Goal: Task Accomplishment & Management: Manage account settings

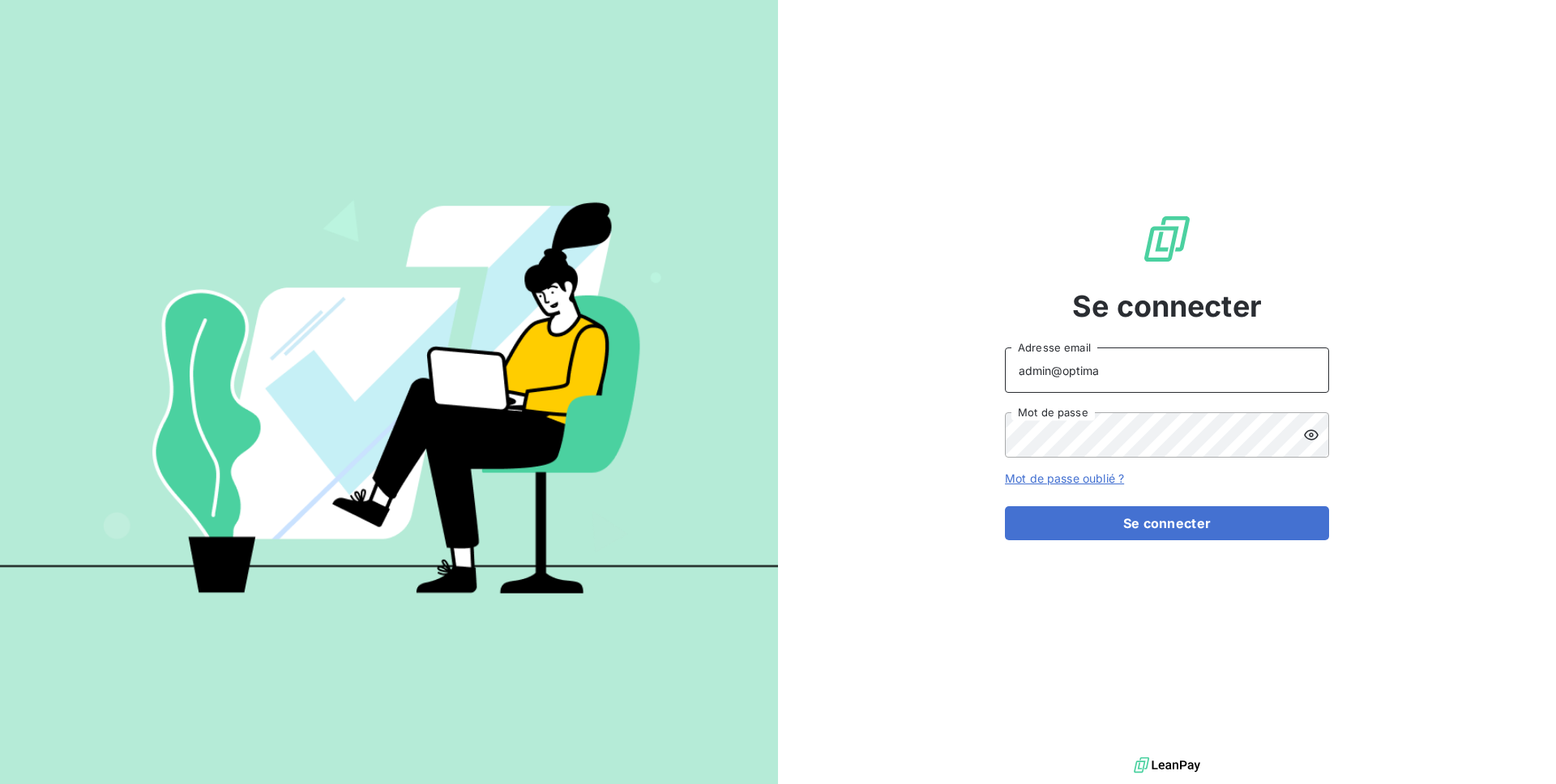
click at [1112, 366] on input "admin@optima" at bounding box center [1167, 371] width 325 height 45
click at [1177, 372] on input "admin@met" at bounding box center [1167, 371] width 325 height 45
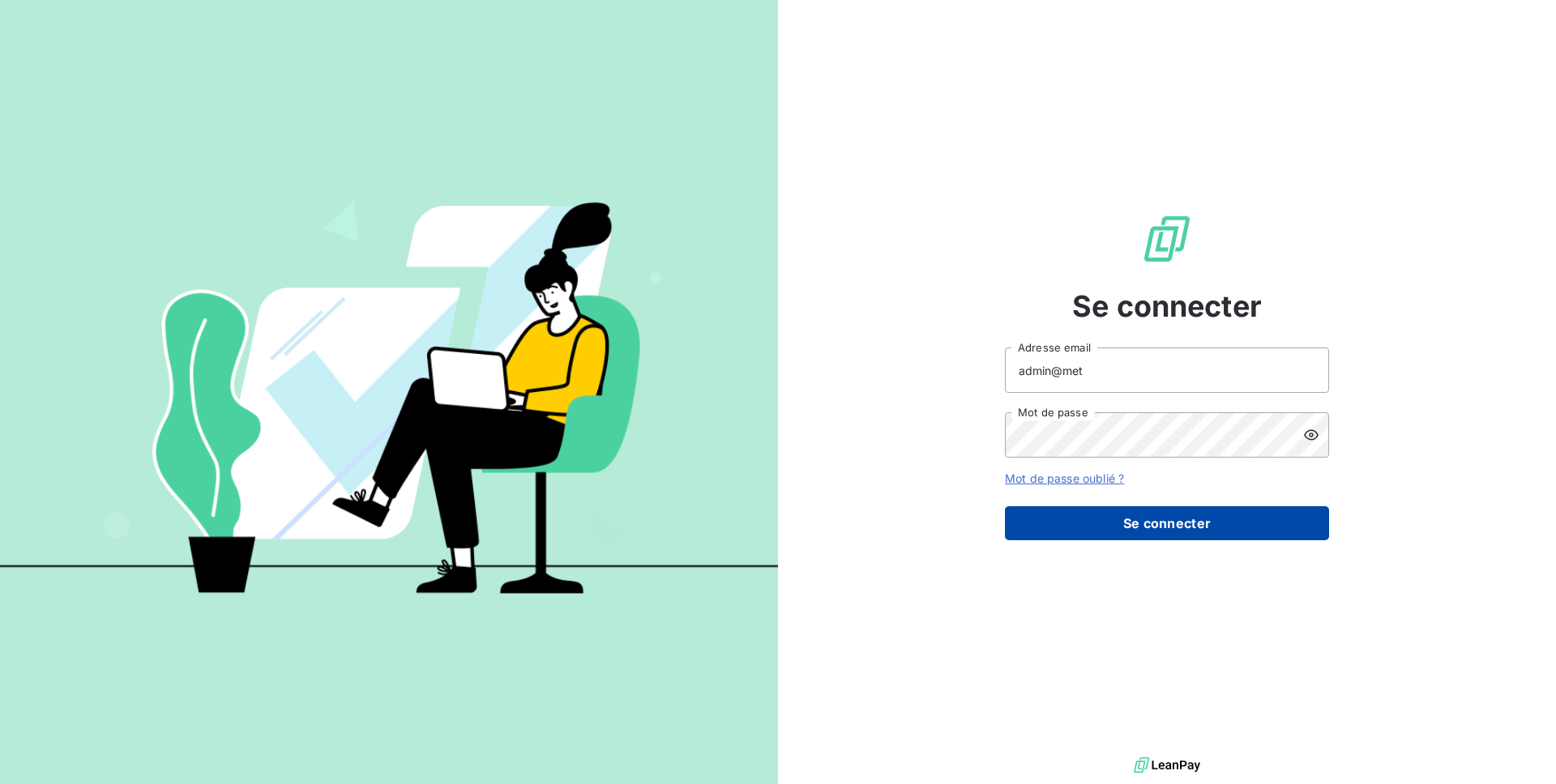
click at [1132, 514] on button "Se connecter" at bounding box center [1167, 523] width 325 height 34
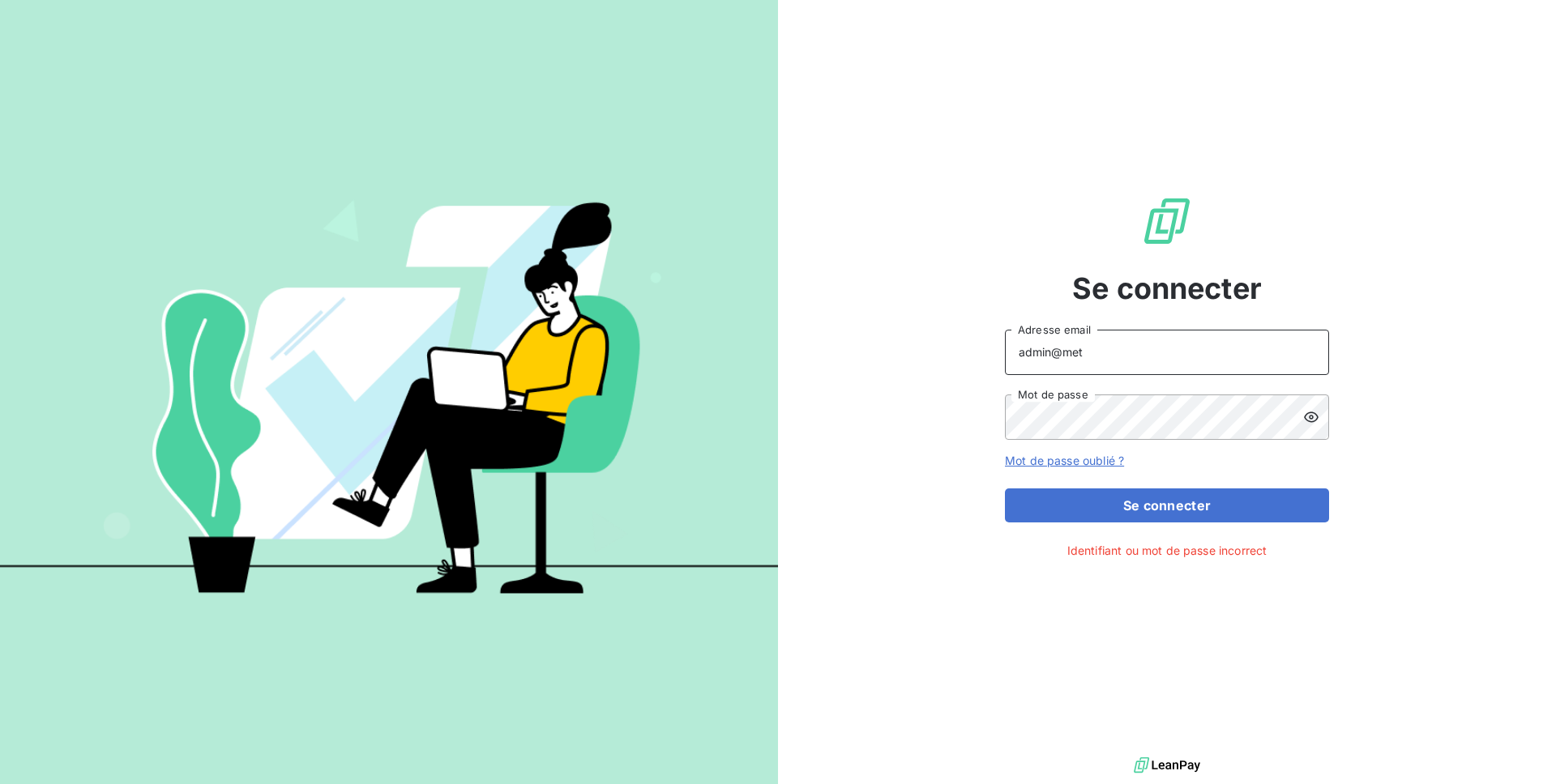
click at [1103, 352] on input "admin@met" at bounding box center [1167, 353] width 325 height 45
click at [1005, 488] on button "Se connecter" at bounding box center [1167, 505] width 325 height 34
click at [1132, 500] on button "Se connecter" at bounding box center [1167, 505] width 325 height 34
click at [1146, 348] on input "admin@metenergie" at bounding box center [1167, 353] width 325 height 45
click at [1131, 512] on button "Se connecter" at bounding box center [1167, 505] width 325 height 34
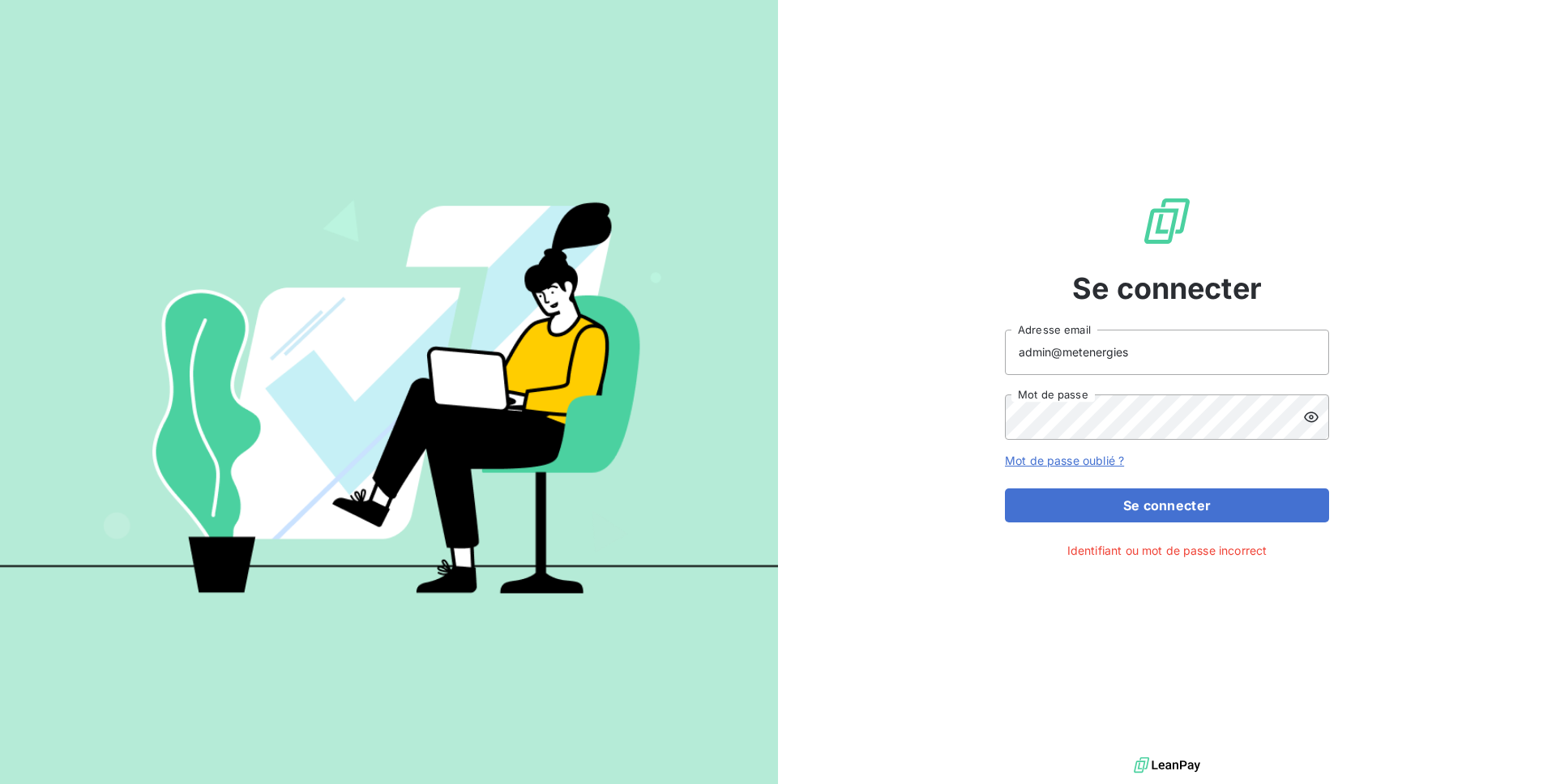
click at [1305, 419] on icon at bounding box center [1311, 417] width 16 height 16
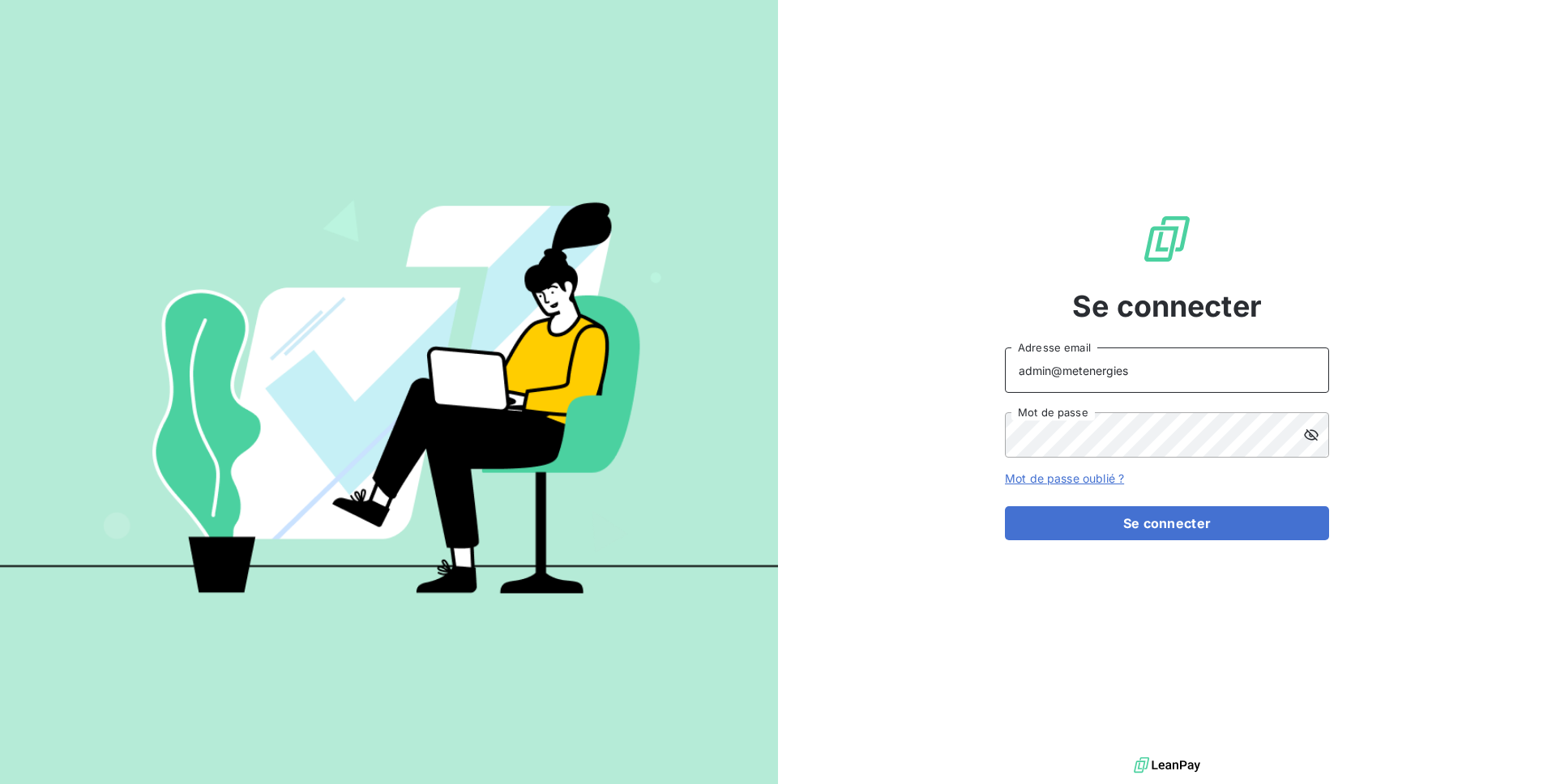
click at [1143, 373] on input "admin@metenergies" at bounding box center [1167, 371] width 325 height 45
type input "admin@metenergiefrance"
click at [1005, 506] on button "Se connecter" at bounding box center [1167, 523] width 325 height 34
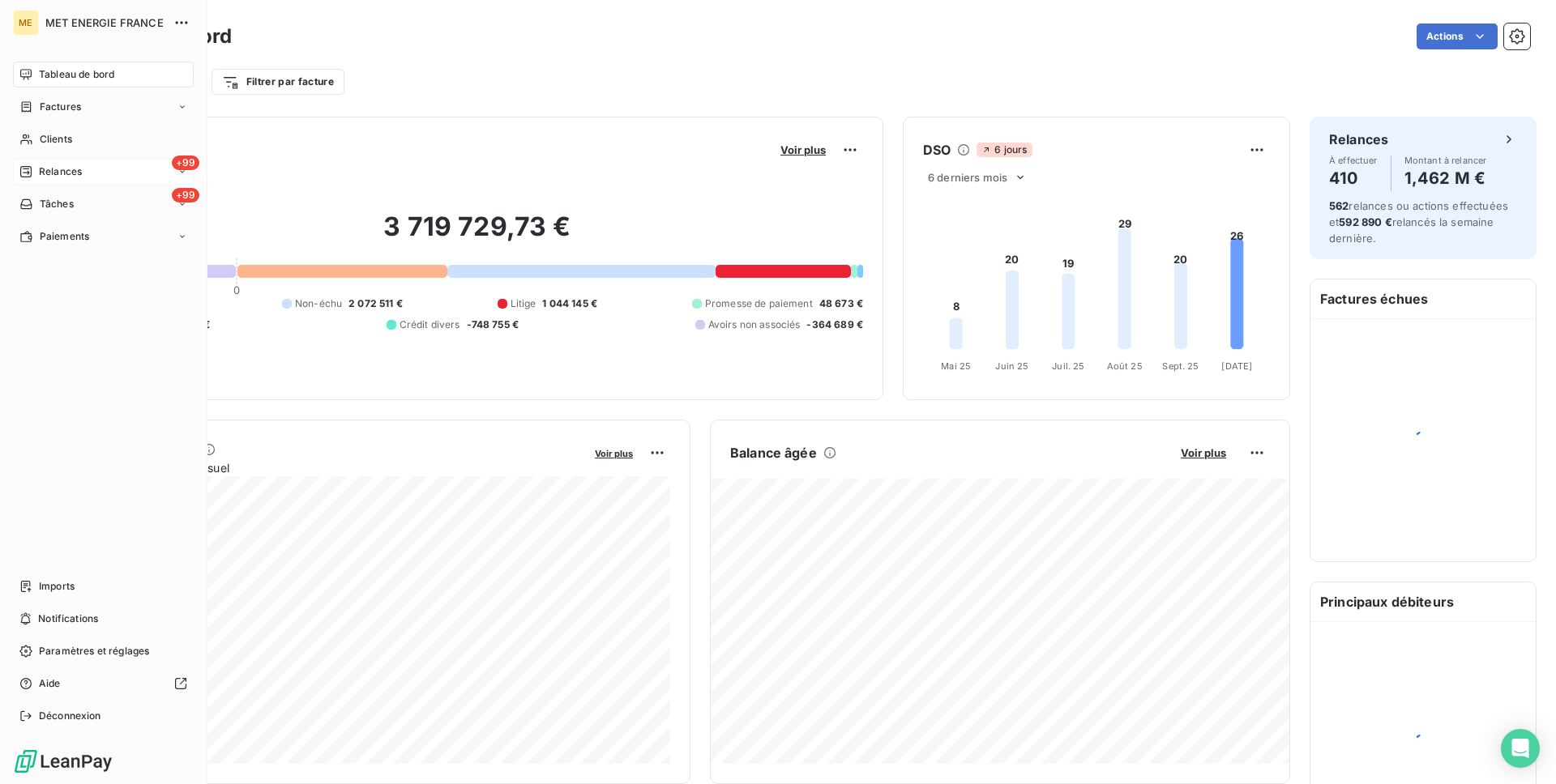
click at [98, 174] on div "+99 Relances" at bounding box center [103, 172] width 181 height 26
click at [94, 203] on div "À effectuer" at bounding box center [113, 204] width 161 height 26
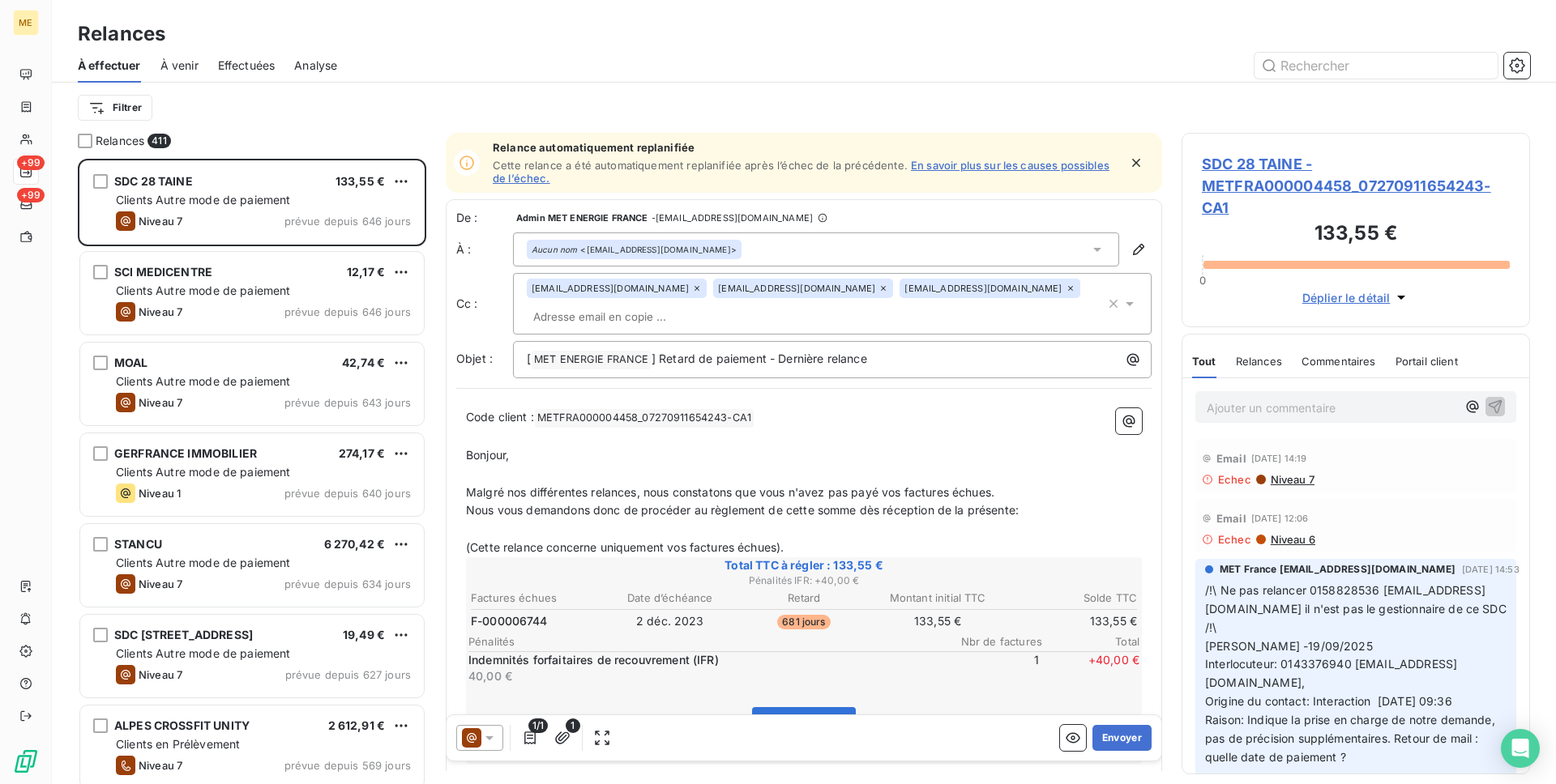
scroll to position [625, 349]
click at [995, 166] on link "En savoir plus sur les causes possibles de l’échec." at bounding box center [801, 172] width 617 height 26
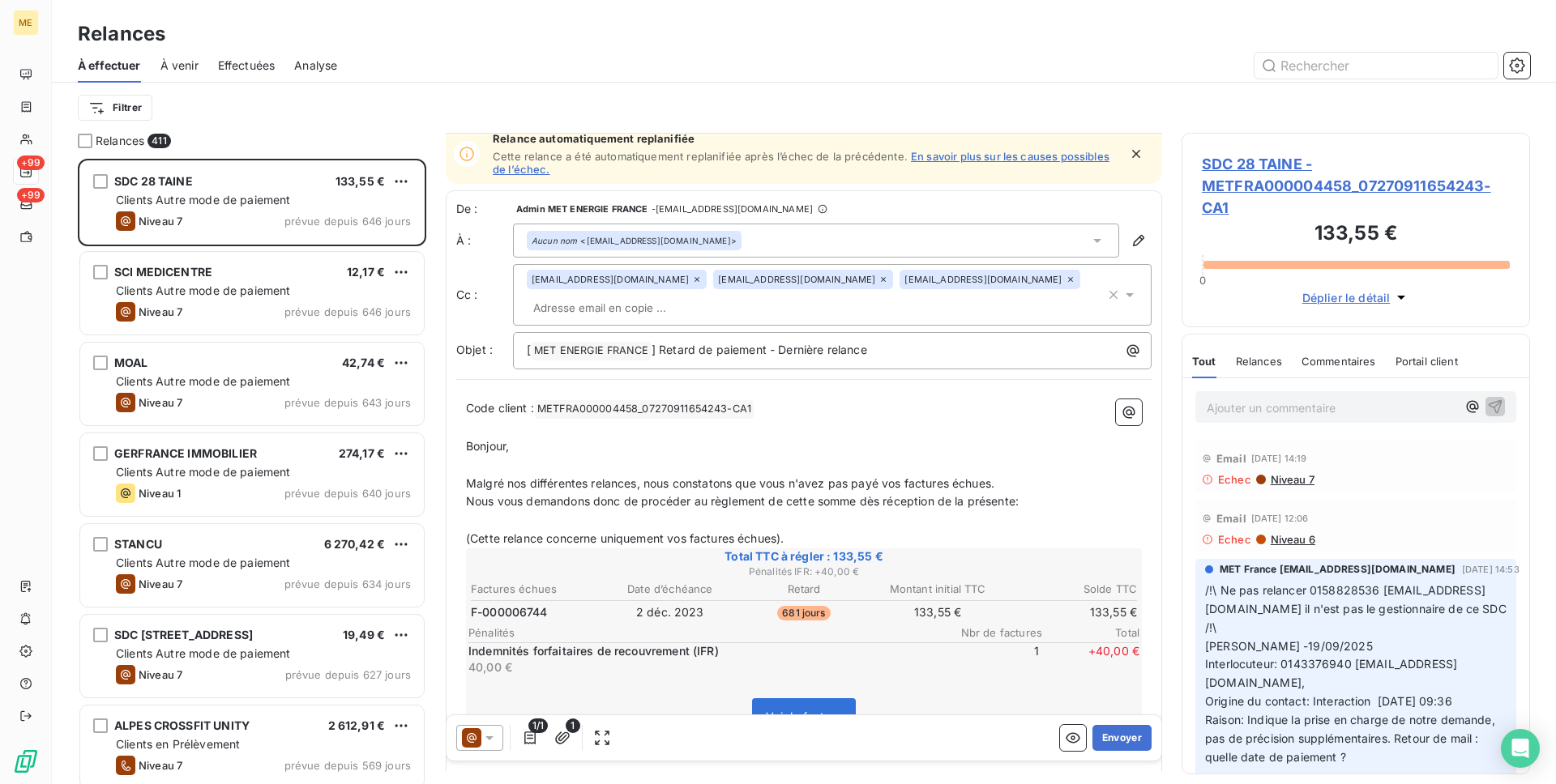
scroll to position [0, 0]
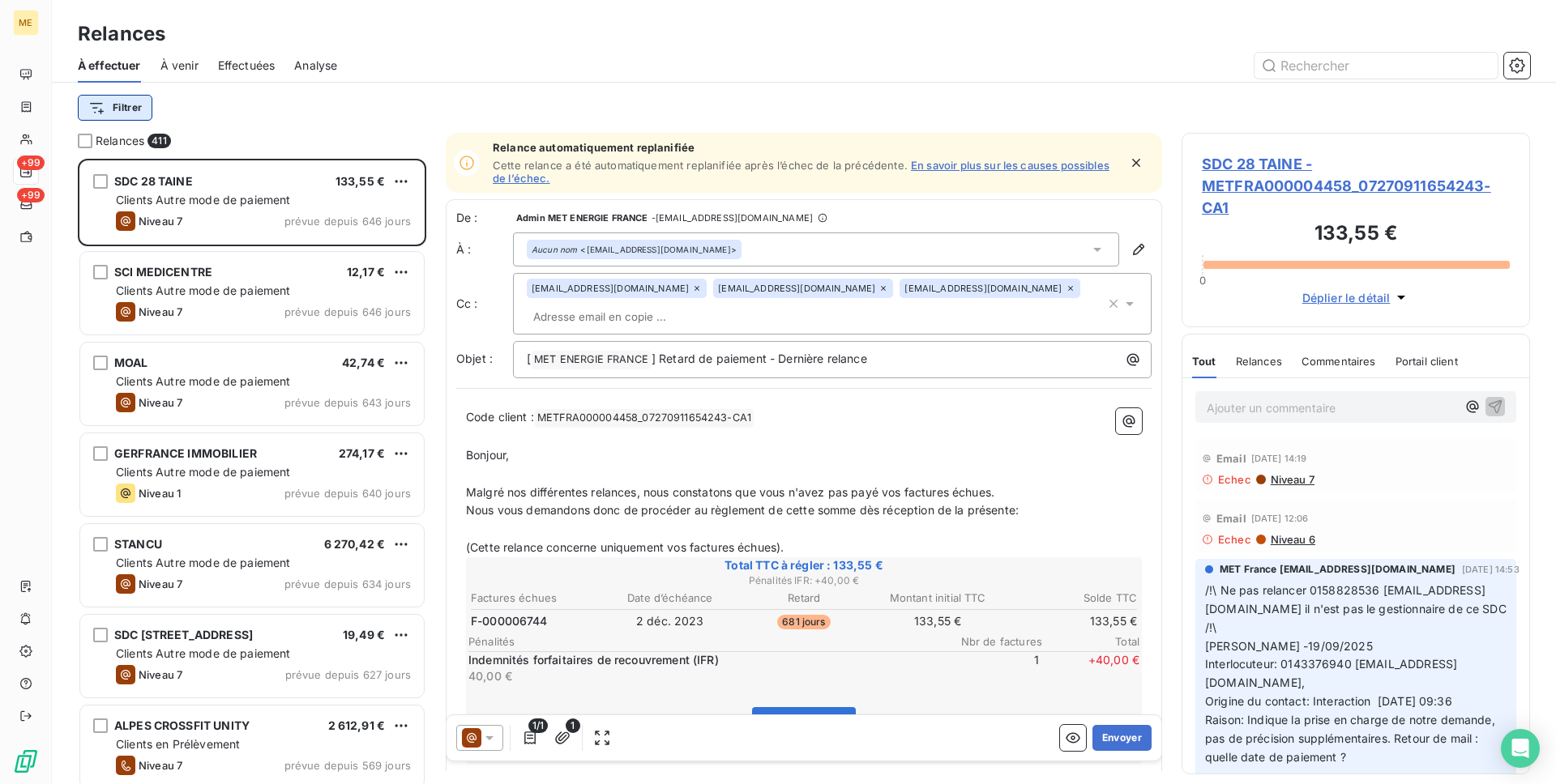
click at [135, 116] on html "ME +99 +99 Relances À effectuer À venir Effectuées Analyse Filtrer Relances 411…" at bounding box center [778, 392] width 1556 height 784
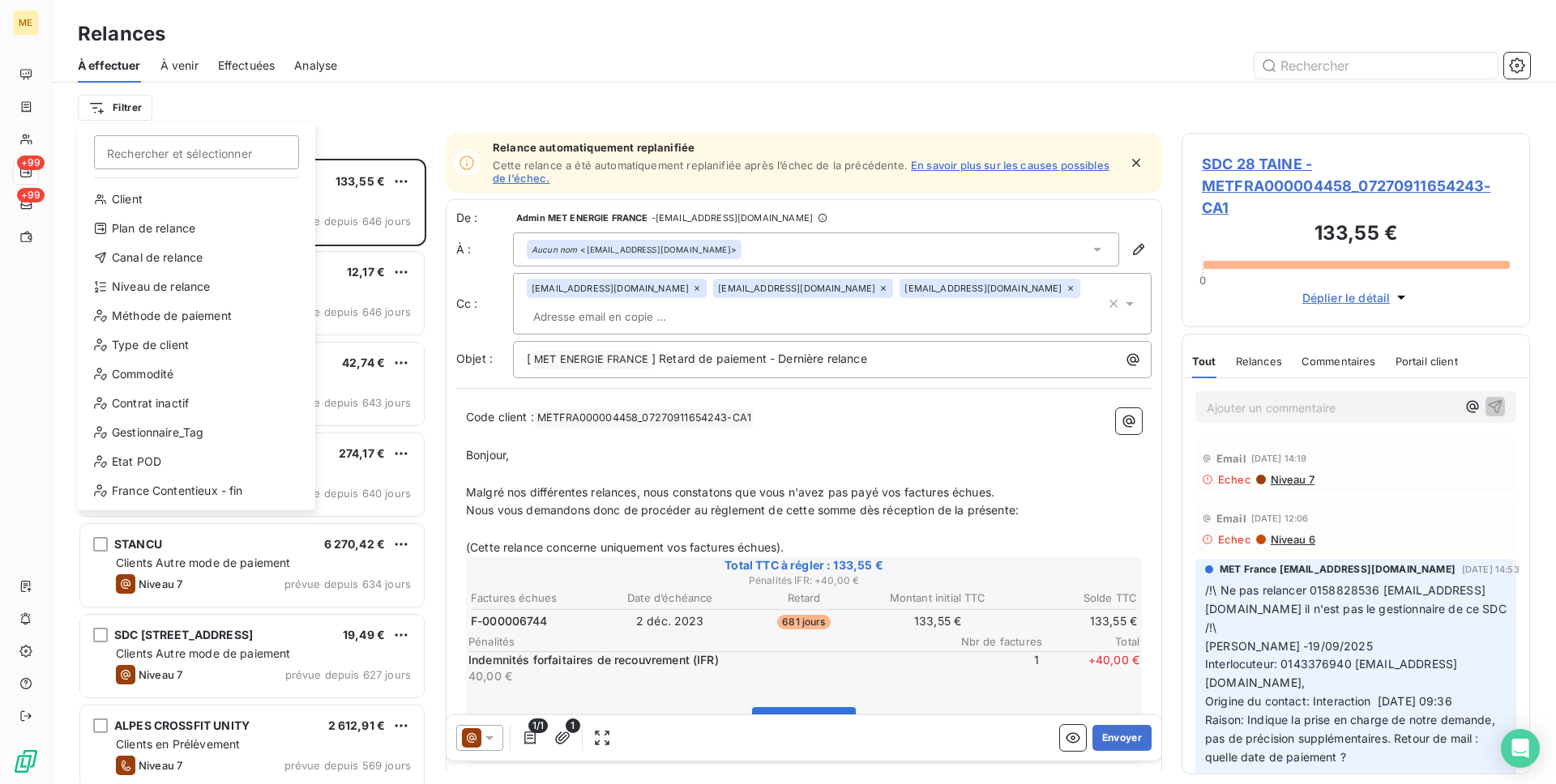
click at [191, 109] on html "ME +99 +99 Relances À effectuer À venir Effectuées Analyse Filtrer Rechercher e…" at bounding box center [778, 392] width 1556 height 784
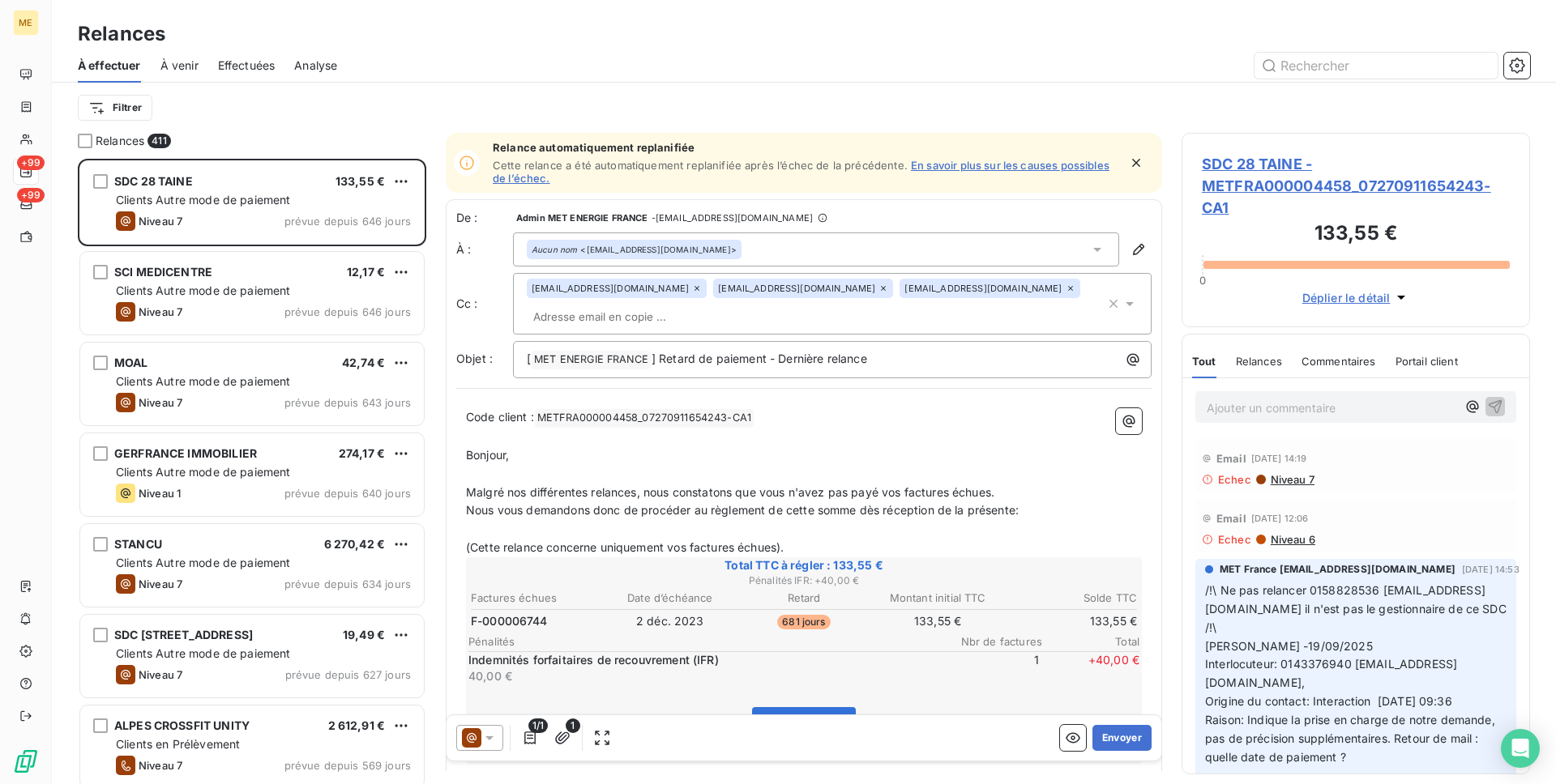
click at [244, 53] on div "Effectuées" at bounding box center [247, 66] width 58 height 34
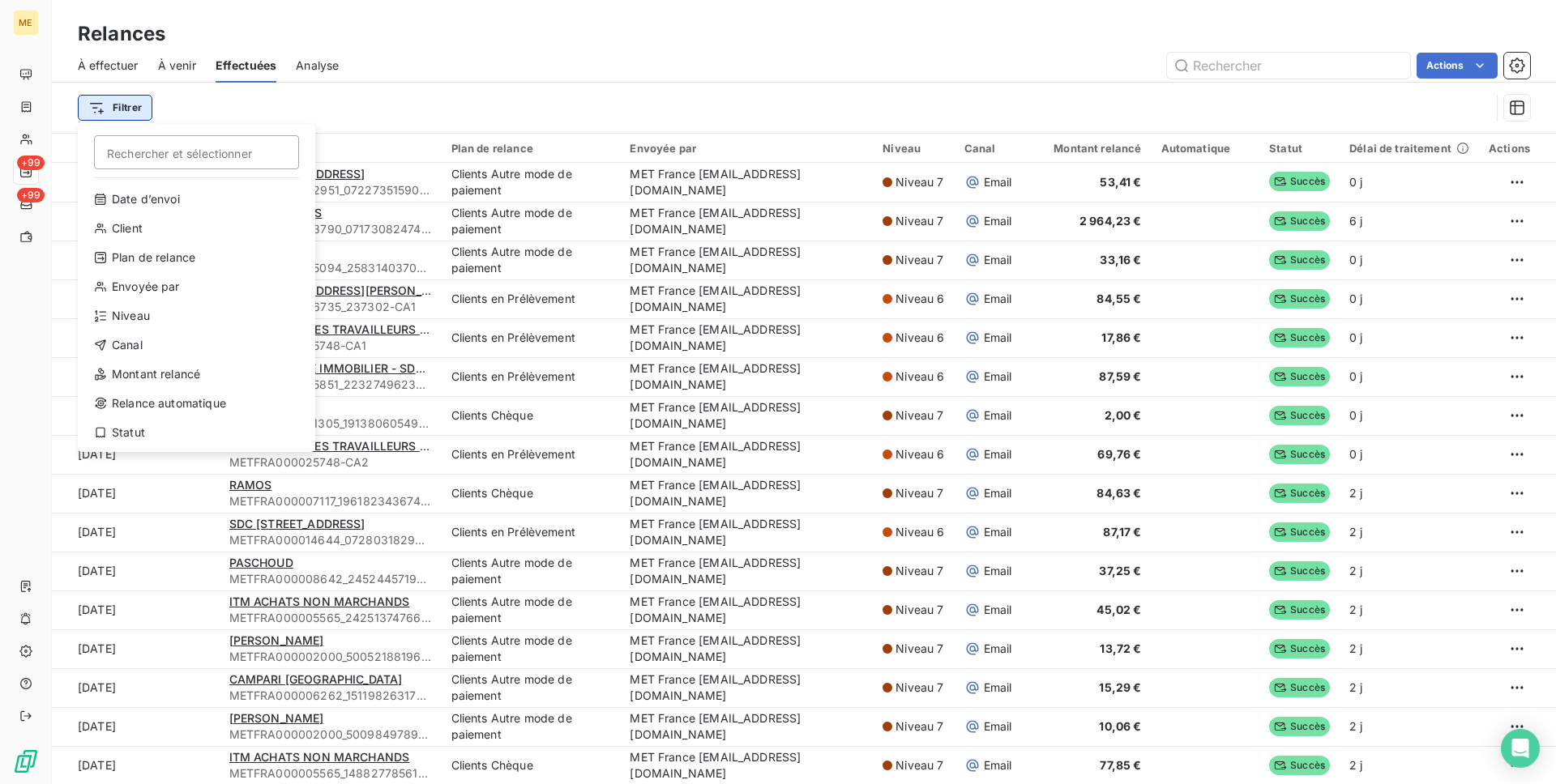
click at [141, 104] on html "ME +99 +99 Relances À effectuer À venir Effectuées Analyse Actions Filtrer Rech…" at bounding box center [778, 392] width 1556 height 784
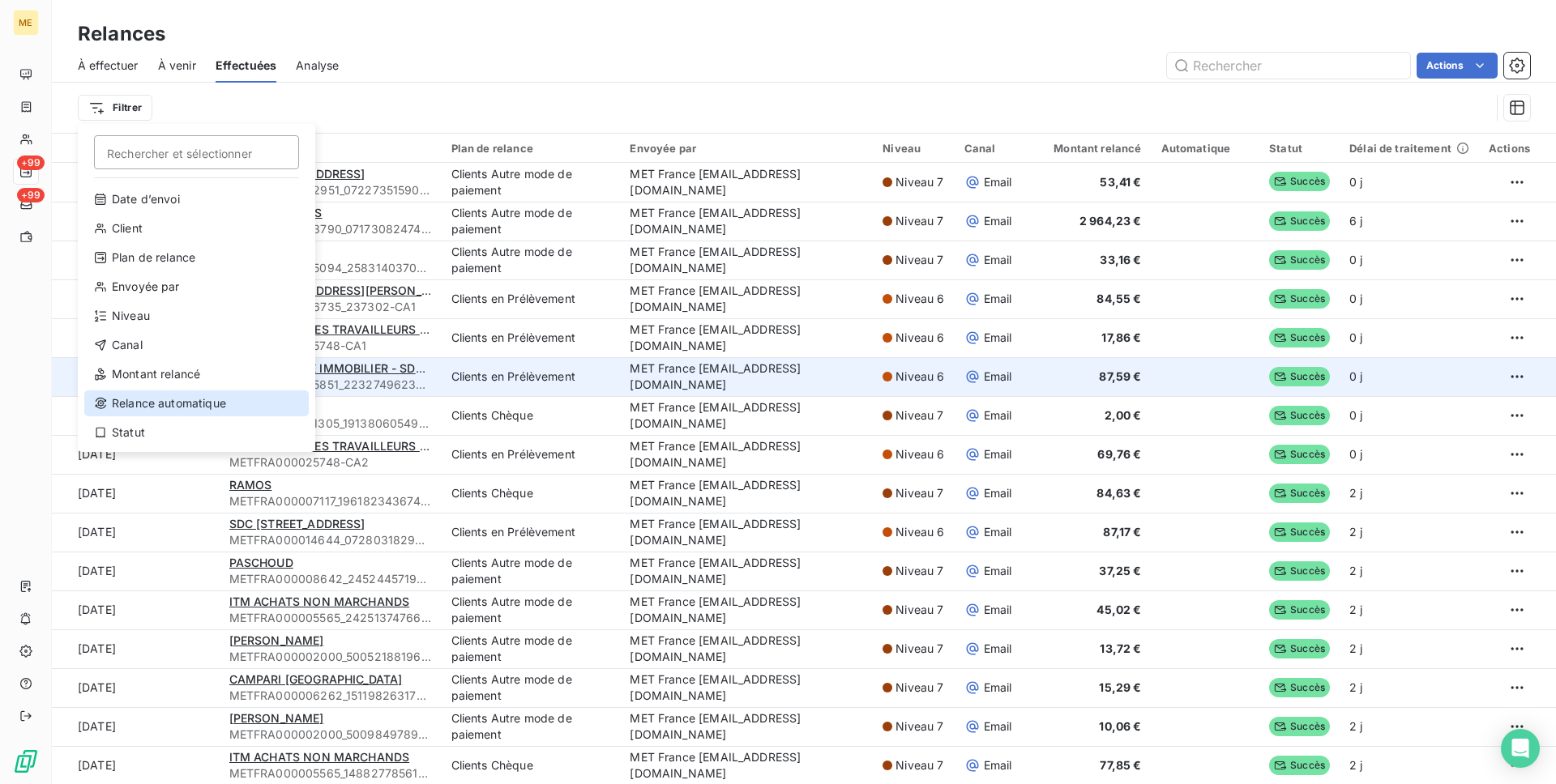
click at [164, 394] on div "Relance automatique" at bounding box center [196, 403] width 225 height 26
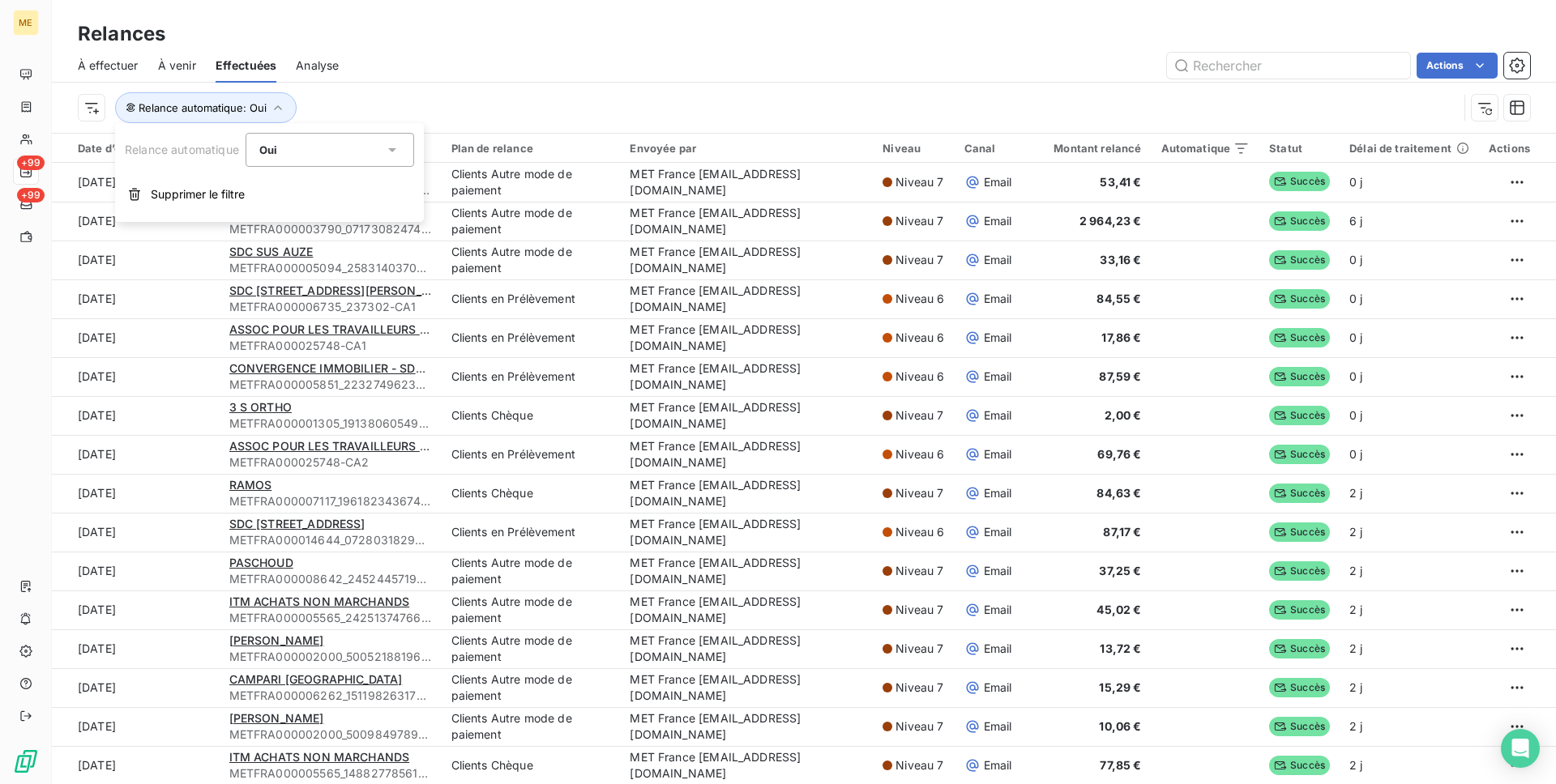
click at [310, 155] on div "Oui" at bounding box center [322, 150] width 125 height 23
click at [305, 186] on li "Oui" at bounding box center [330, 188] width 169 height 29
click at [406, 92] on div "Relance automatique : Oui" at bounding box center [767, 108] width 1380 height 31
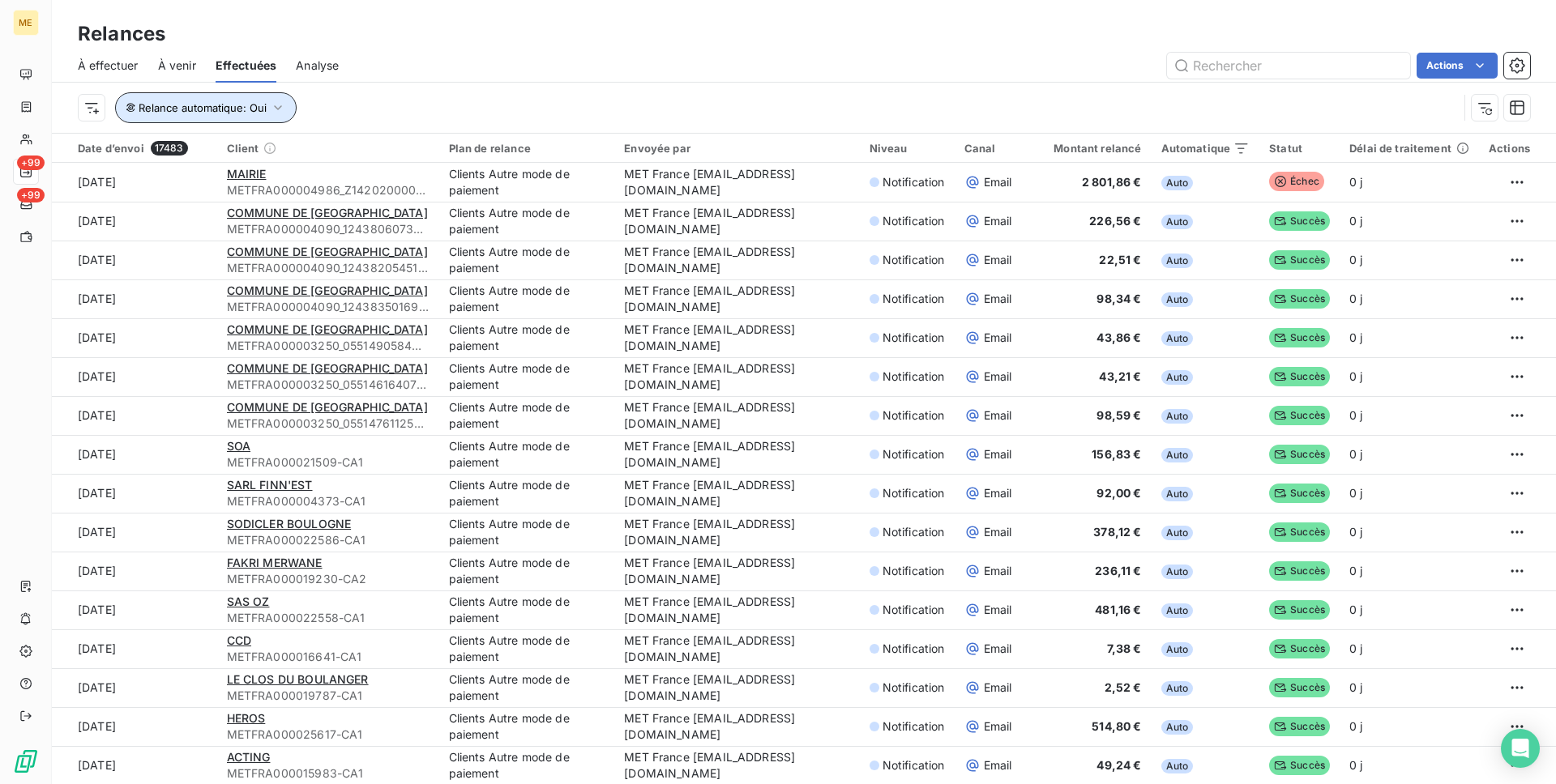
click at [271, 105] on button "Relance automatique : Oui" at bounding box center [206, 108] width 182 height 31
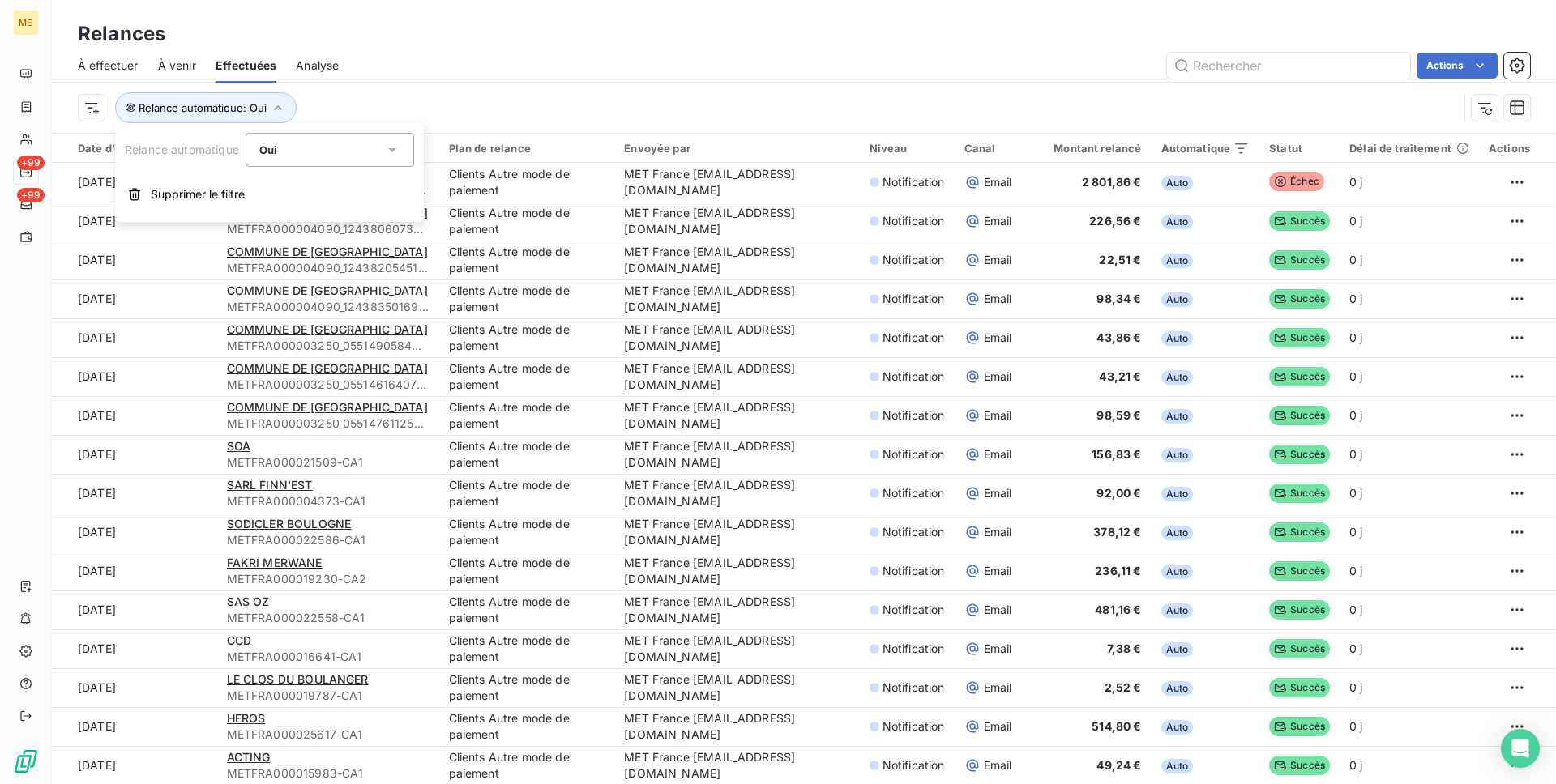
click at [438, 67] on div "Actions" at bounding box center [944, 66] width 1171 height 26
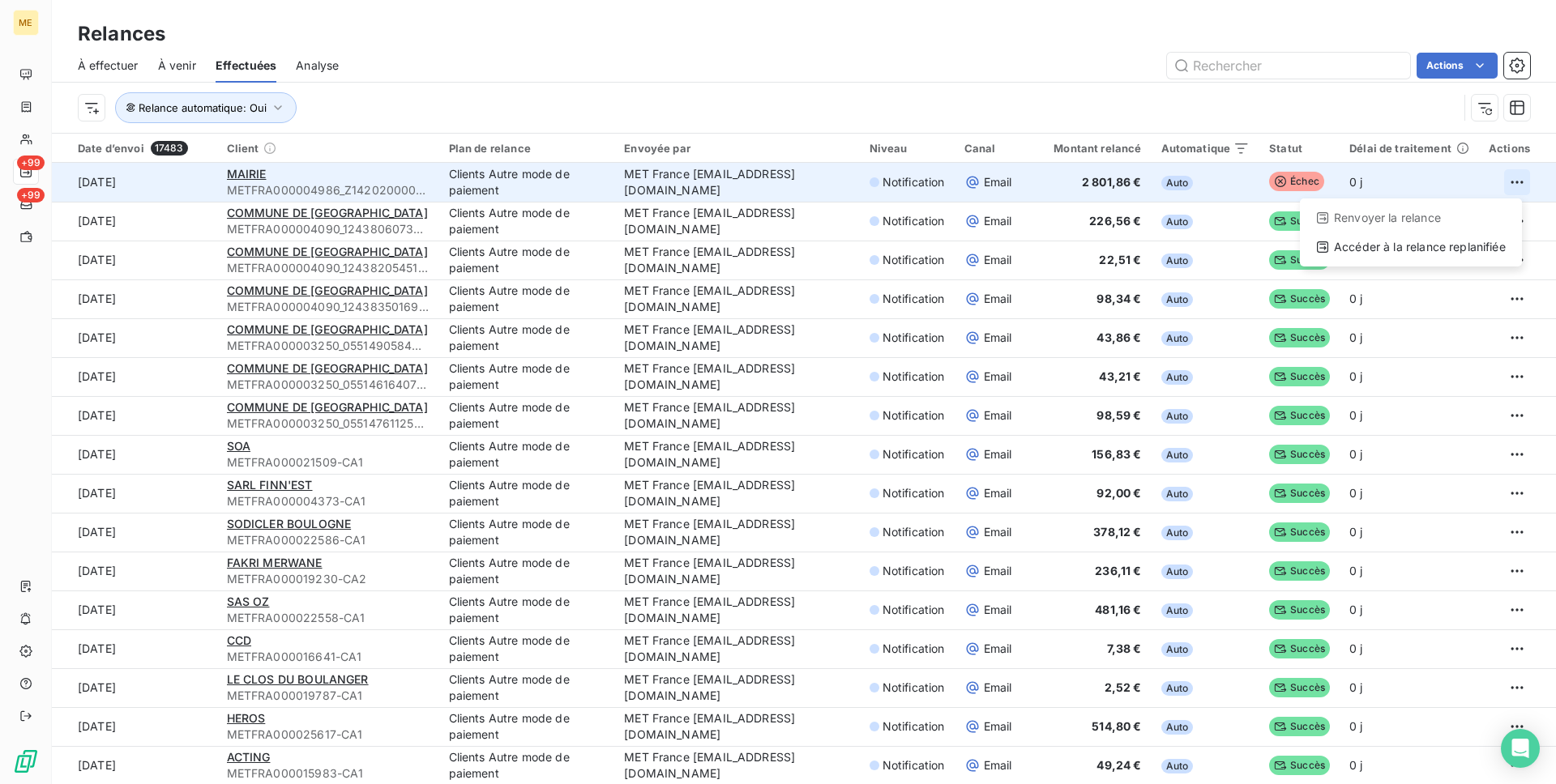
click at [1517, 185] on html "ME +99 +99 Relances À effectuer À venir Effectuées Analyse Actions Relance auto…" at bounding box center [778, 392] width 1556 height 784
click at [1416, 251] on div "Accéder à la relance replanifiée" at bounding box center [1411, 247] width 209 height 26
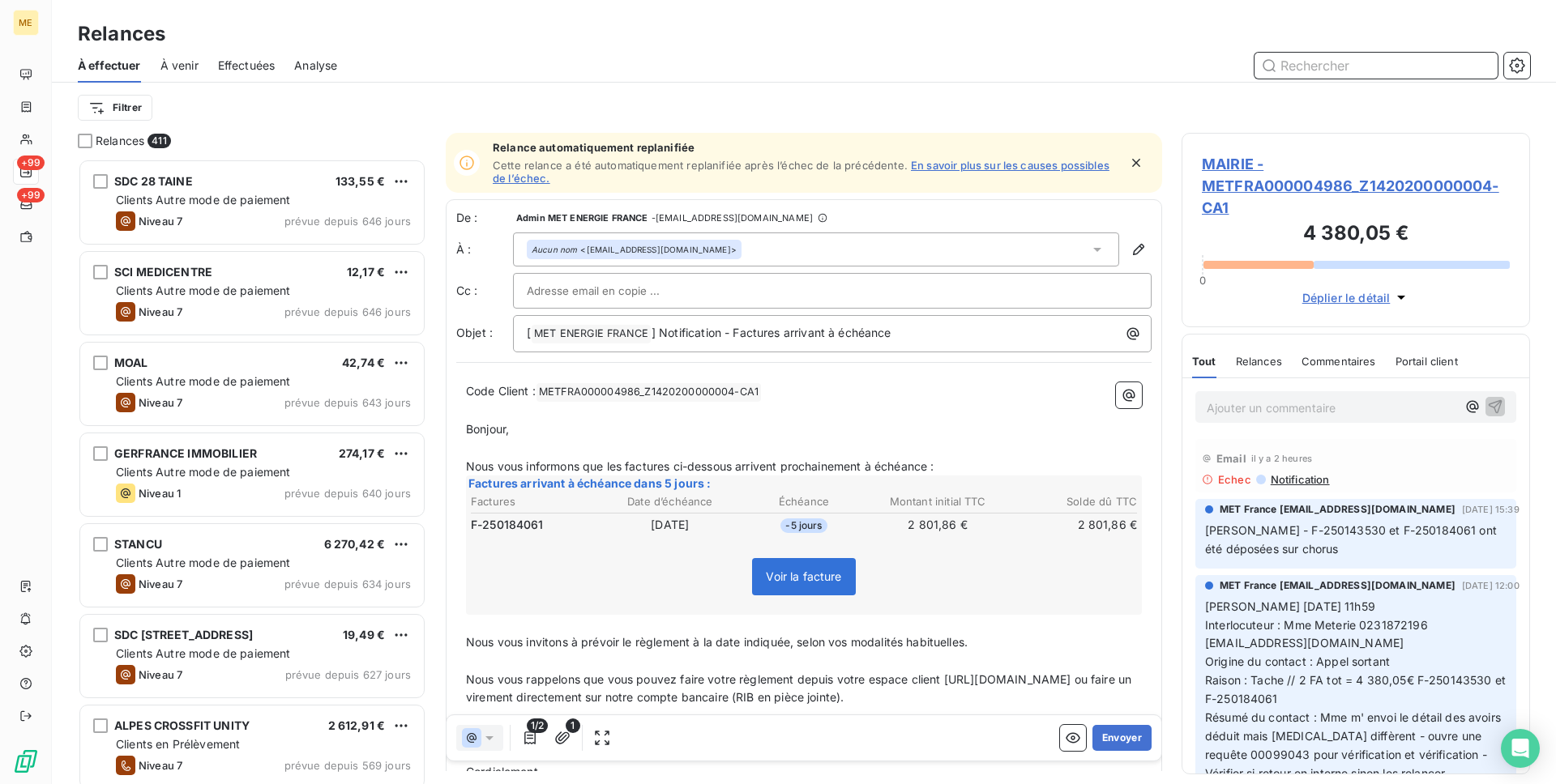
click at [177, 55] on div "À venir" at bounding box center [179, 66] width 38 height 34
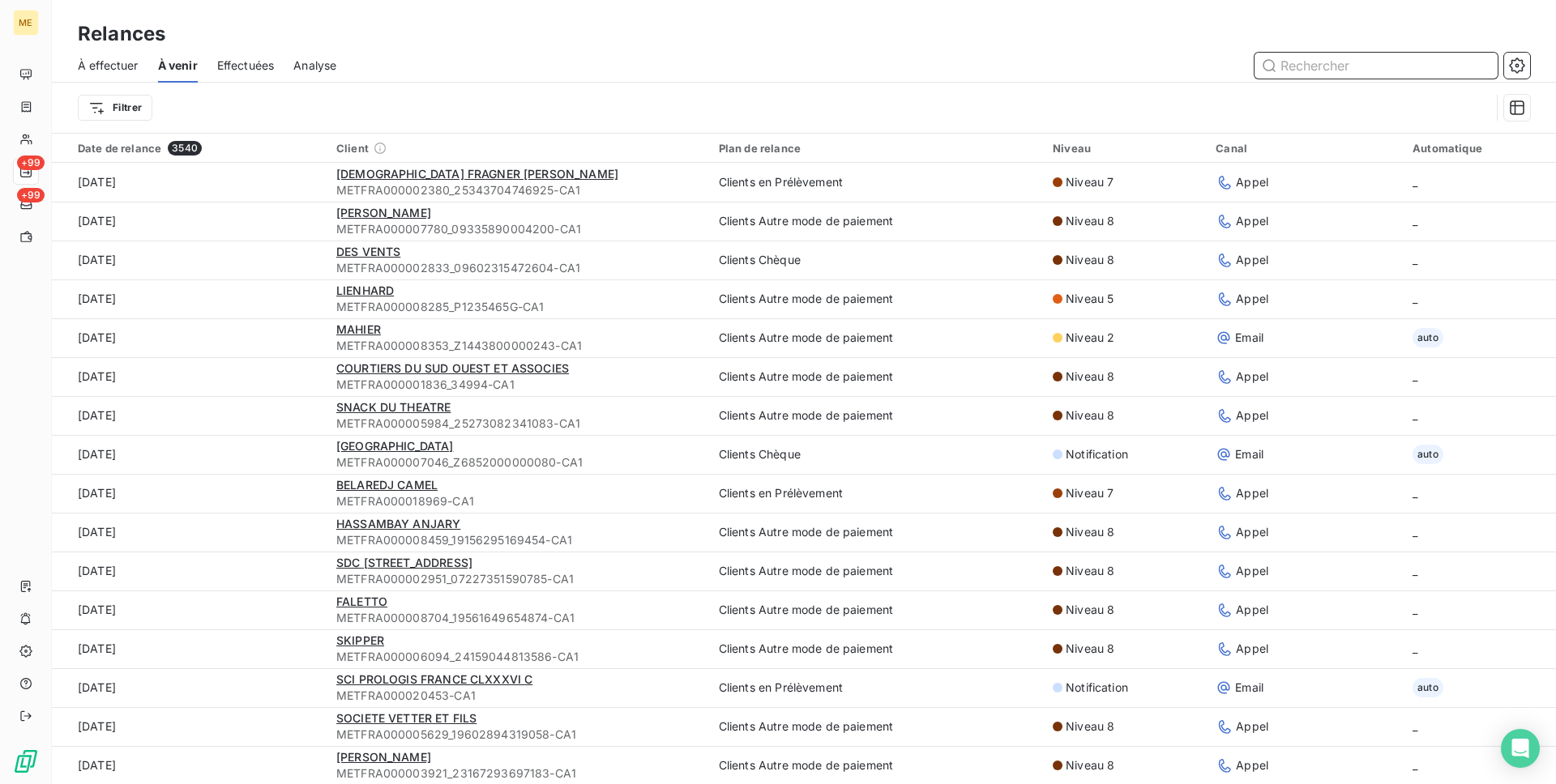
paste input "METFRA000006583_22370188055916"
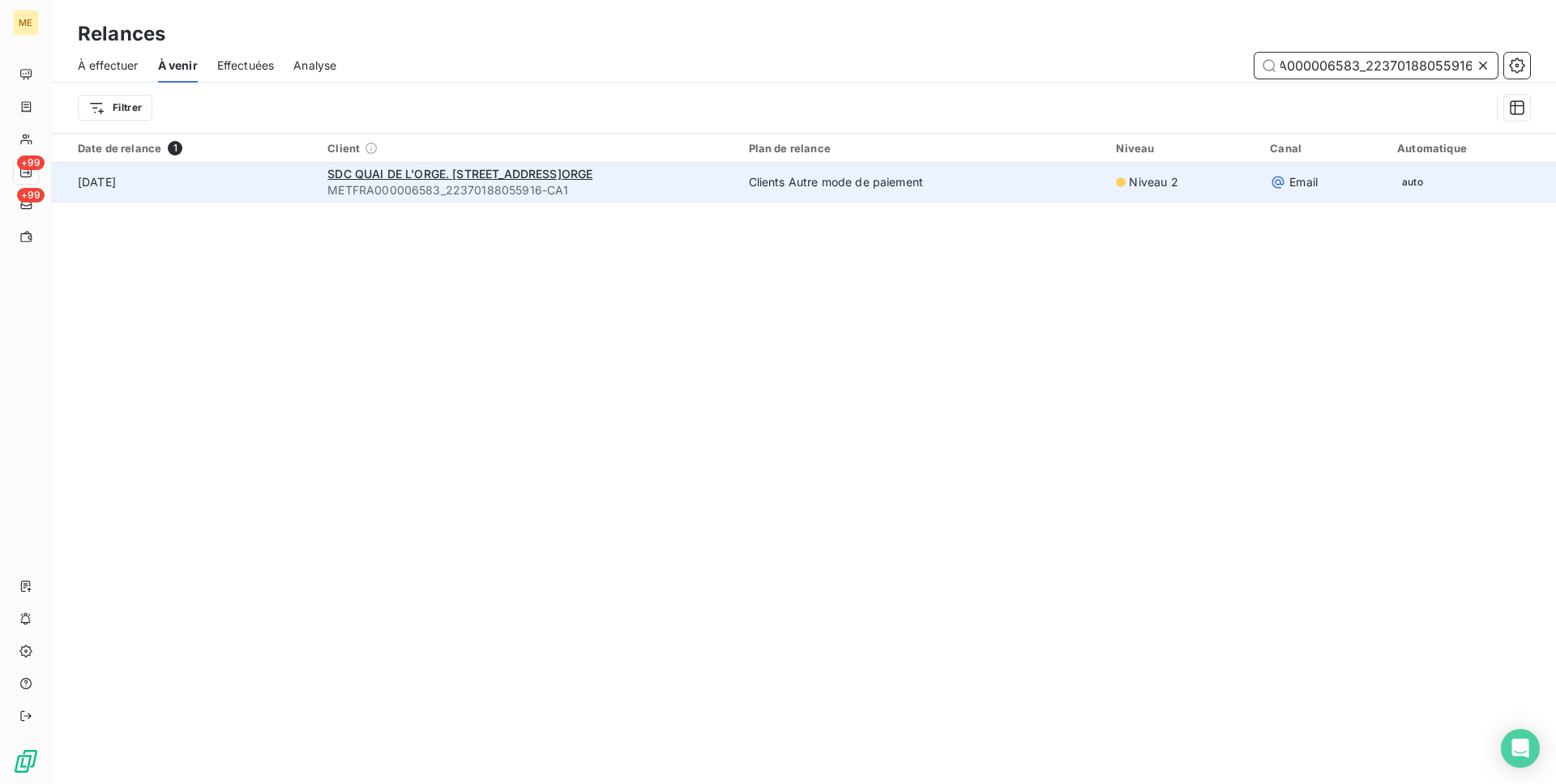
type input "METFRA000006583_22370188055916"
click at [600, 184] on span "METFRA000006583_22370188055916-CA1" at bounding box center [528, 191] width 401 height 16
click at [574, 183] on span "METFRA000006583_22370188055916-CA1" at bounding box center [528, 191] width 401 height 16
click at [498, 174] on span "SDC QUAI DE L'ORGE. [STREET_ADDRESS]ORGE" at bounding box center [460, 174] width 265 height 14
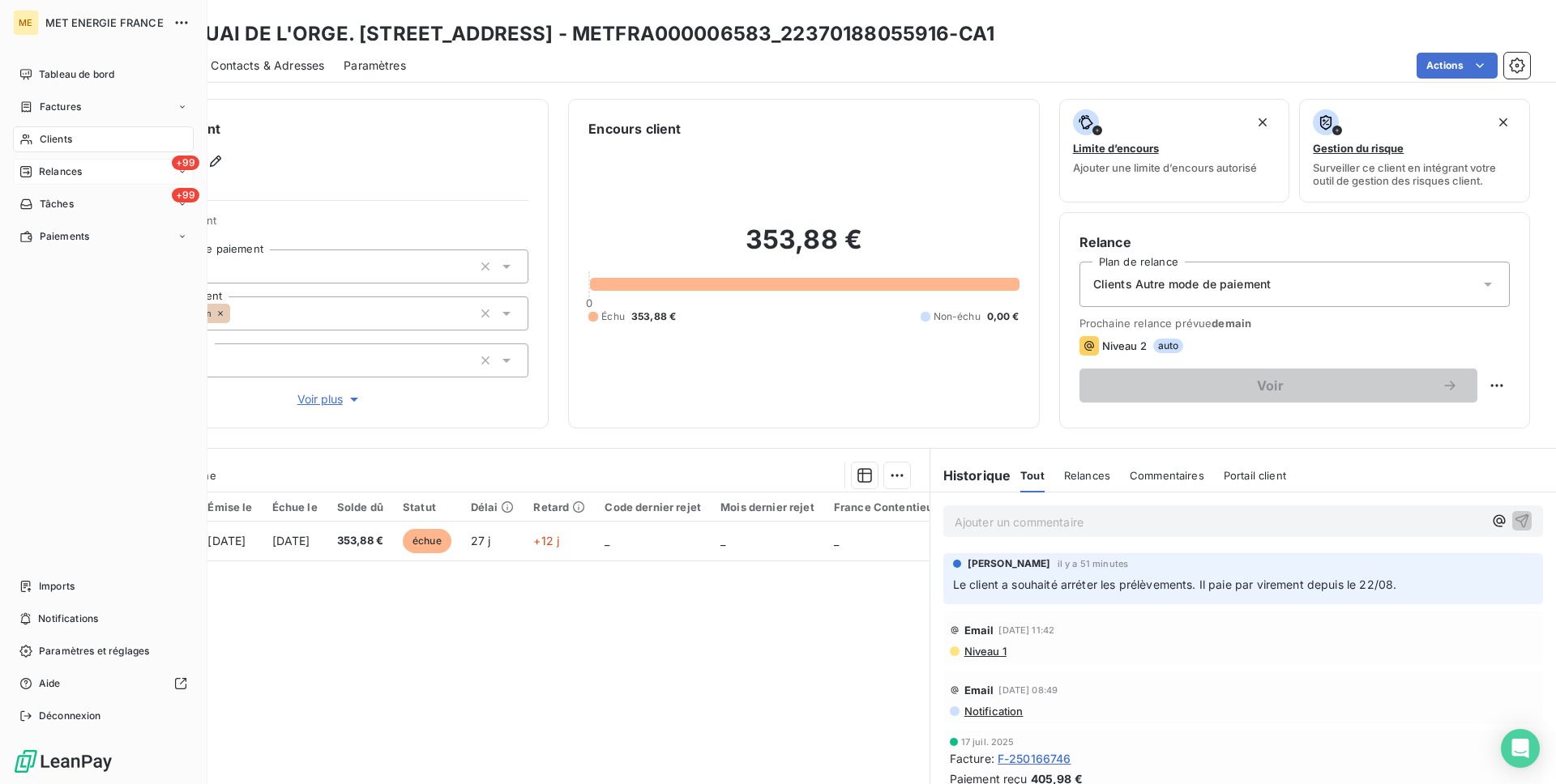
click at [74, 171] on span "Relances" at bounding box center [60, 172] width 43 height 15
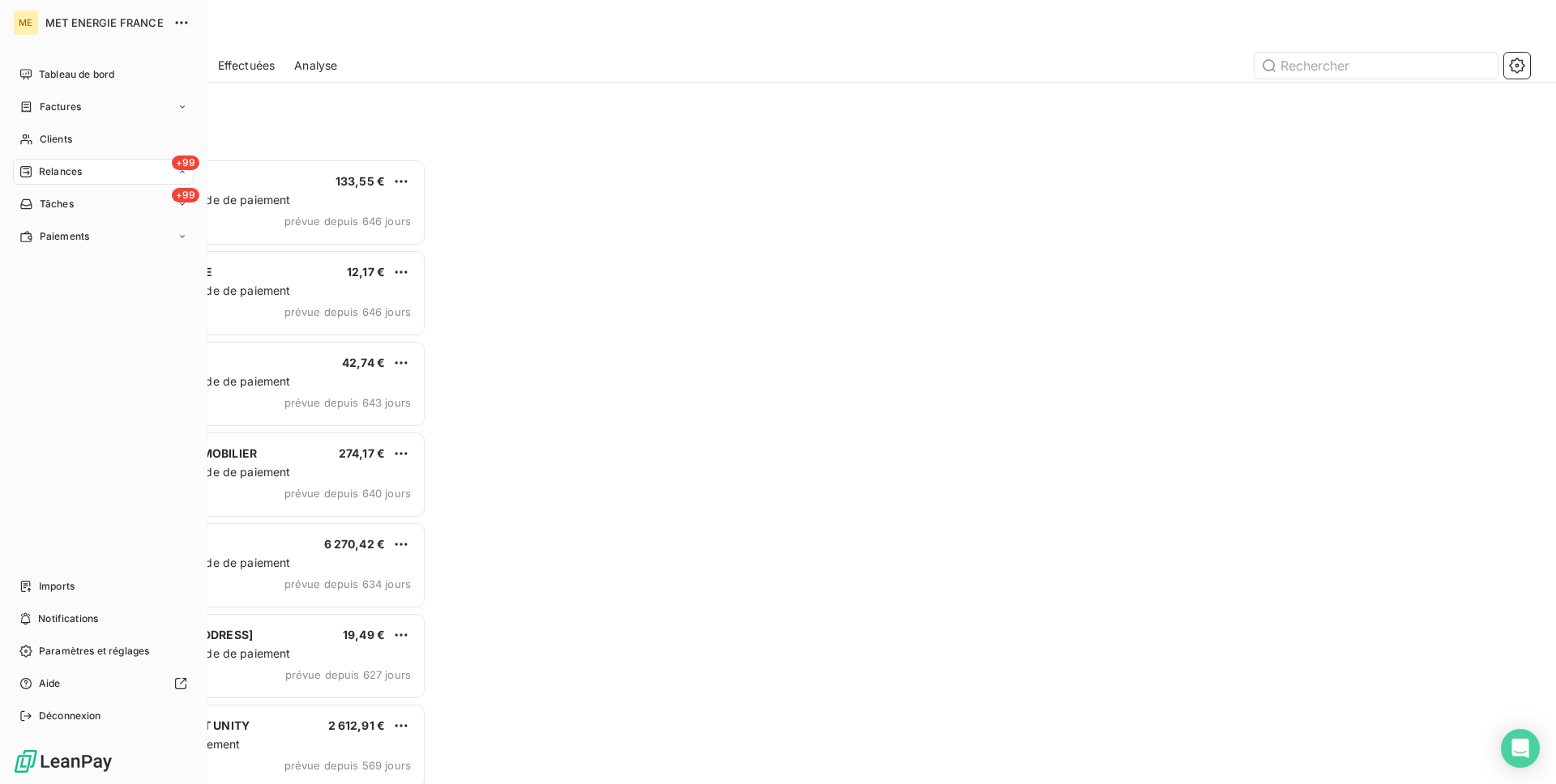
scroll to position [625, 349]
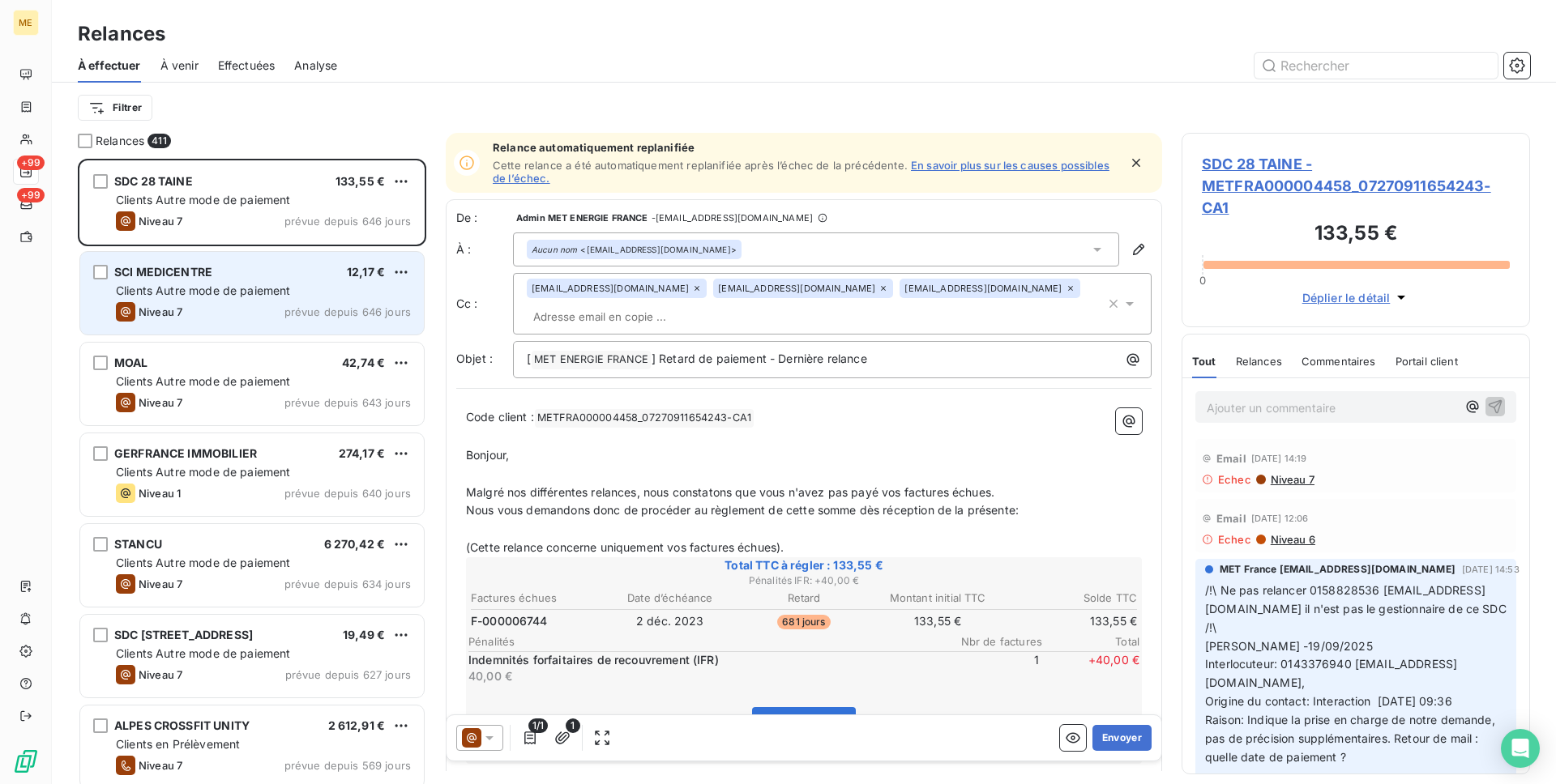
click at [350, 268] on span "12,17 €" at bounding box center [366, 272] width 38 height 14
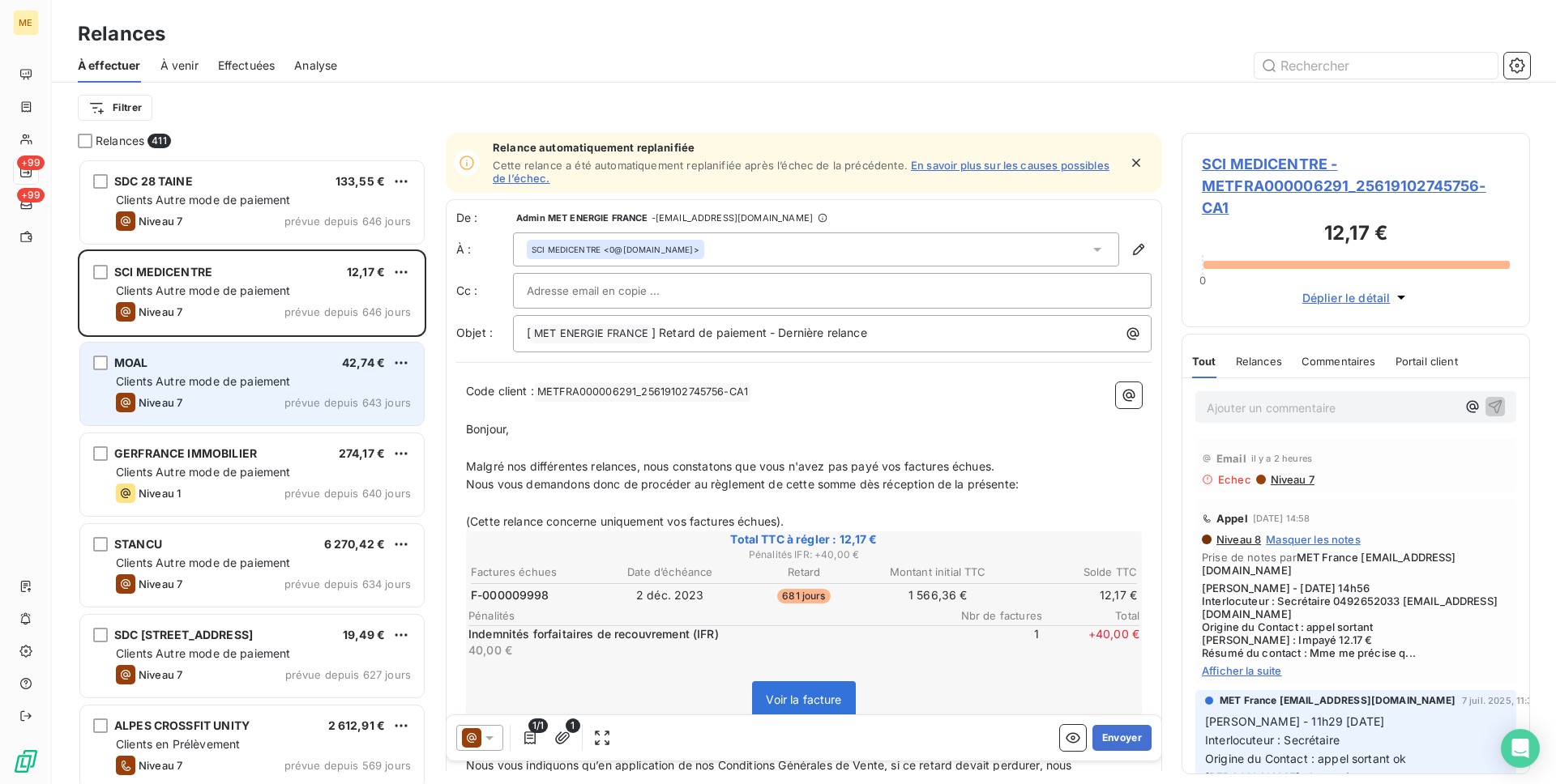
click at [323, 370] on div "MOAL 42,74 € Clients Autre mode de paiement Niveau 7 prévue depuis 643 jours" at bounding box center [252, 384] width 344 height 83
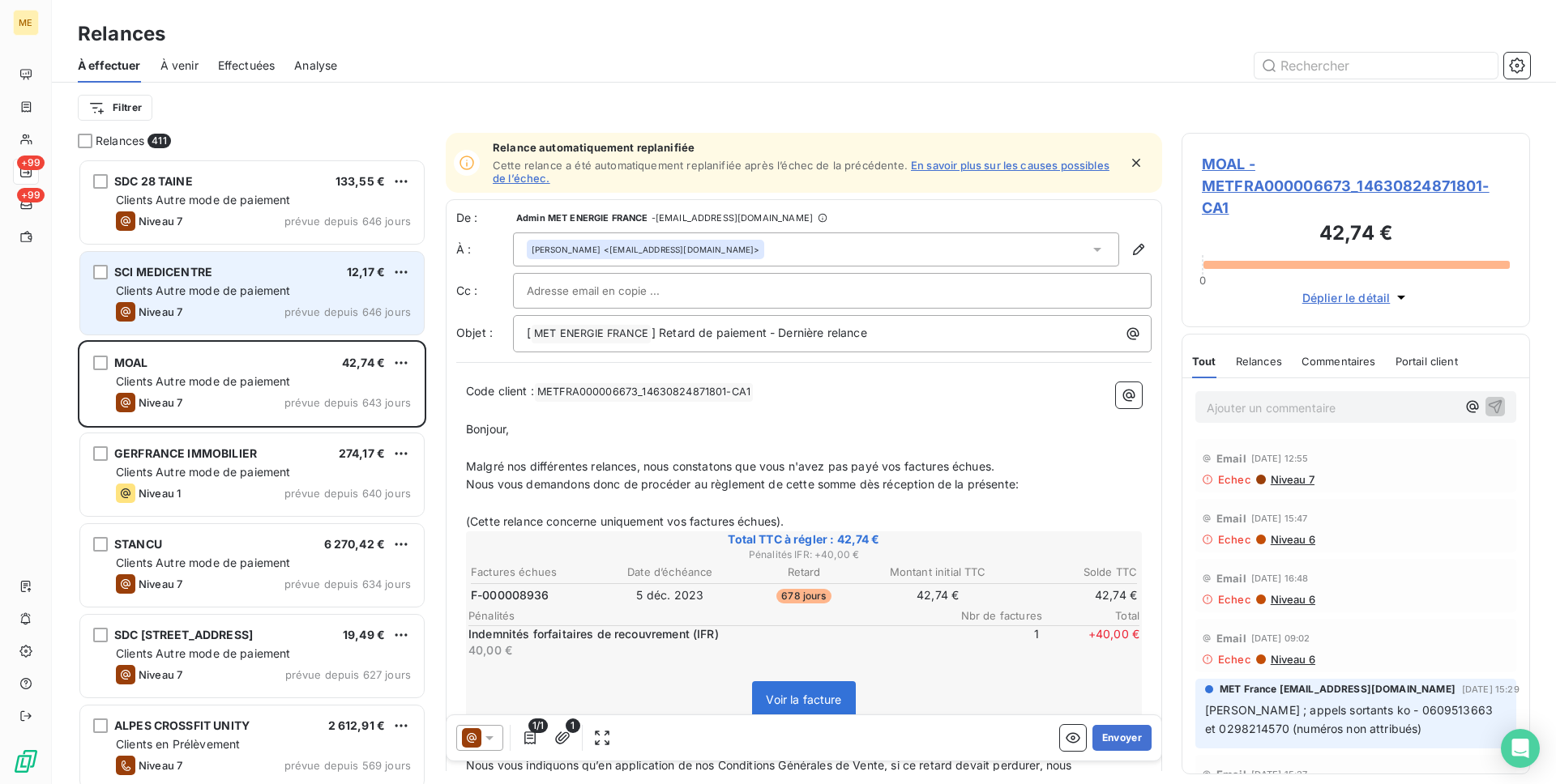
click at [298, 331] on div "SCI MEDICENTRE 12,17 € Clients Autre mode de paiement Niveau 7 prévue depuis 64…" at bounding box center [252, 293] width 344 height 83
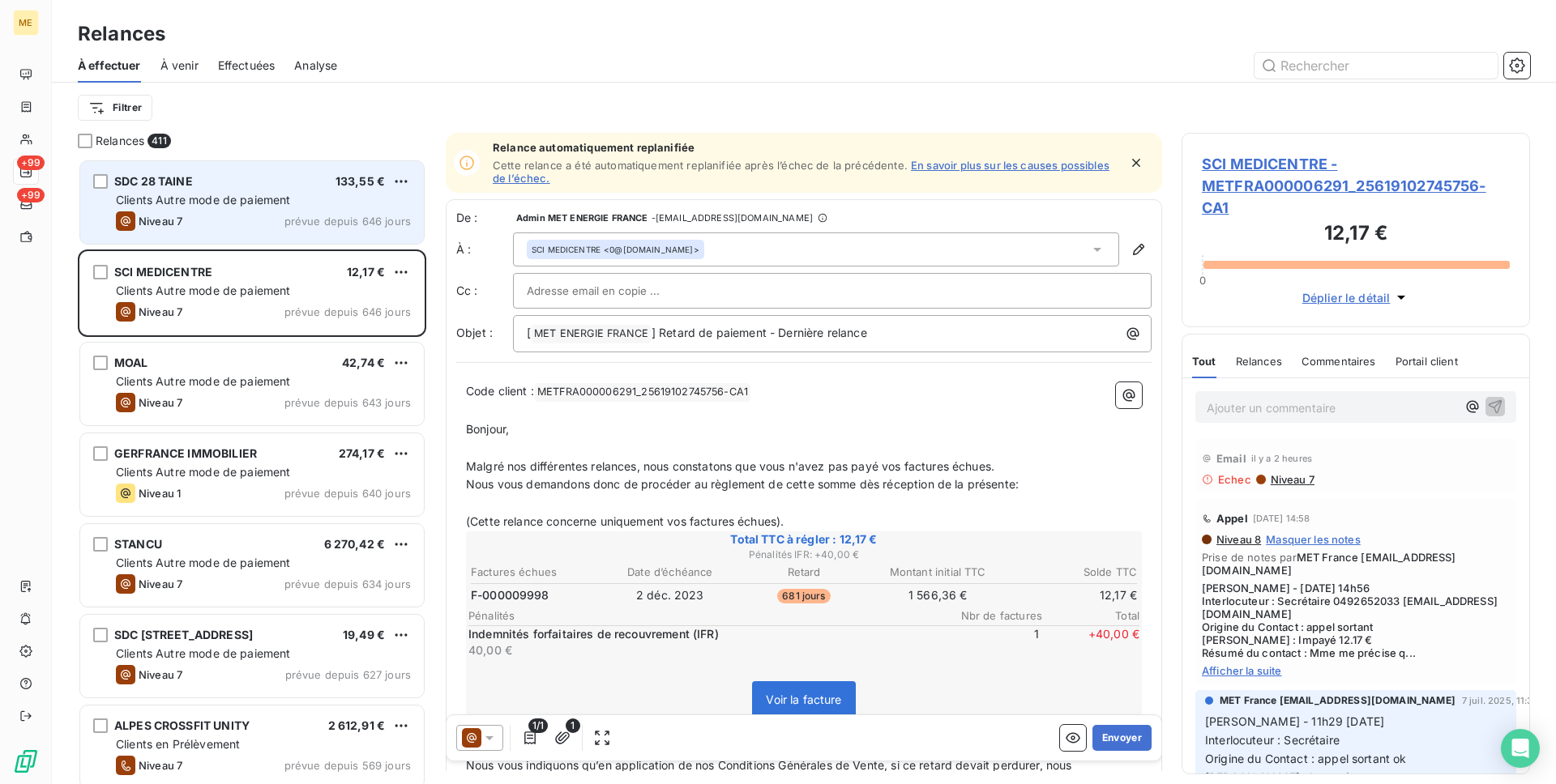
click at [279, 240] on div "SDC 28 TAINE 133,55 € Clients Autre mode de paiement Niveau 7 prévue depuis 646…" at bounding box center [252, 203] width 344 height 83
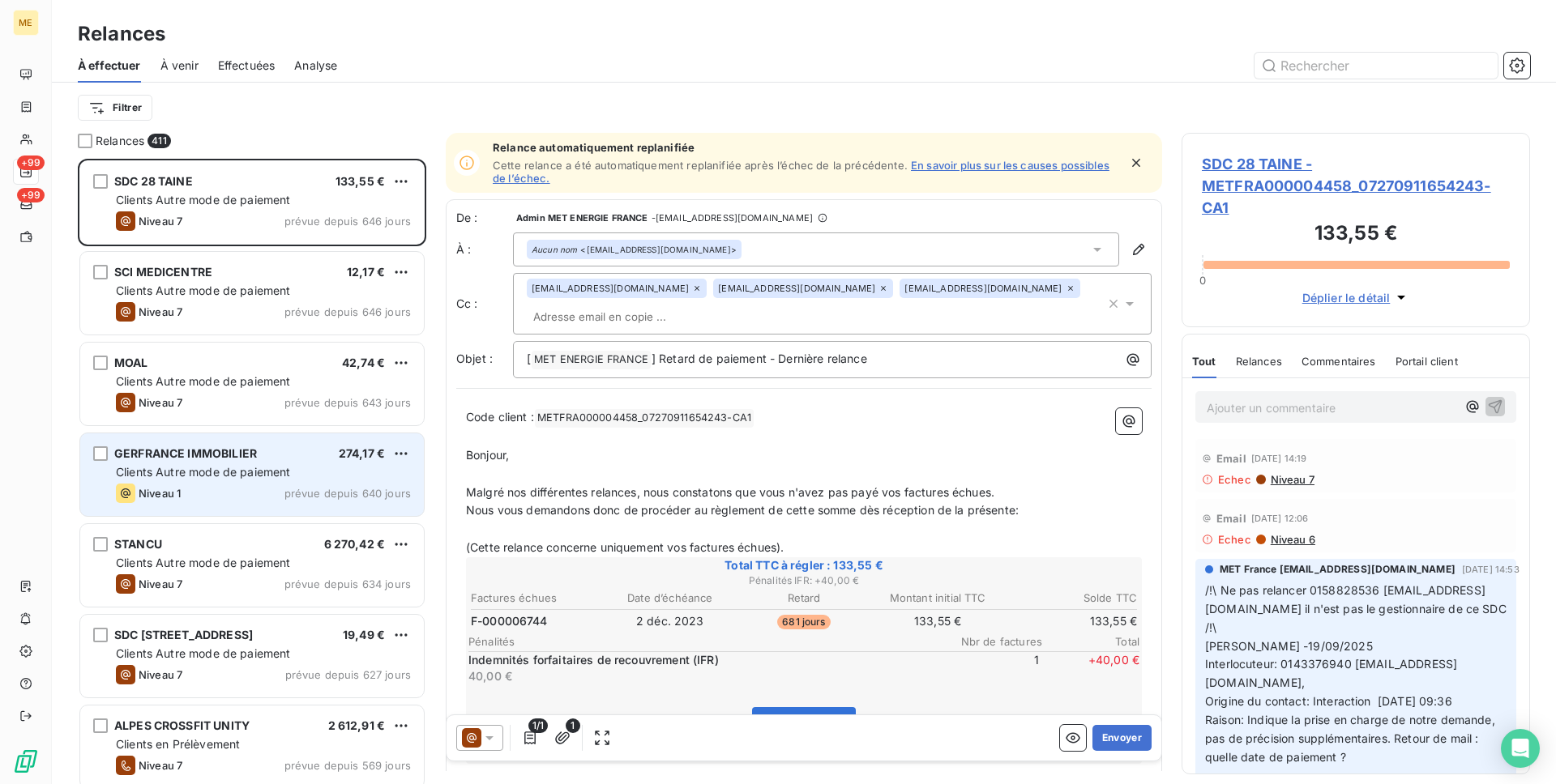
click at [257, 467] on span "Clients Autre mode de paiement" at bounding box center [204, 471] width 175 height 14
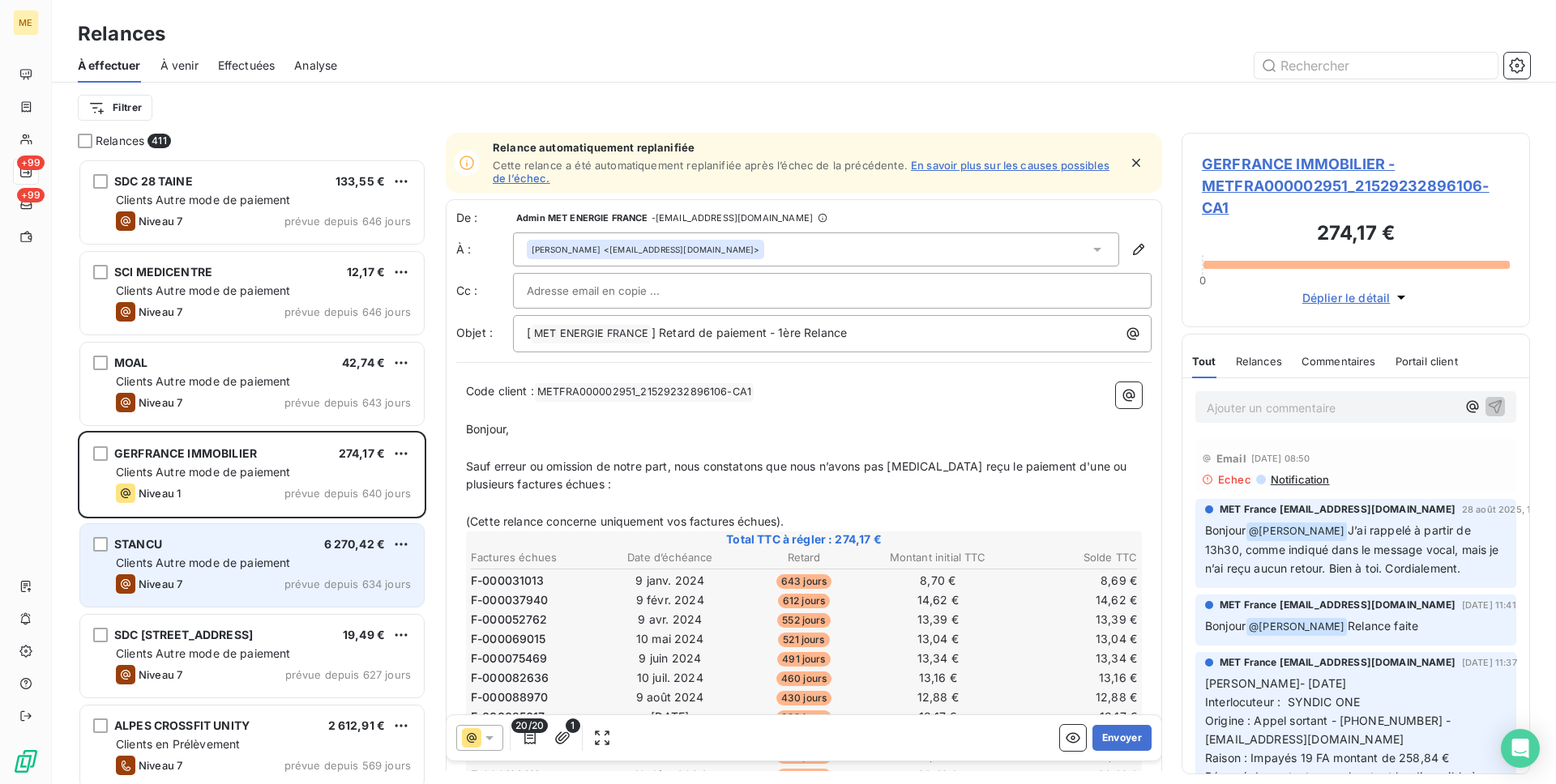
click at [256, 545] on div "STANCU 6 270,42 €" at bounding box center [264, 544] width 295 height 15
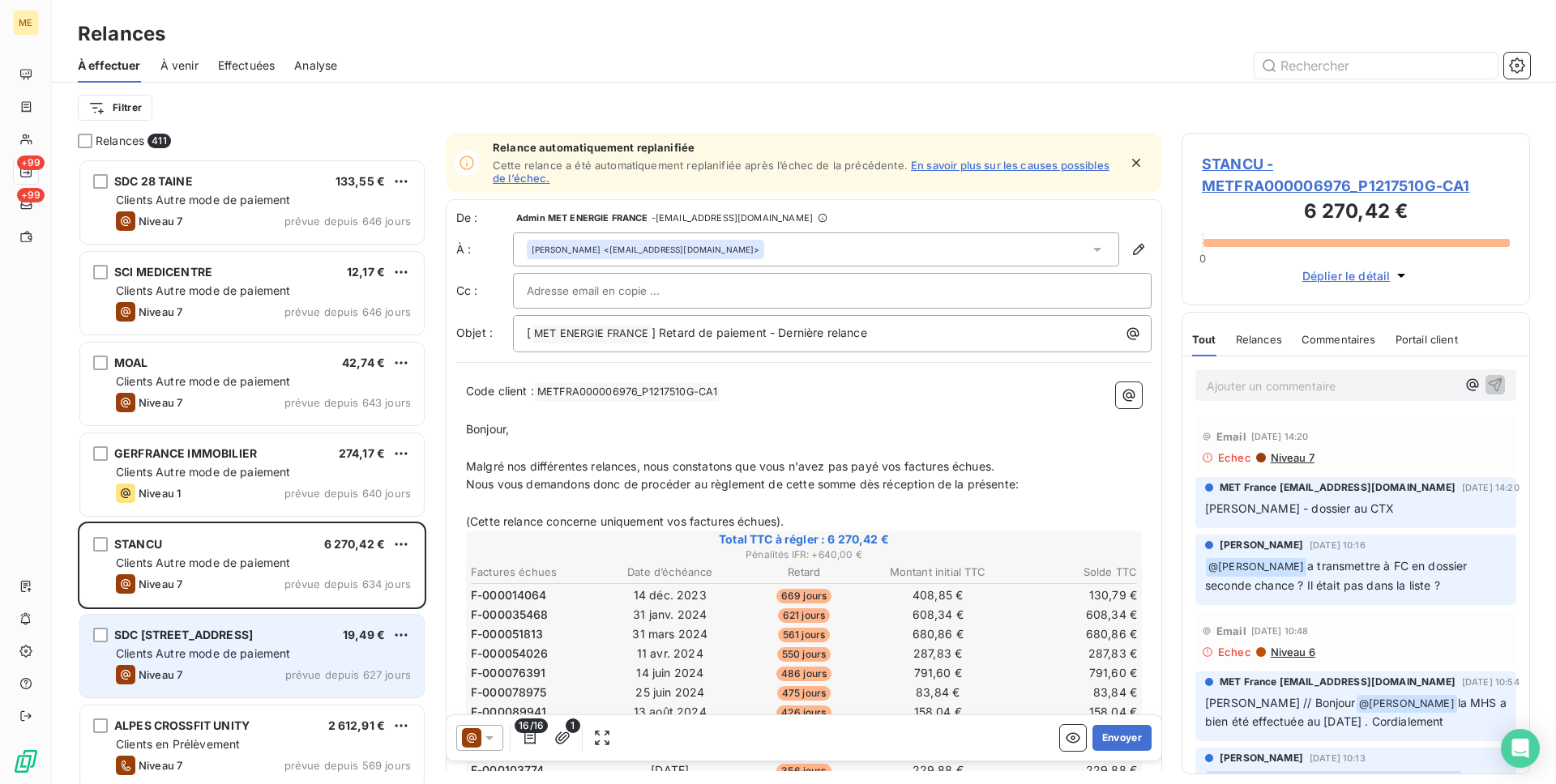
click at [263, 644] on div "SDC [STREET_ADDRESS][GEOGRAPHIC_DATA] € Clients Autre mode de paiement Niveau 7…" at bounding box center [252, 656] width 344 height 83
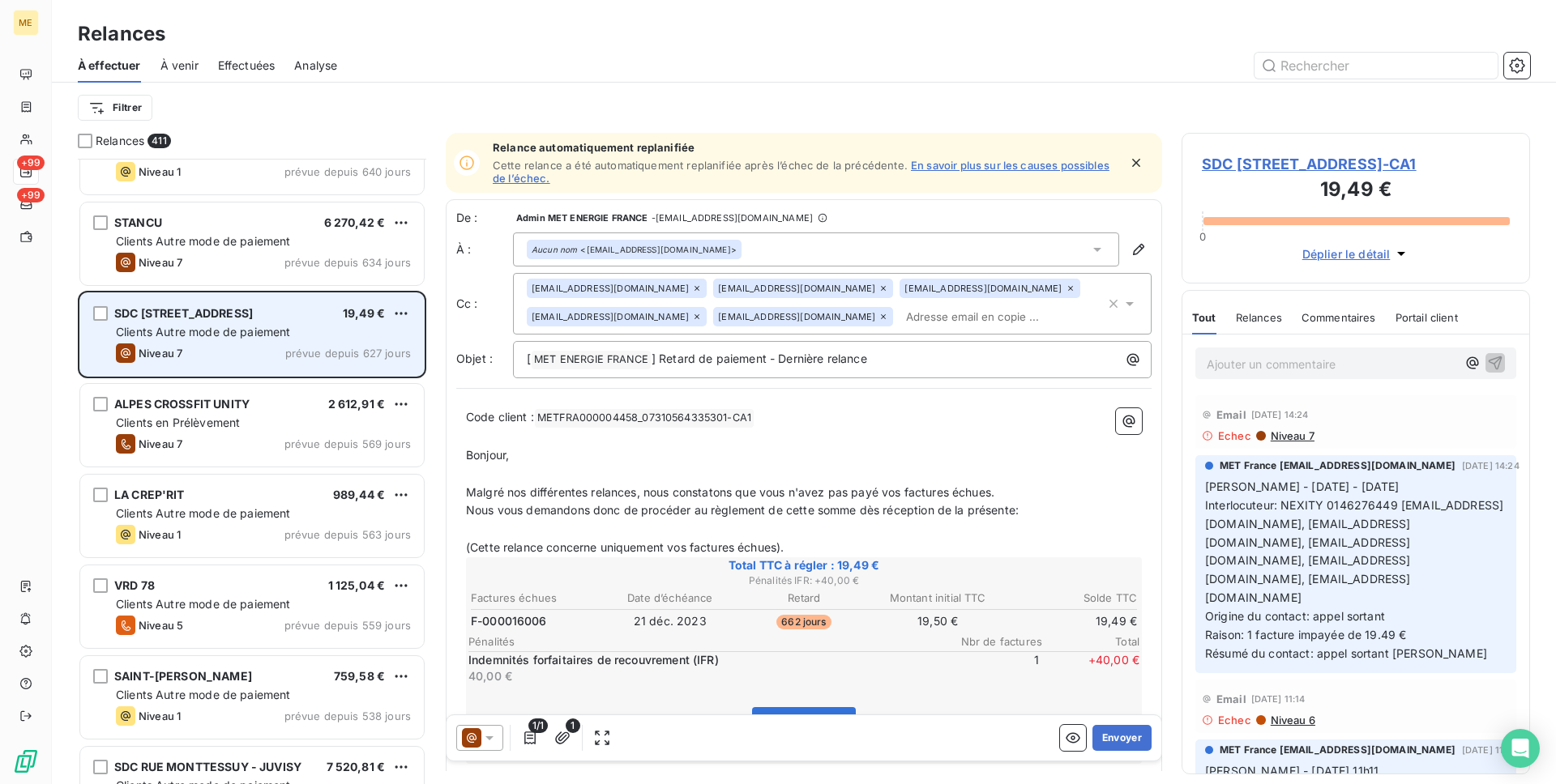
scroll to position [420, 0]
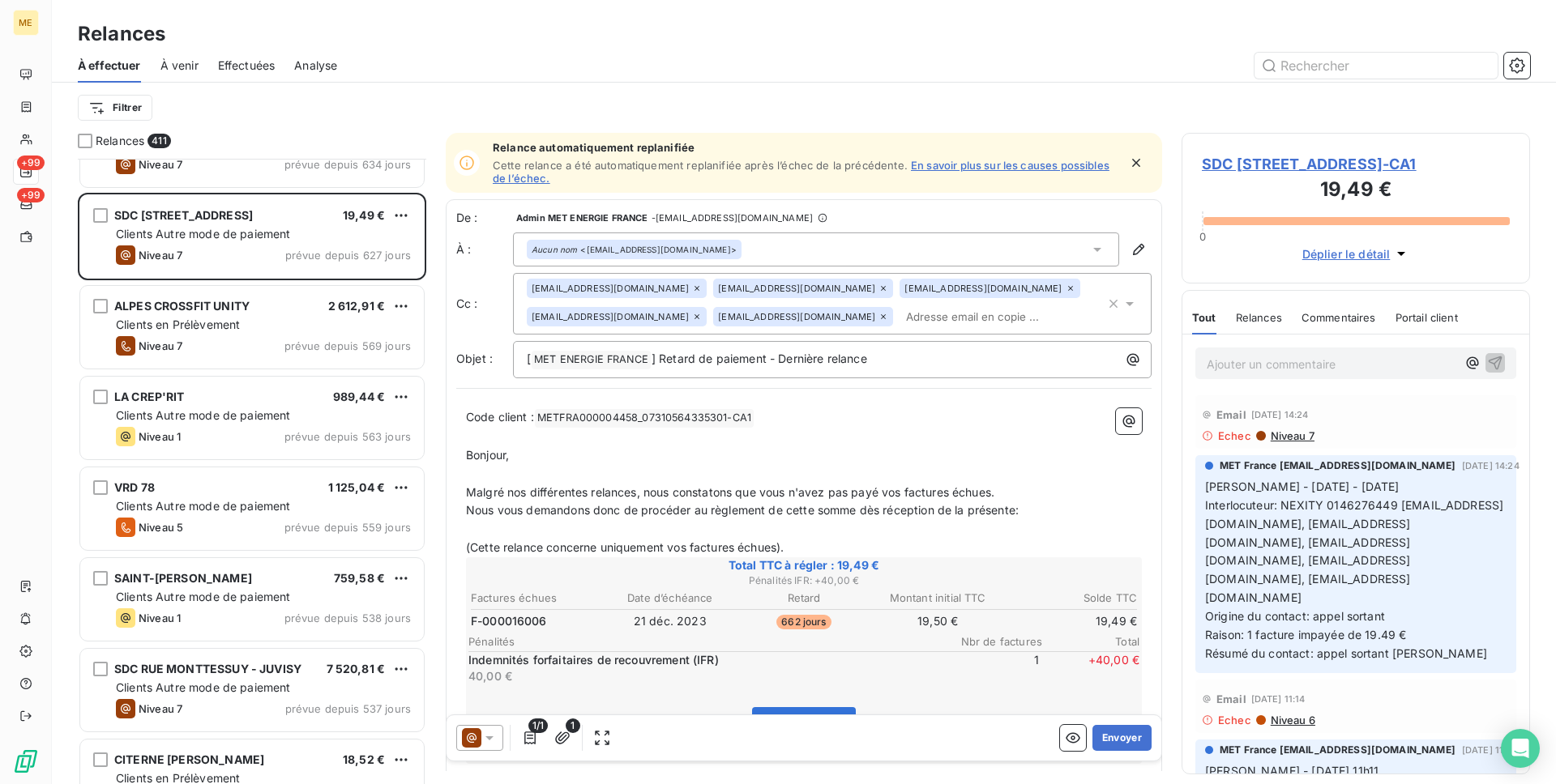
click at [471, 161] on icon at bounding box center [466, 163] width 16 height 16
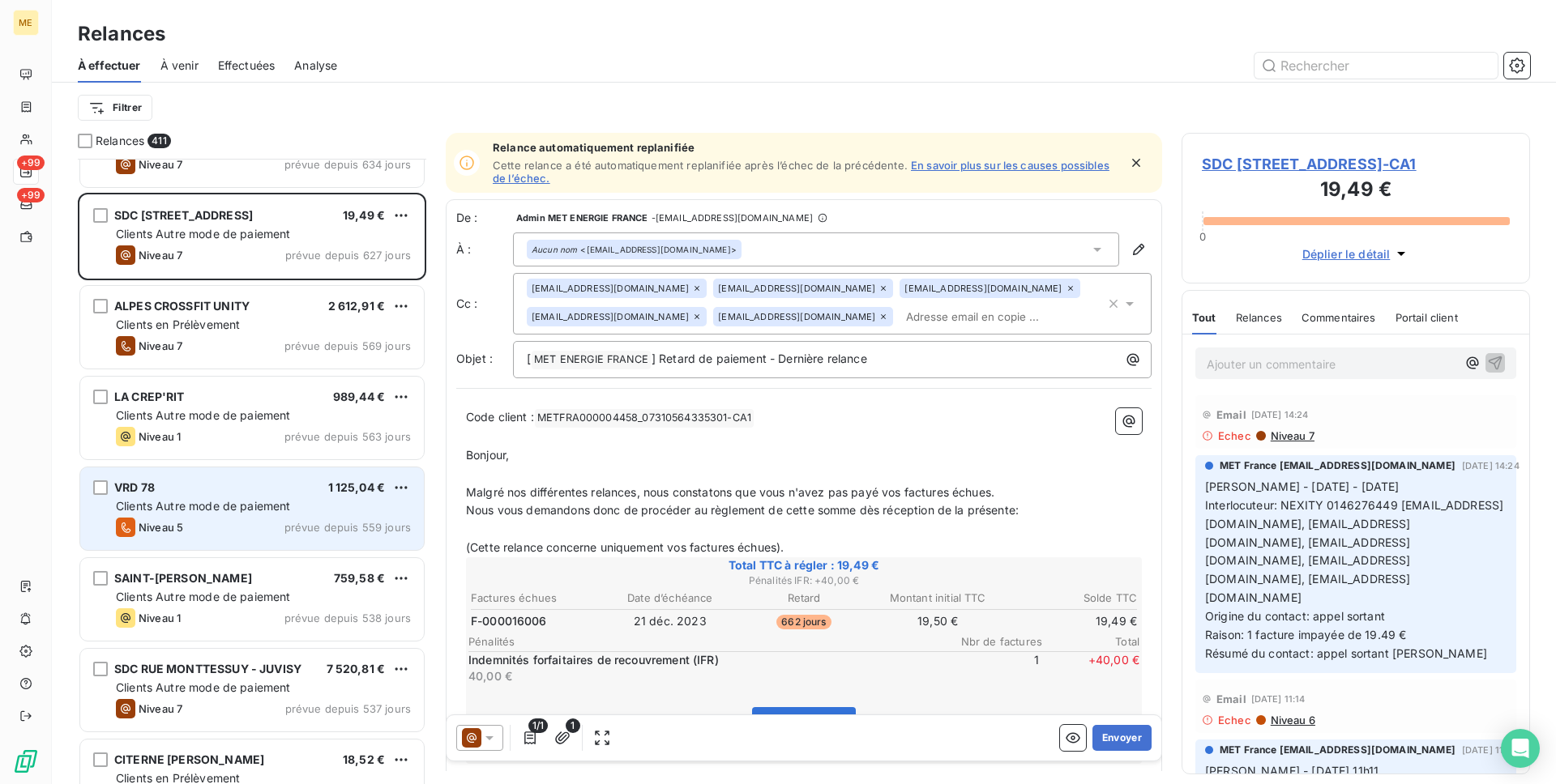
click at [260, 523] on div "Niveau 5 prévue depuis 559 jours" at bounding box center [264, 527] width 295 height 19
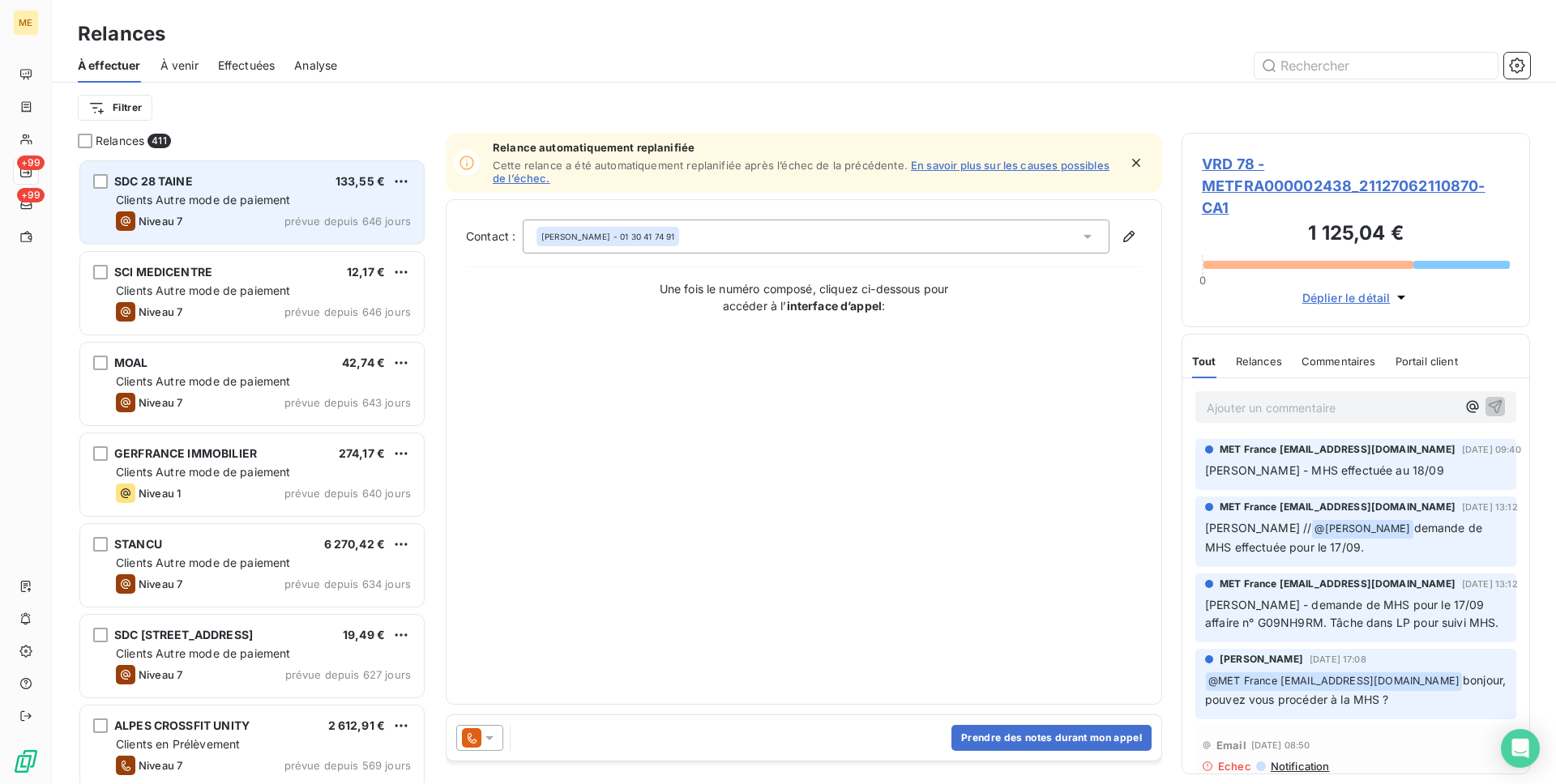
click at [261, 179] on div "SDC 28 TAINE 133,55 €" at bounding box center [264, 182] width 295 height 15
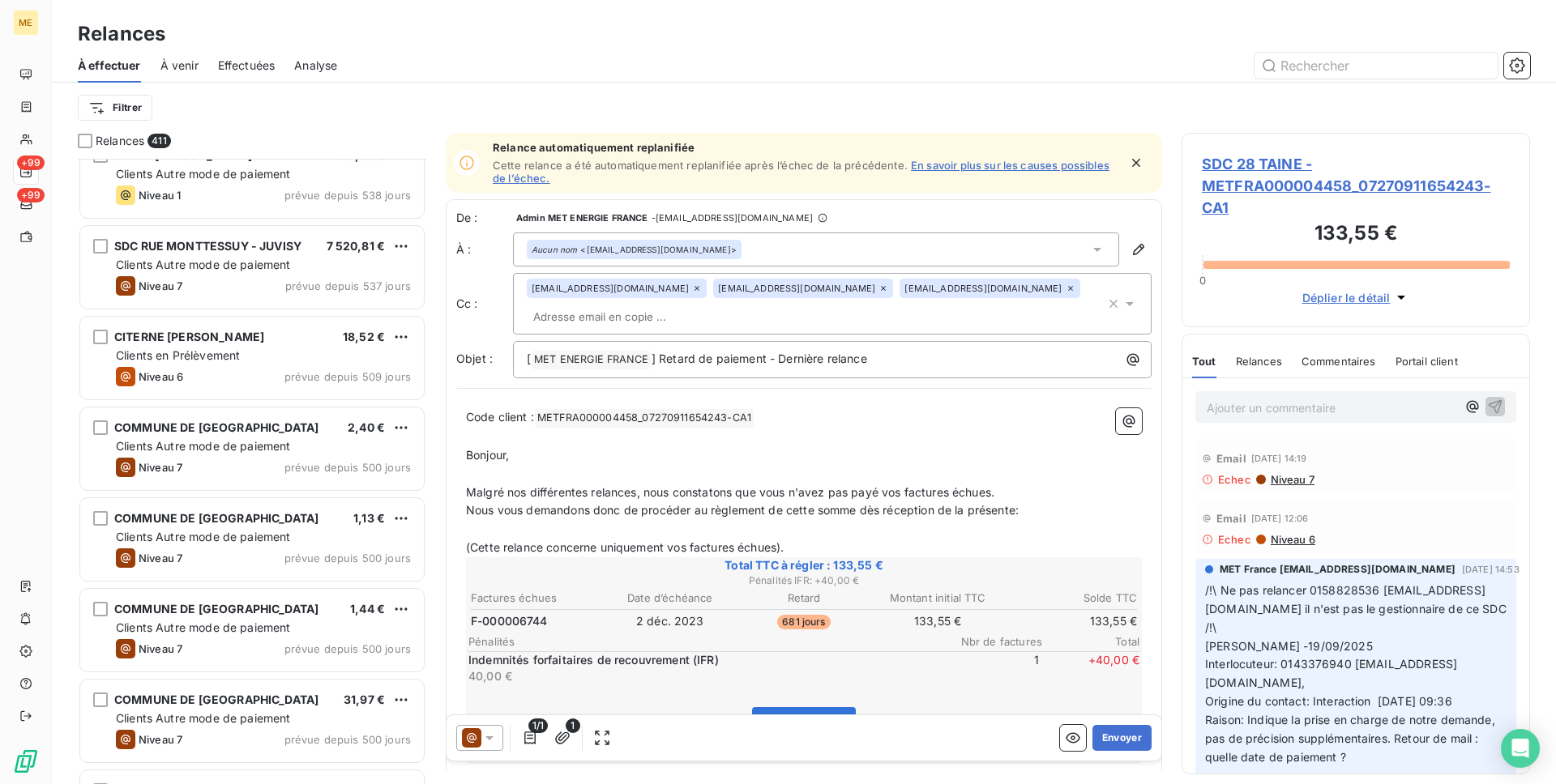
scroll to position [867, 0]
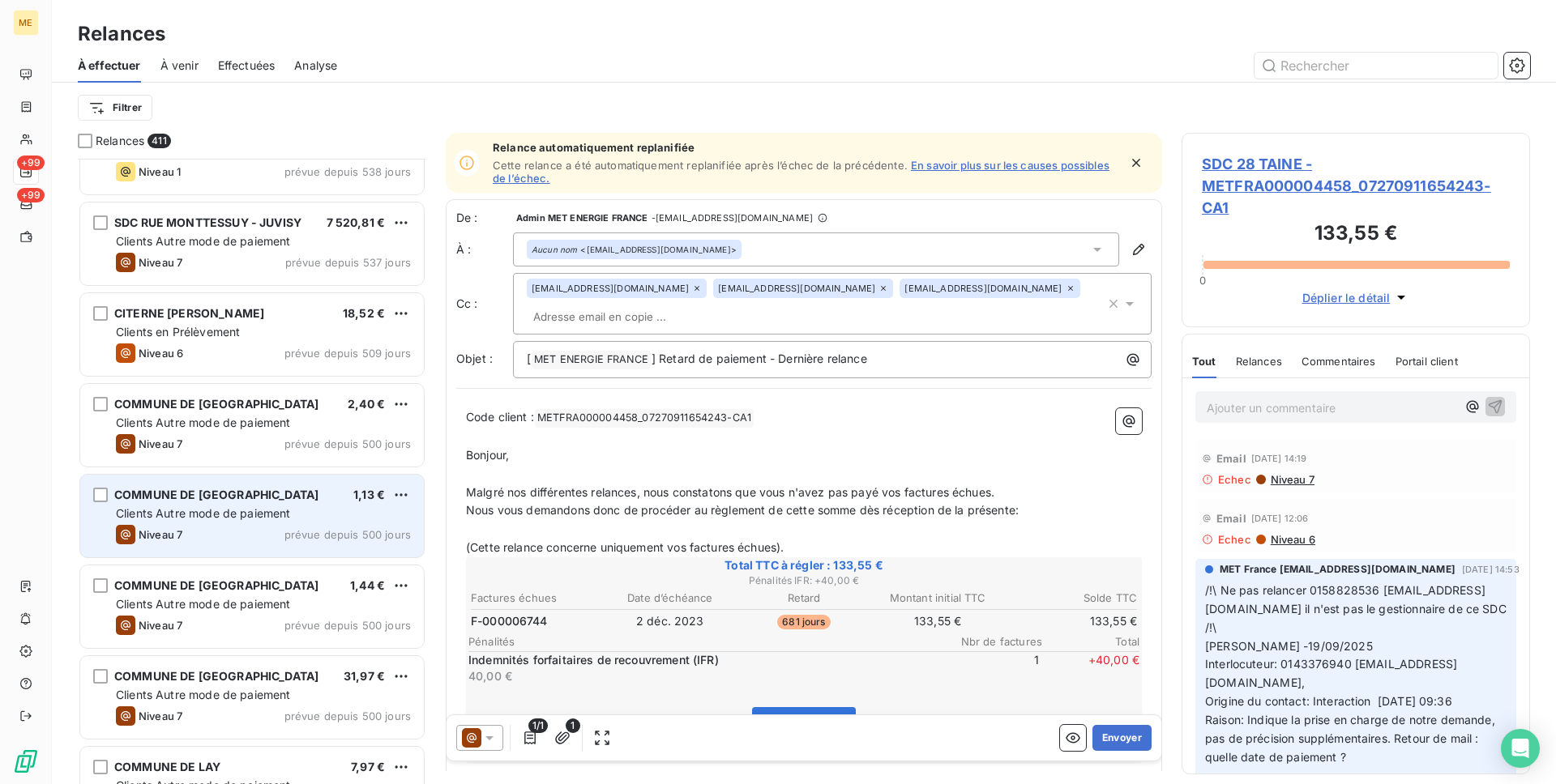
click at [231, 544] on div "COMMUNE DE [GEOGRAPHIC_DATA] 1,13 € Clients Autre mode de paiement Niveau 7 pré…" at bounding box center [252, 516] width 344 height 83
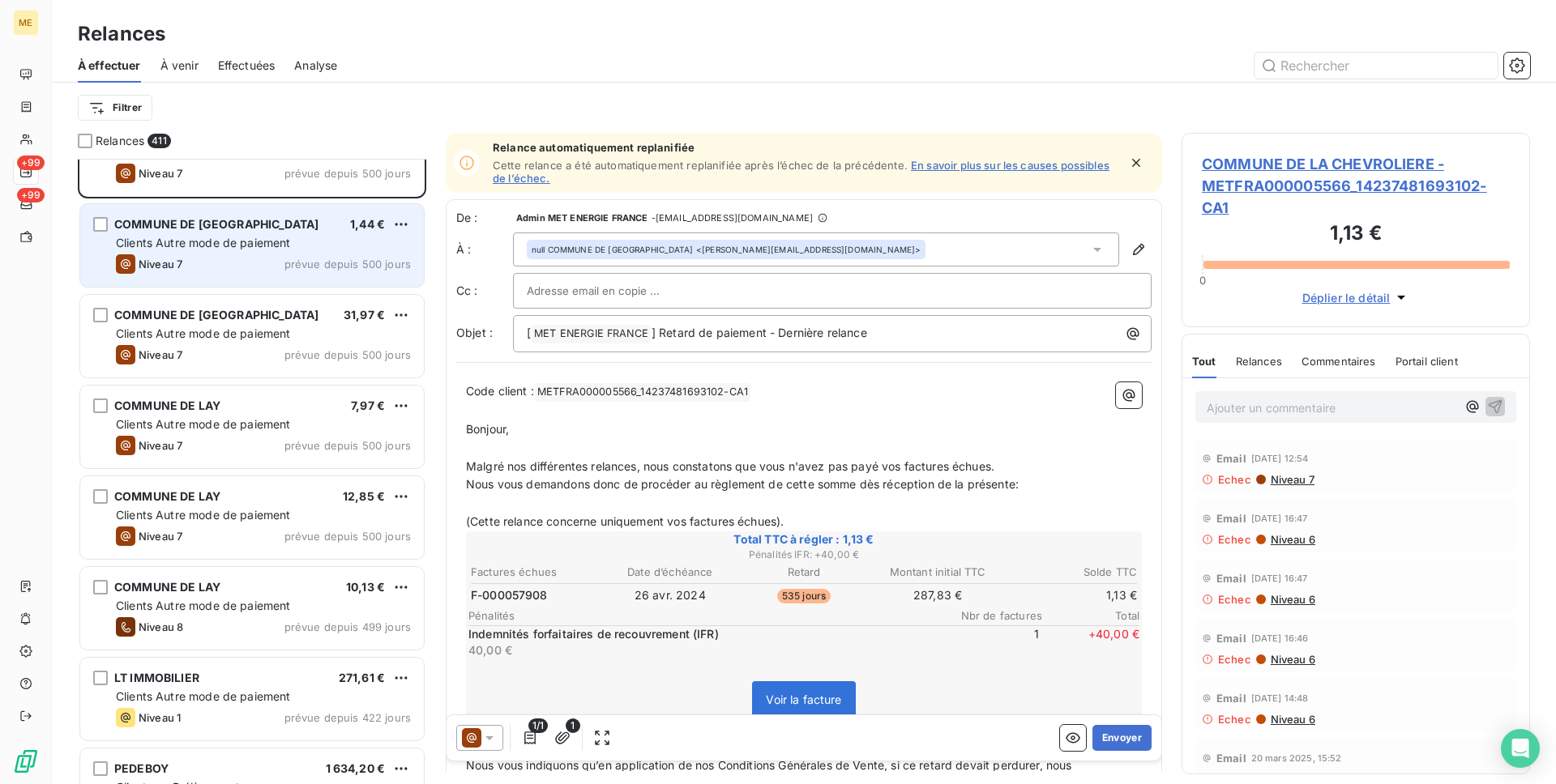
scroll to position [1232, 0]
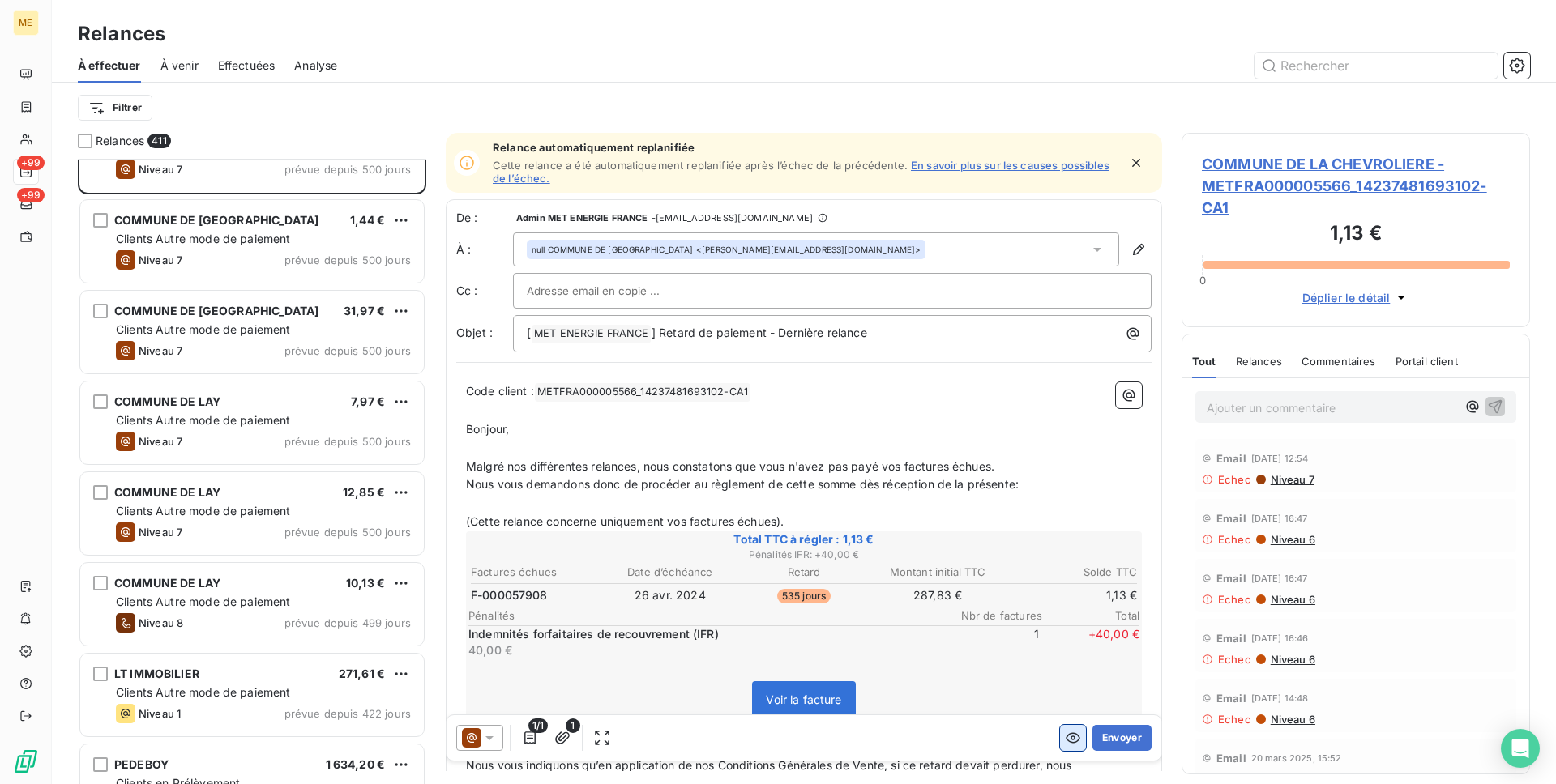
click at [1068, 733] on icon "button" at bounding box center [1073, 738] width 16 height 16
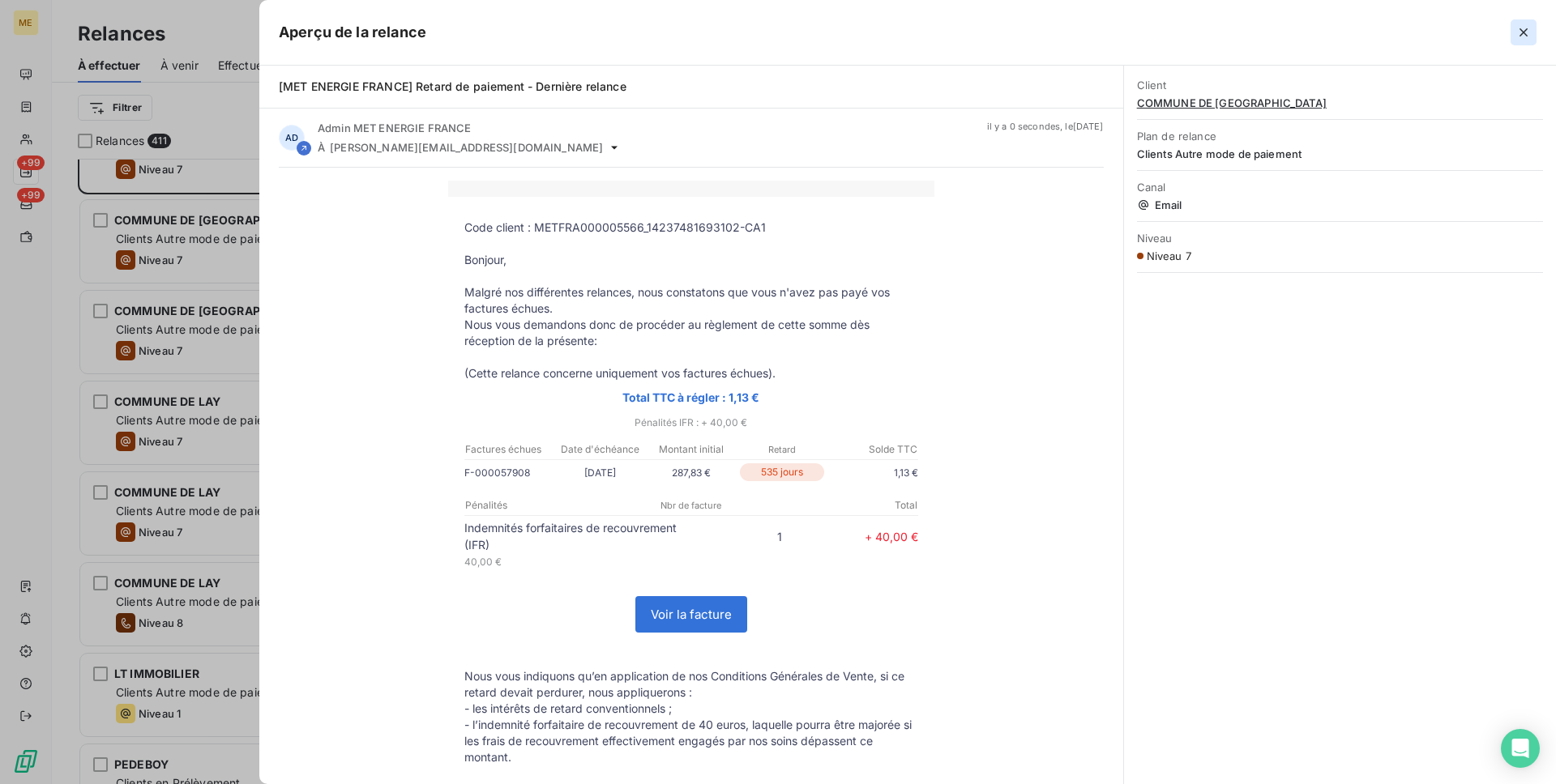
click at [1511, 36] on button "button" at bounding box center [1524, 32] width 26 height 26
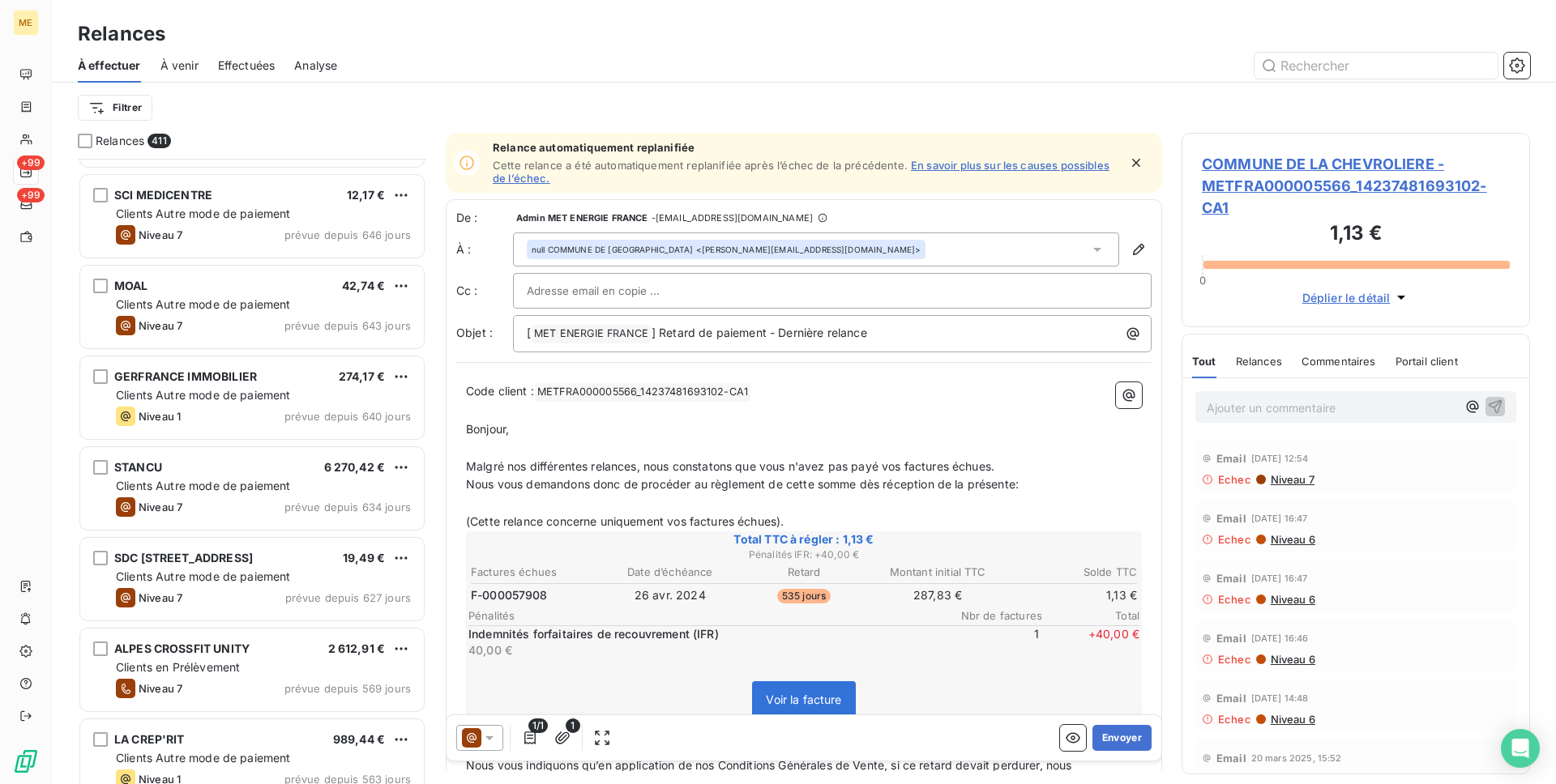
scroll to position [0, 0]
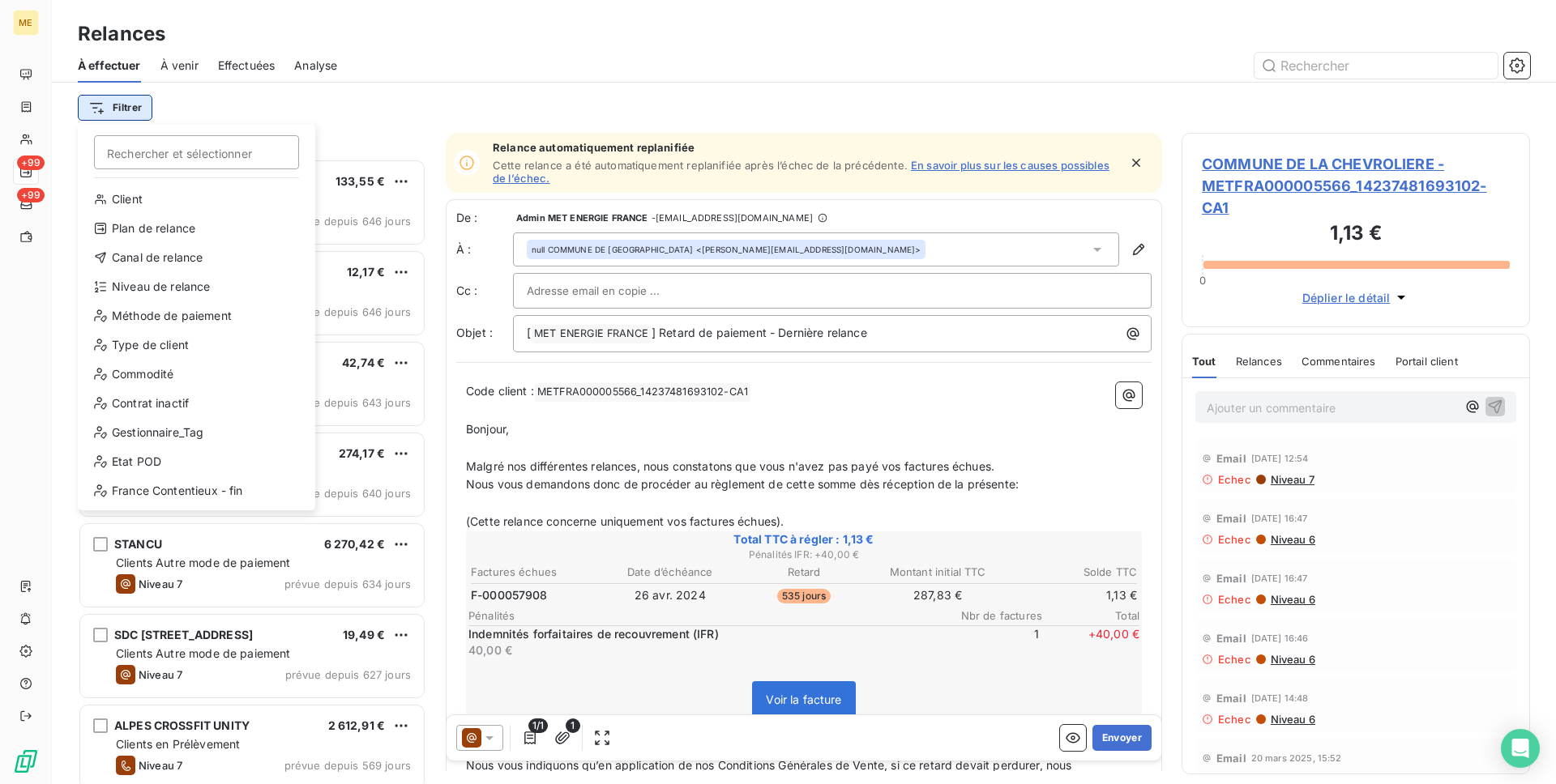
click at [127, 106] on html "ME +99 +99 Relances À effectuer À venir Effectuées Analyse Filtrer Rechercher e…" at bounding box center [778, 392] width 1556 height 784
click at [182, 108] on html "ME +99 +99 Relances À effectuer À venir Effectuées Analyse Filtrer Rechercher e…" at bounding box center [778, 392] width 1556 height 784
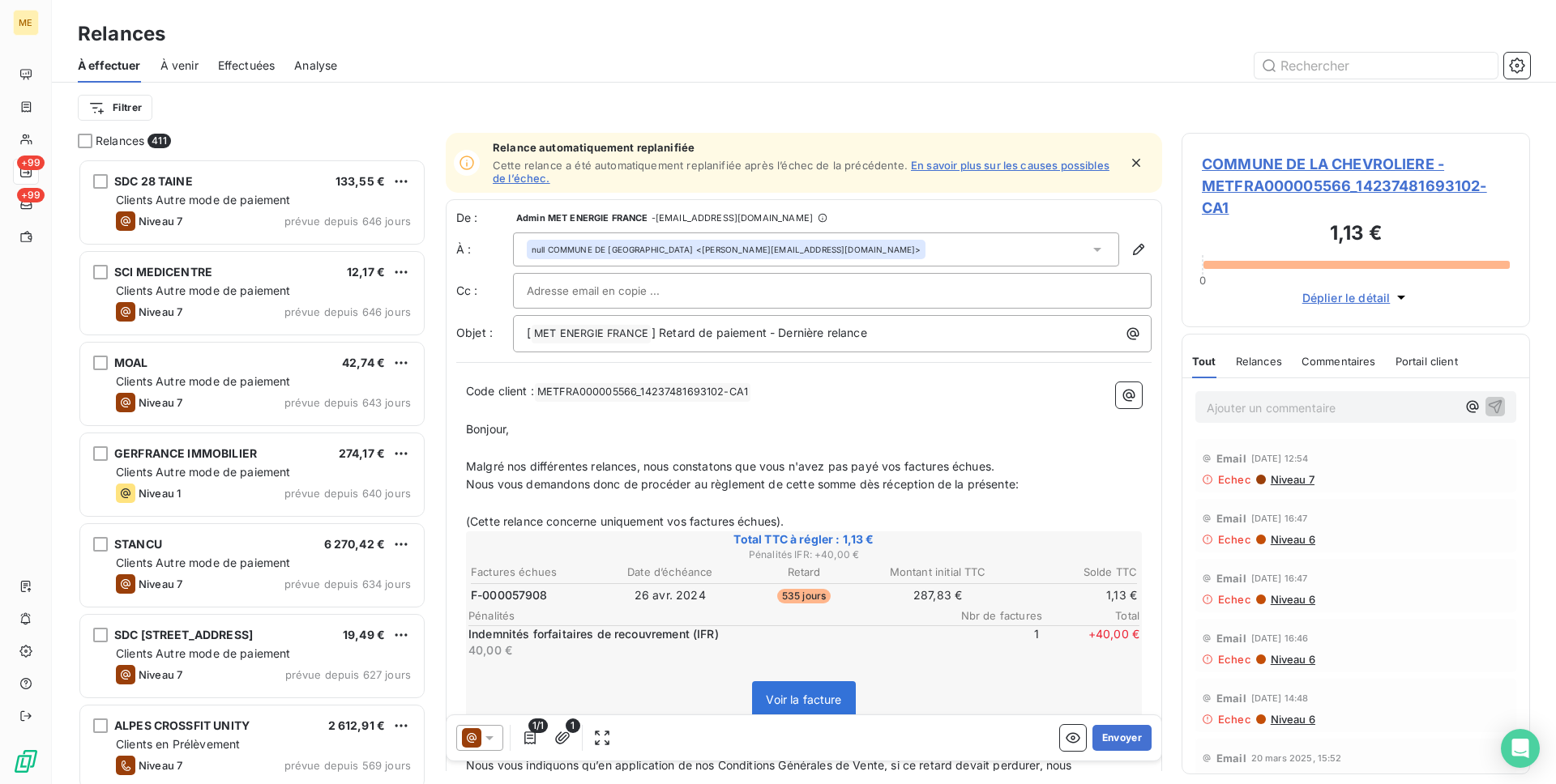
click at [182, 71] on span "À venir" at bounding box center [179, 66] width 38 height 16
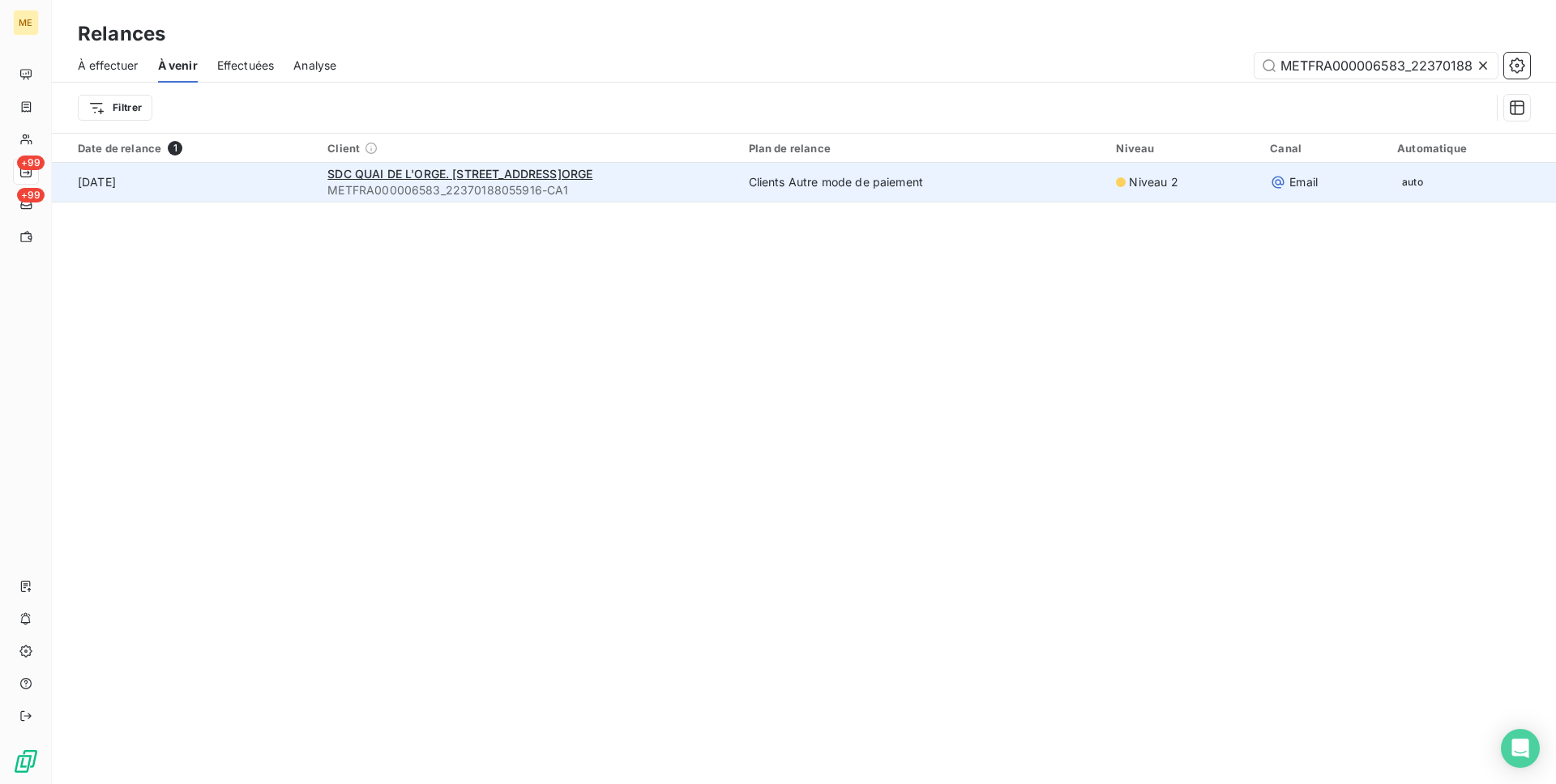
click at [254, 172] on td "[DATE]" at bounding box center [185, 182] width 266 height 39
click at [485, 176] on span "SDC QUAI DE L'ORGE. [STREET_ADDRESS]ORGE" at bounding box center [460, 174] width 265 height 14
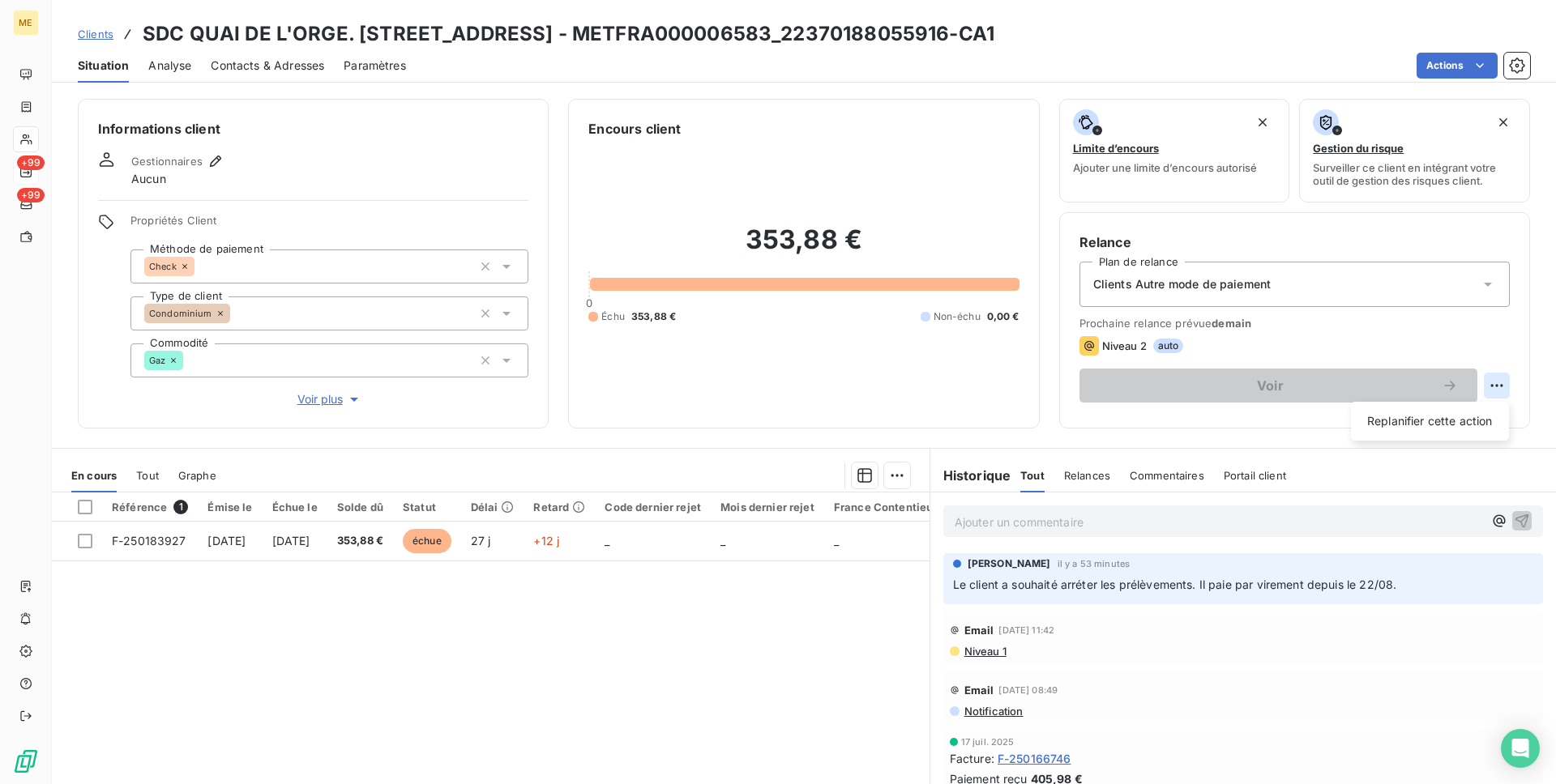
click at [1503, 387] on html "ME +99 +99 Clients SDC QUAI DE L'ORGE. [STREET_ADDRESS]ORGE - METFRA000006583_2…" at bounding box center [778, 392] width 1556 height 784
click at [1444, 350] on html "ME +99 +99 Clients SDC QUAI DE L'ORGE. [STREET_ADDRESS]ORGE - METFRA000006583_2…" at bounding box center [778, 392] width 1556 height 784
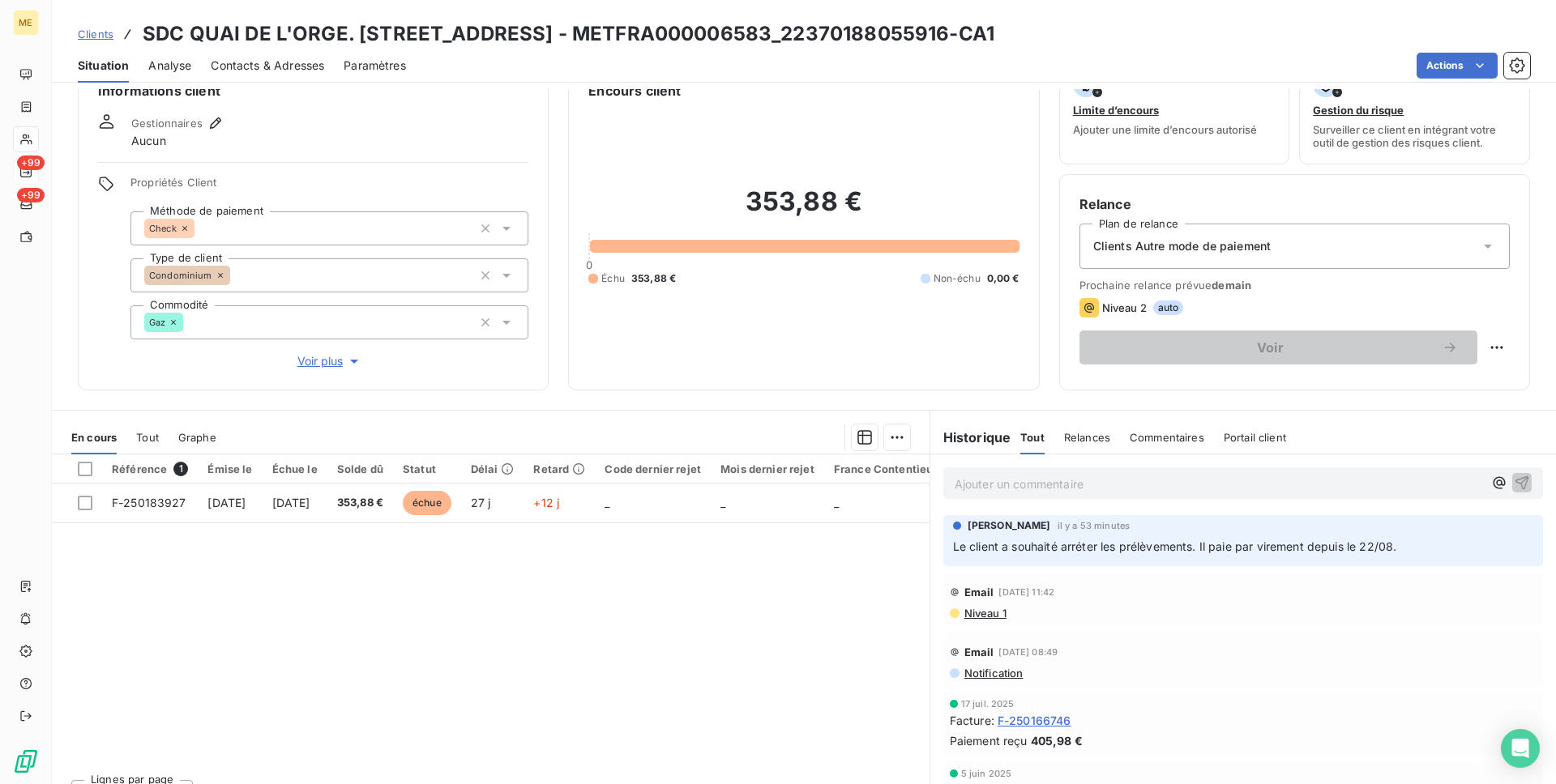
scroll to position [69, 0]
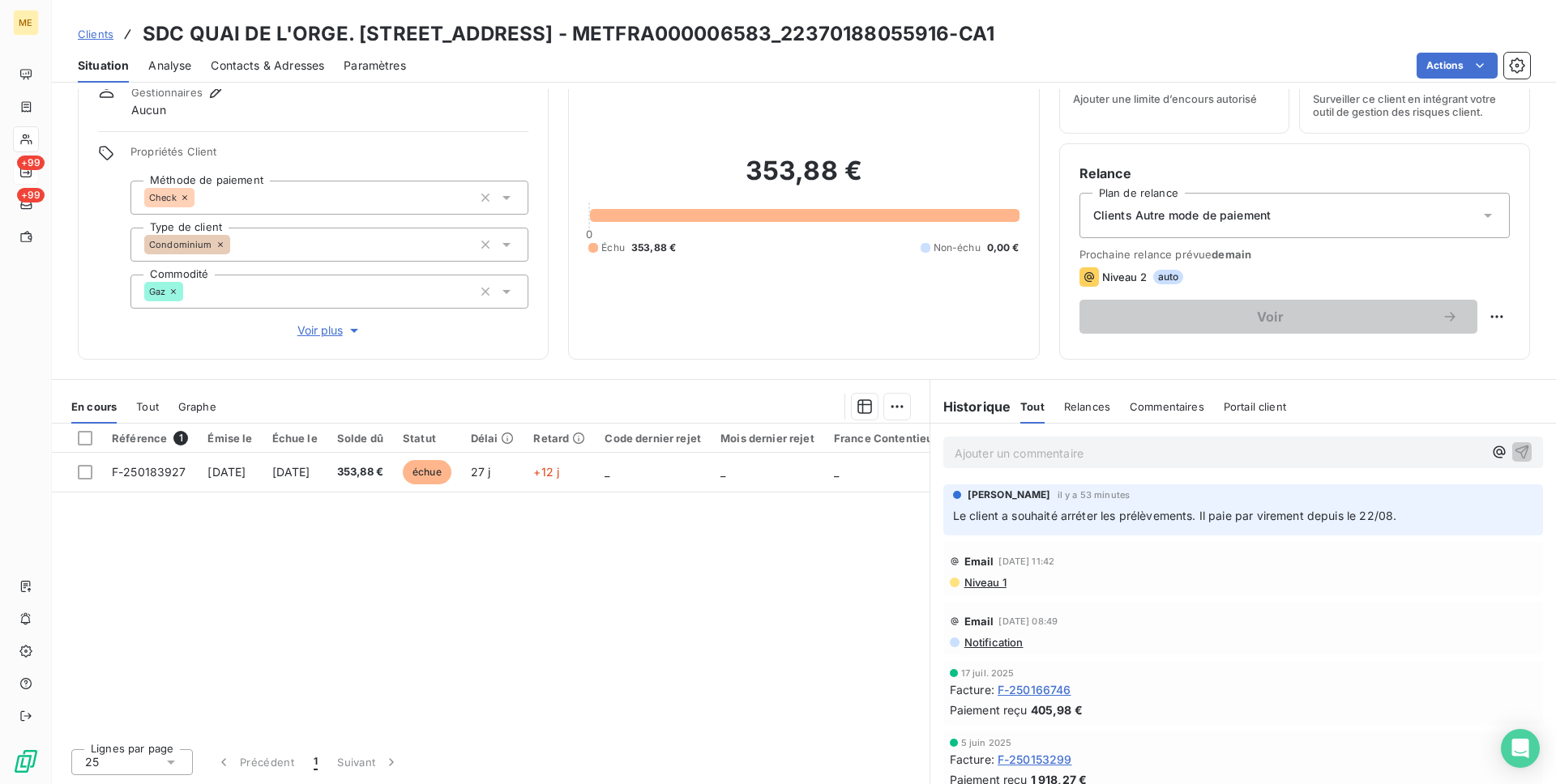
click at [992, 583] on span "Niveau 1" at bounding box center [985, 582] width 44 height 13
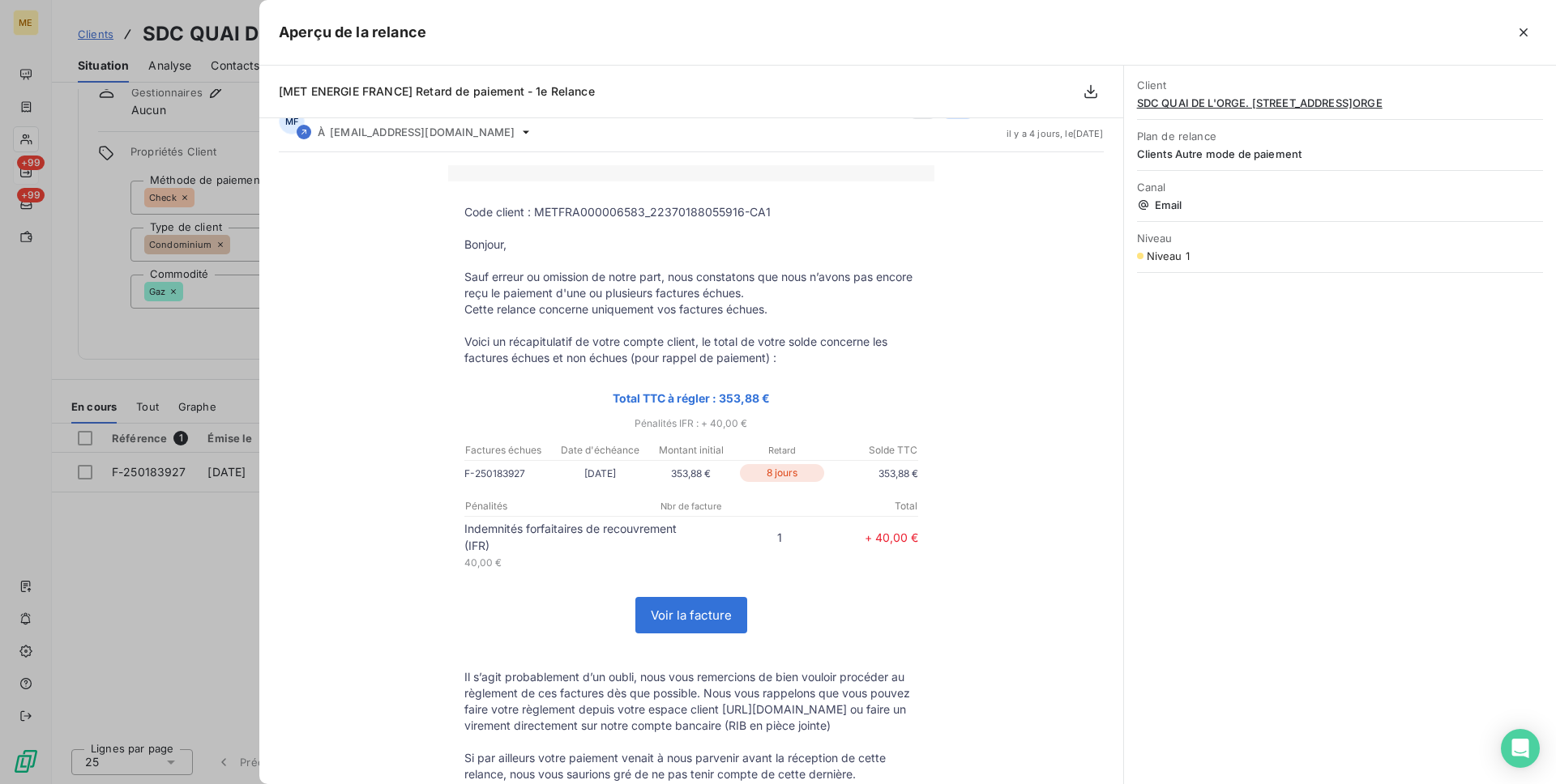
scroll to position [0, 0]
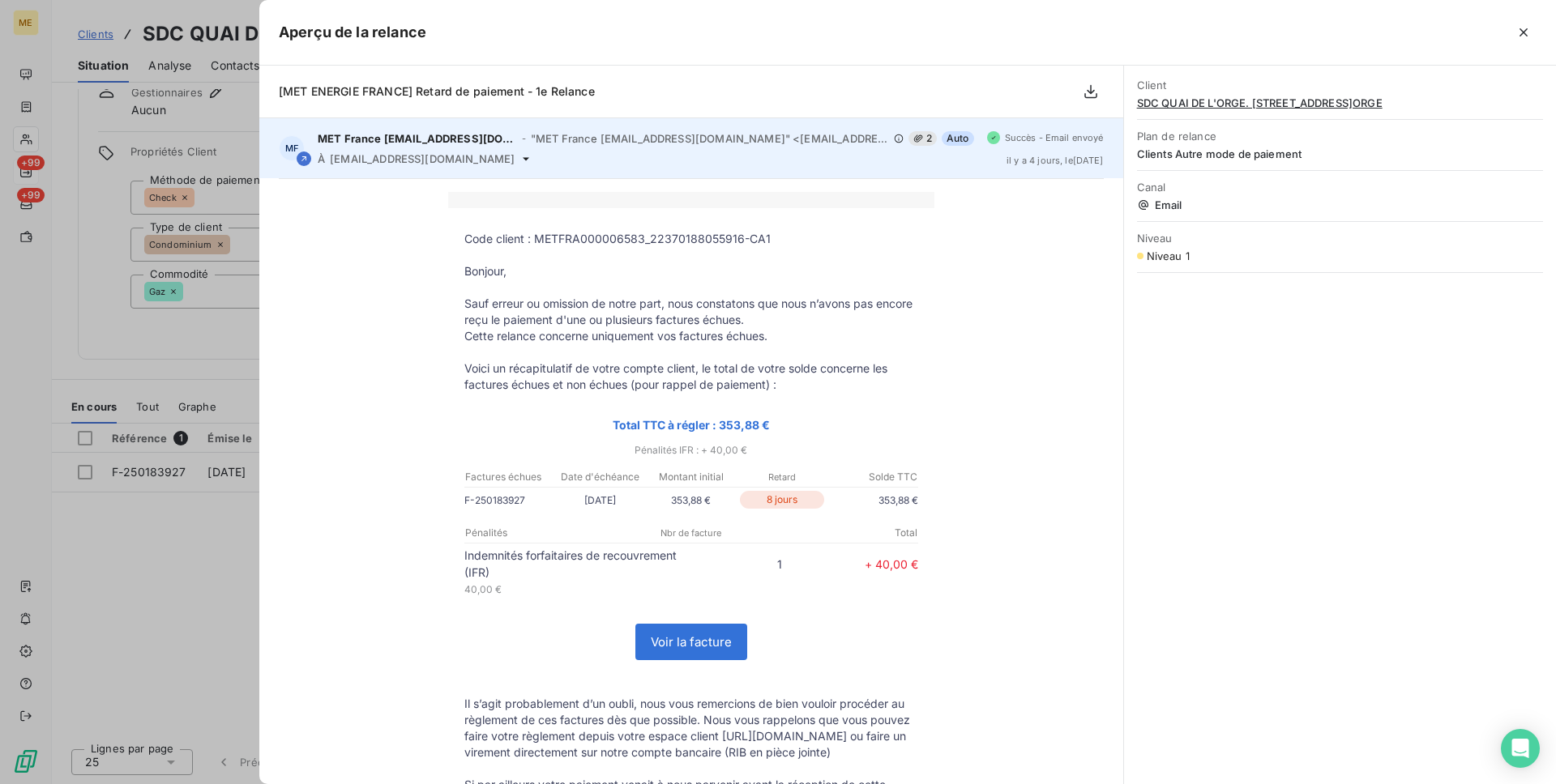
click at [959, 150] on div "MET France [EMAIL_ADDRESS][DOMAIN_NAME] - "MET France [EMAIL_ADDRESS][DOMAIN_NA…" at bounding box center [646, 148] width 656 height 34
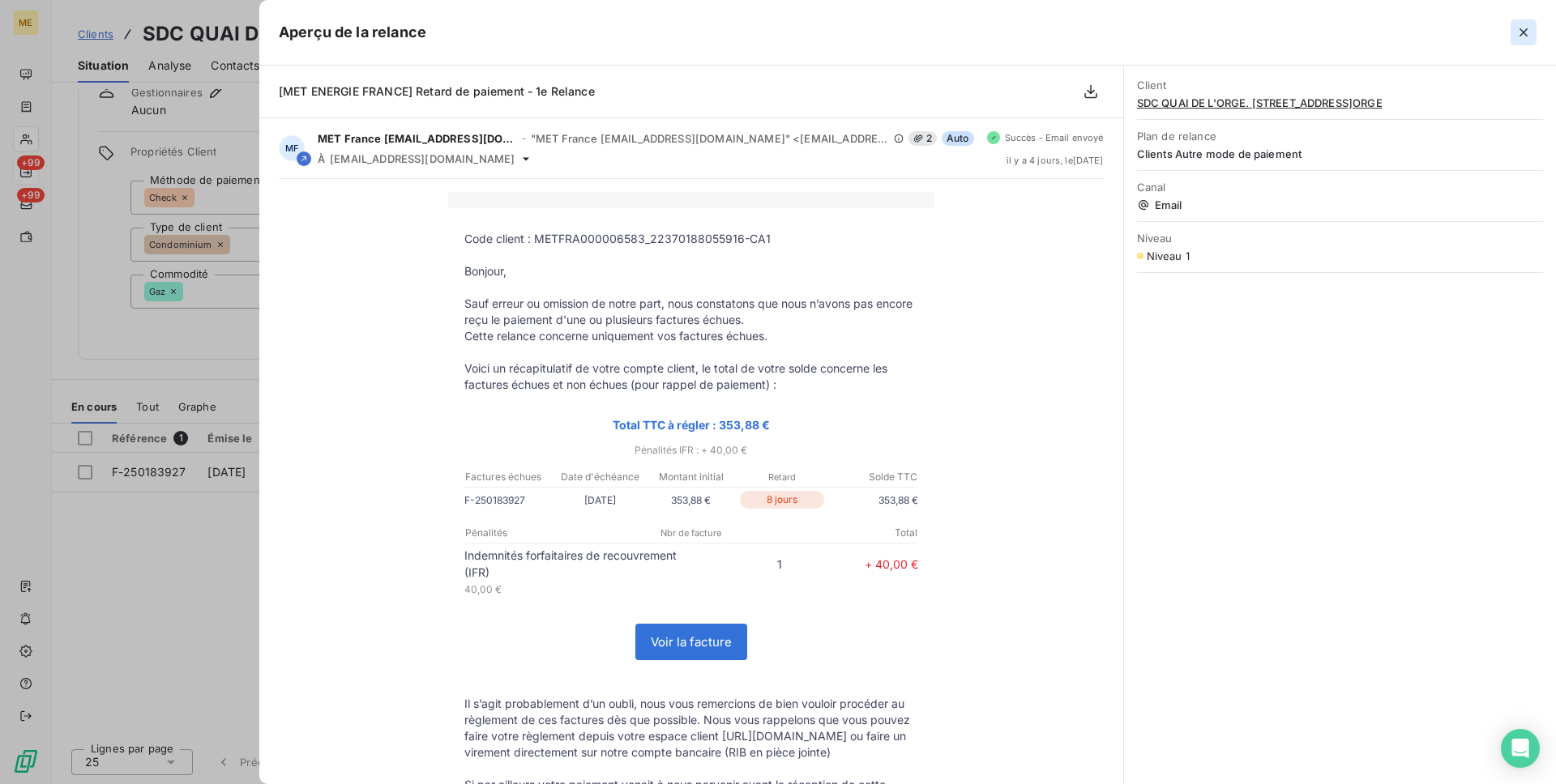
click at [1528, 33] on icon "button" at bounding box center [1524, 32] width 16 height 16
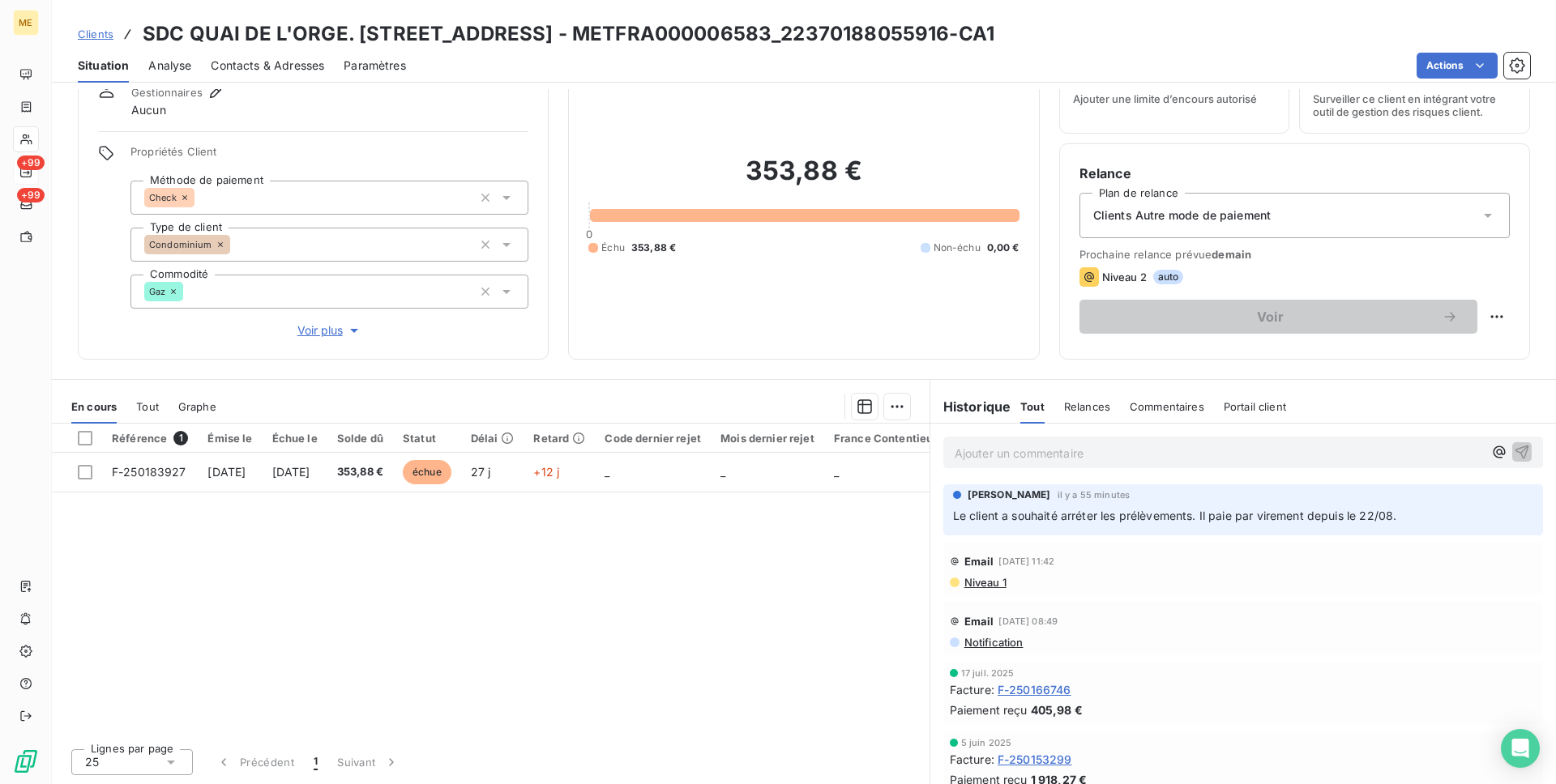
scroll to position [58, 0]
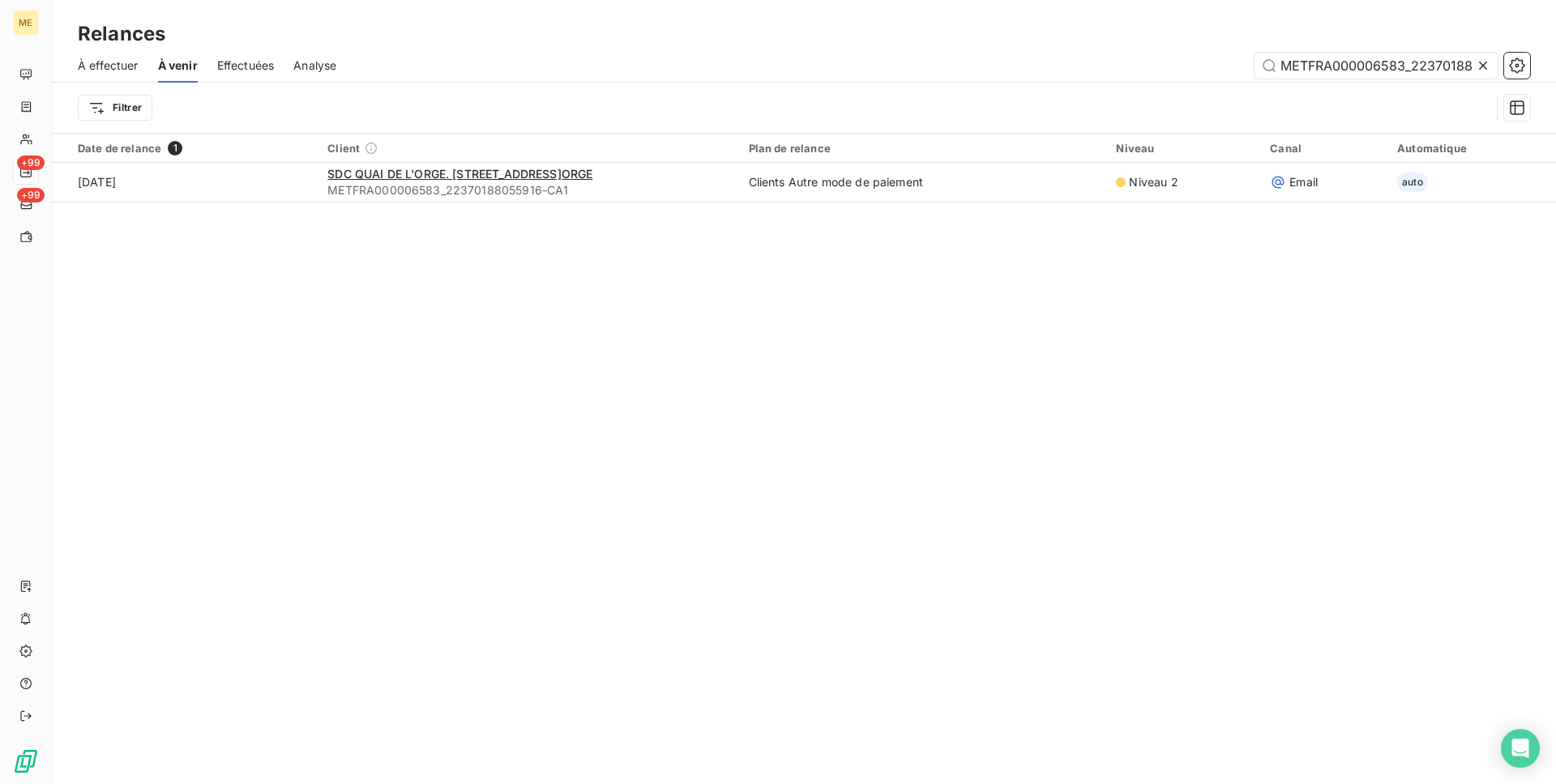
scroll to position [0, 45]
click at [110, 60] on span "À effectuer" at bounding box center [108, 66] width 61 height 16
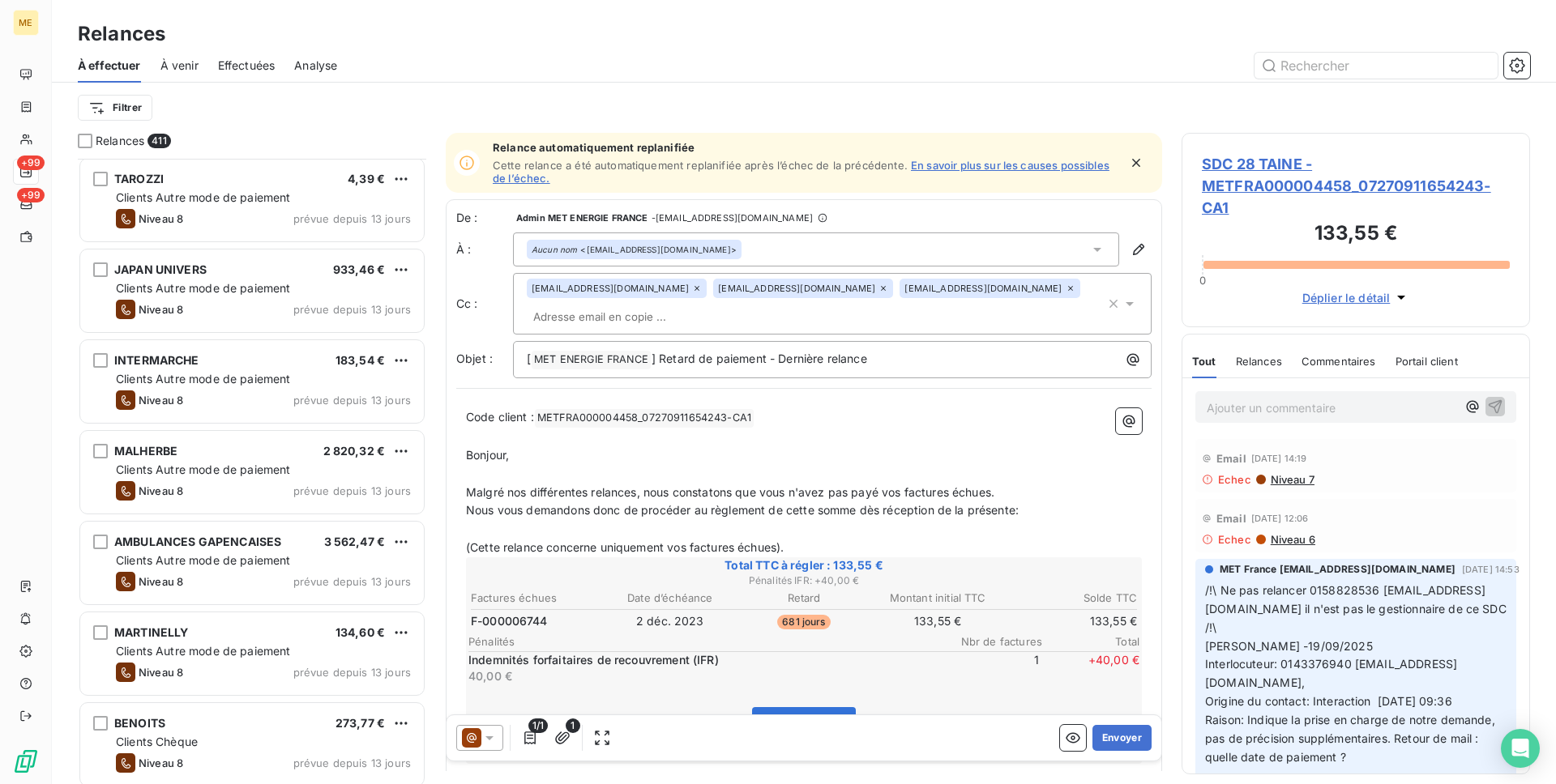
scroll to position [7367, 0]
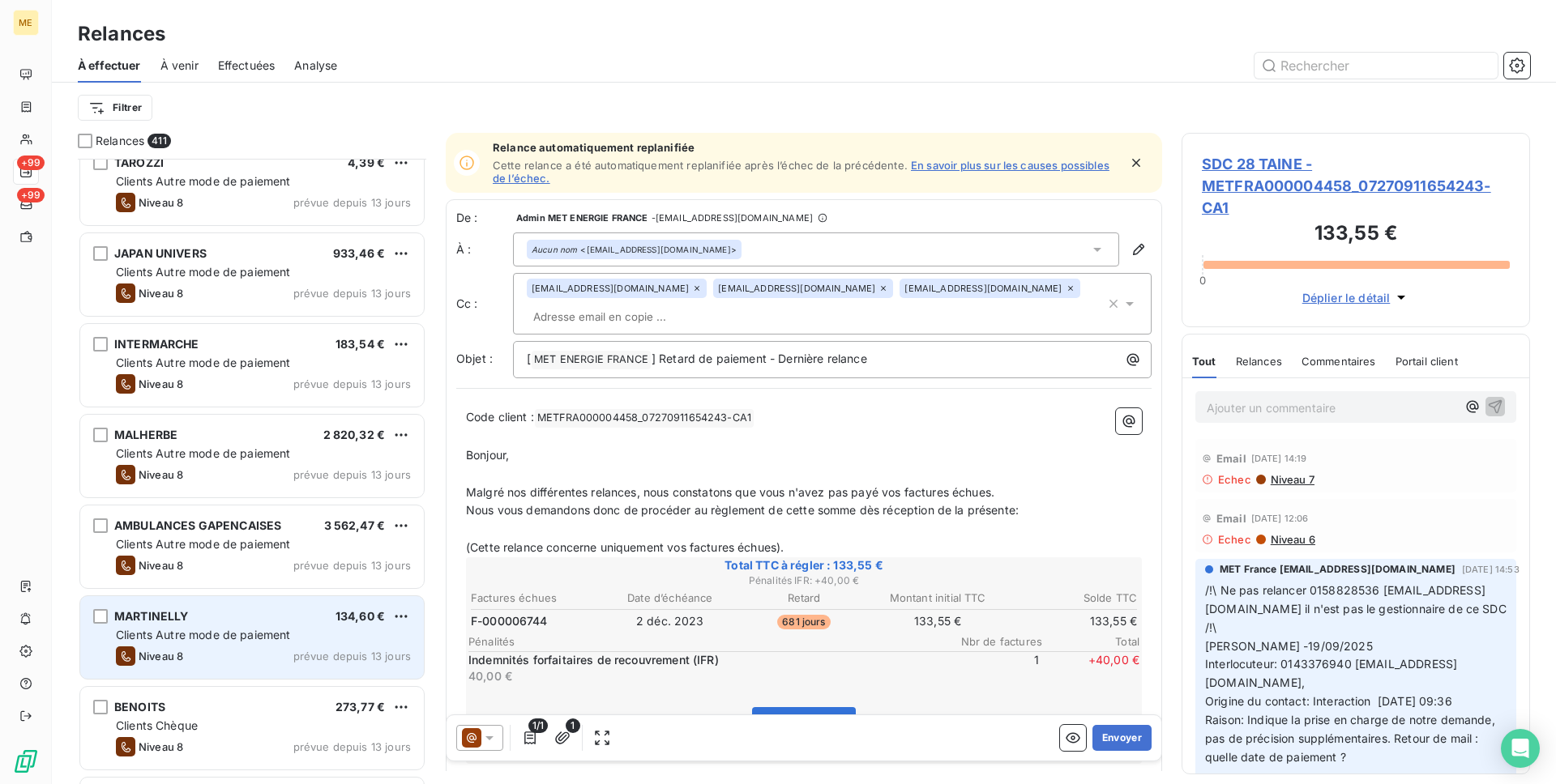
click at [282, 621] on div "MARTINELLY 134,60 €" at bounding box center [264, 616] width 295 height 15
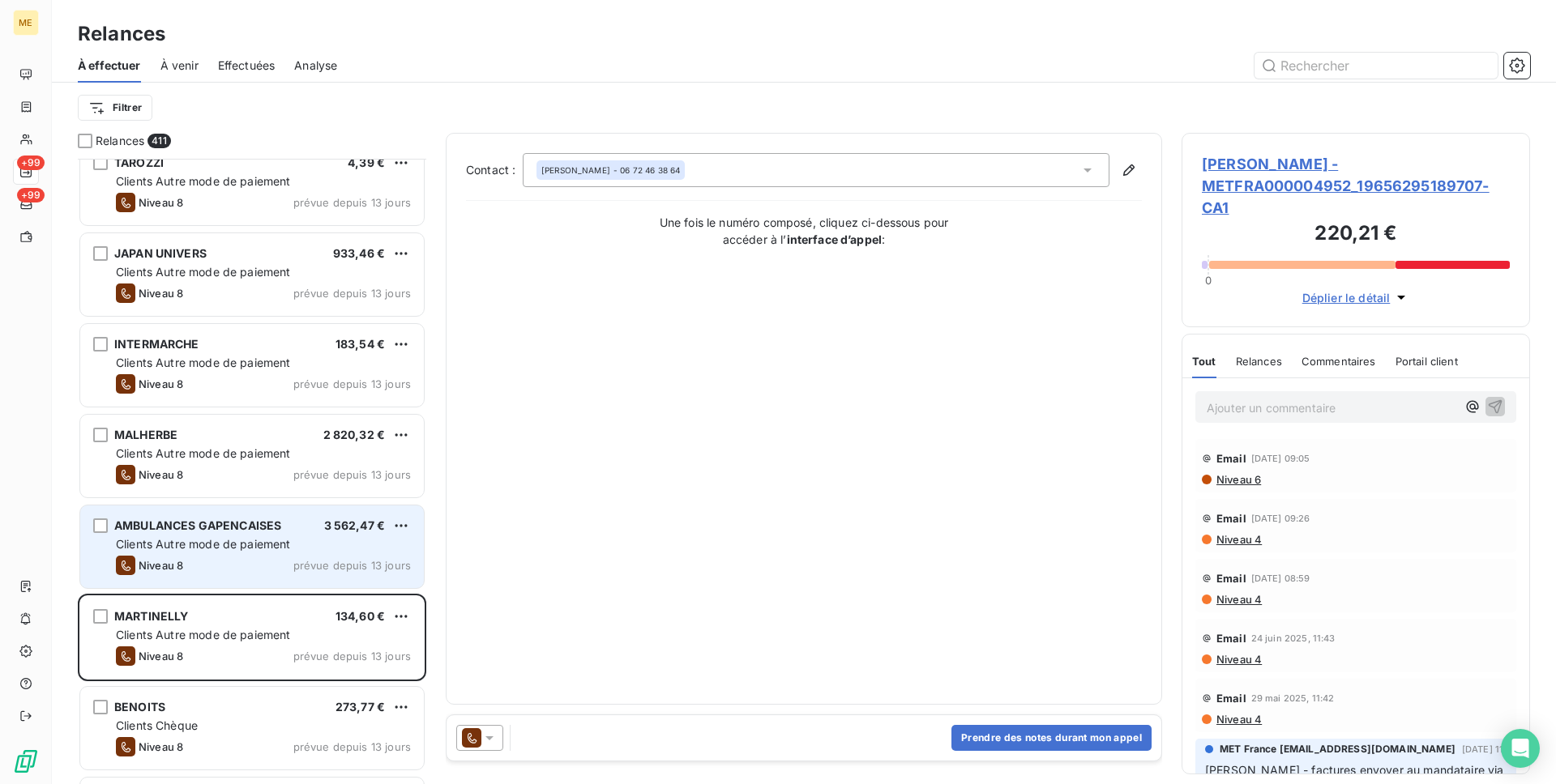
click at [270, 538] on span "Clients Autre mode de paiement" at bounding box center [204, 543] width 175 height 14
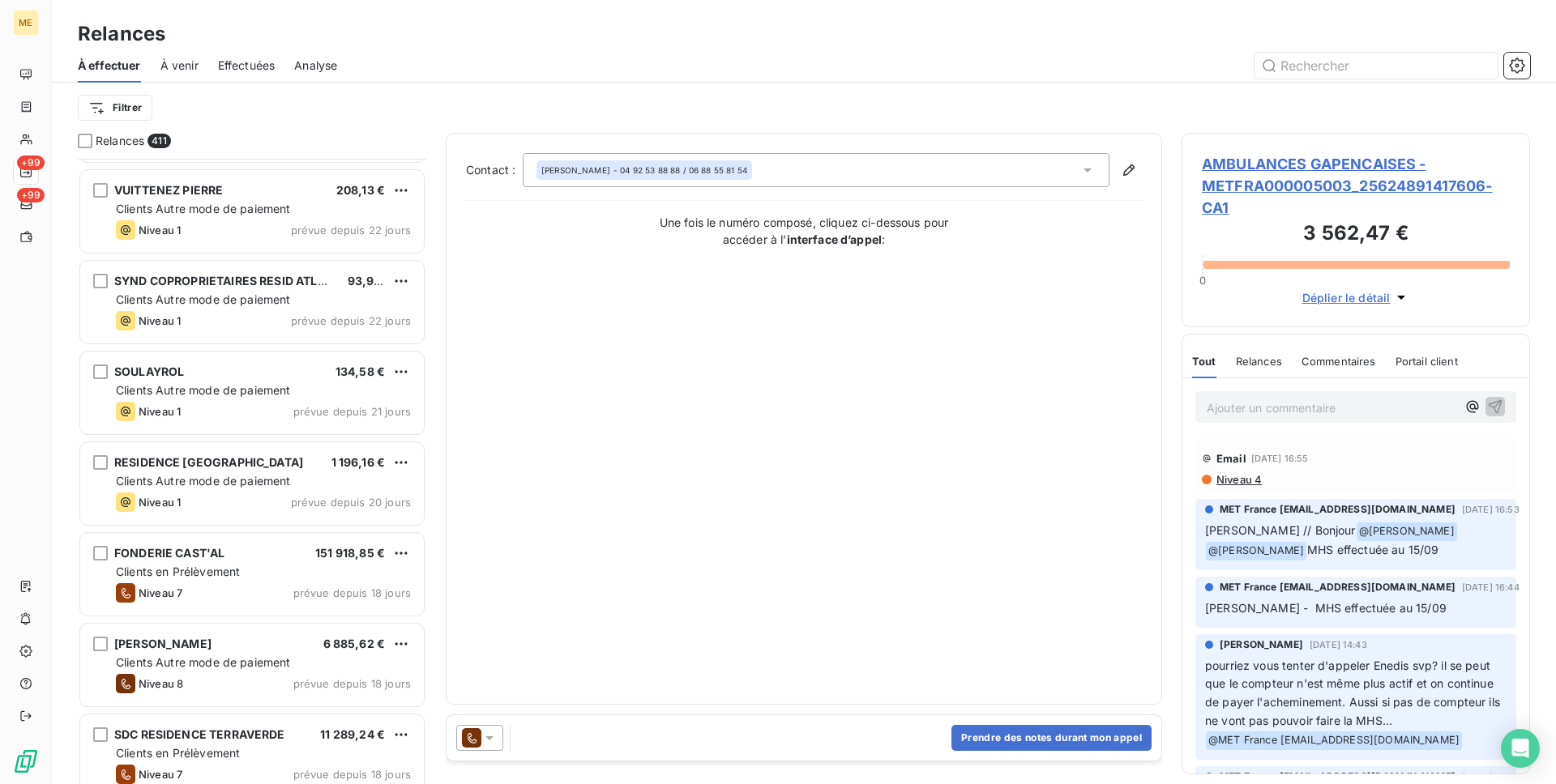
scroll to position [6202, 0]
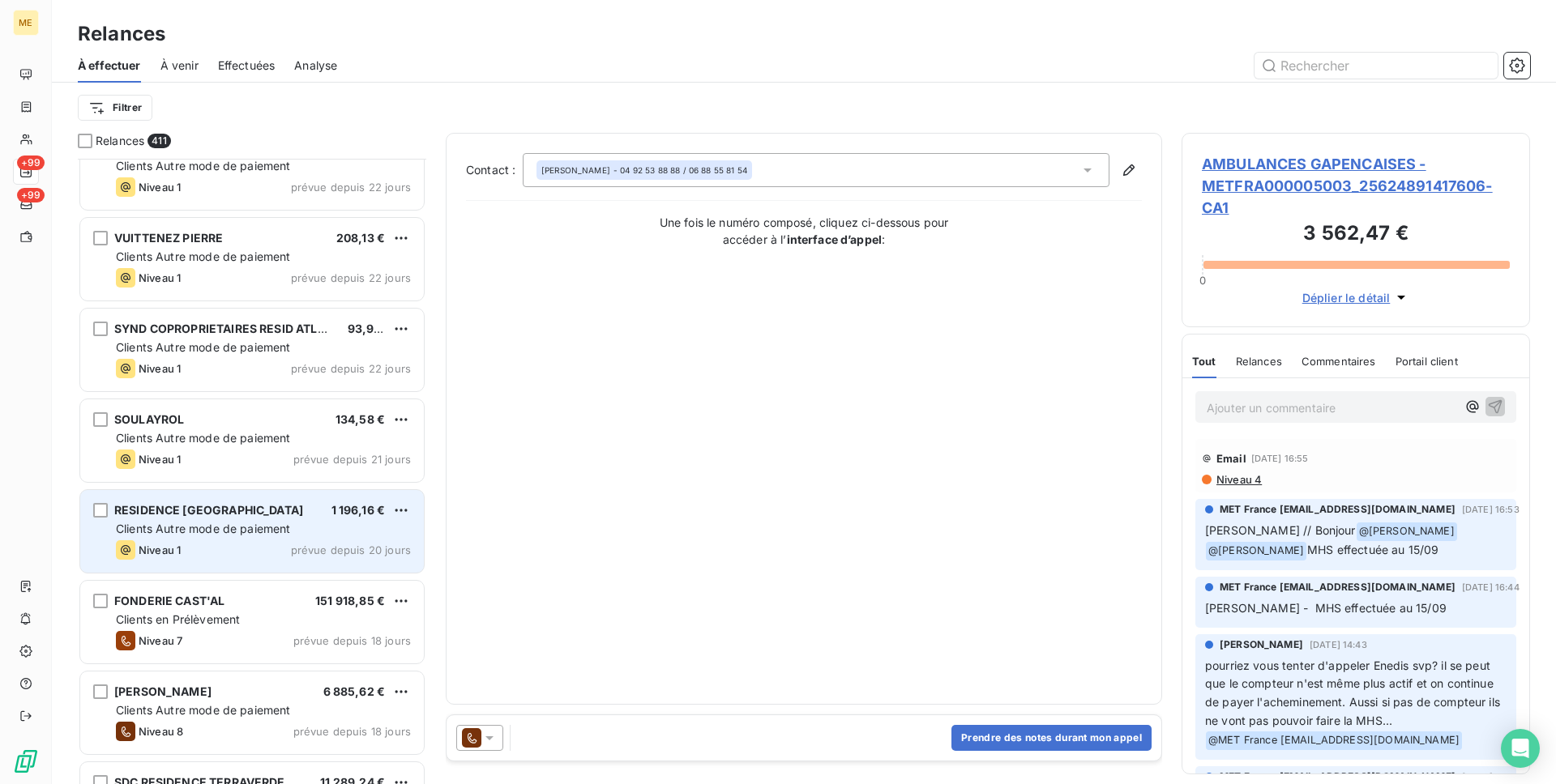
click at [270, 538] on div "RESIDENCE [GEOGRAPHIC_DATA] 1 196,16 € Clients Autre mode de paiement Niveau 1 …" at bounding box center [252, 531] width 344 height 83
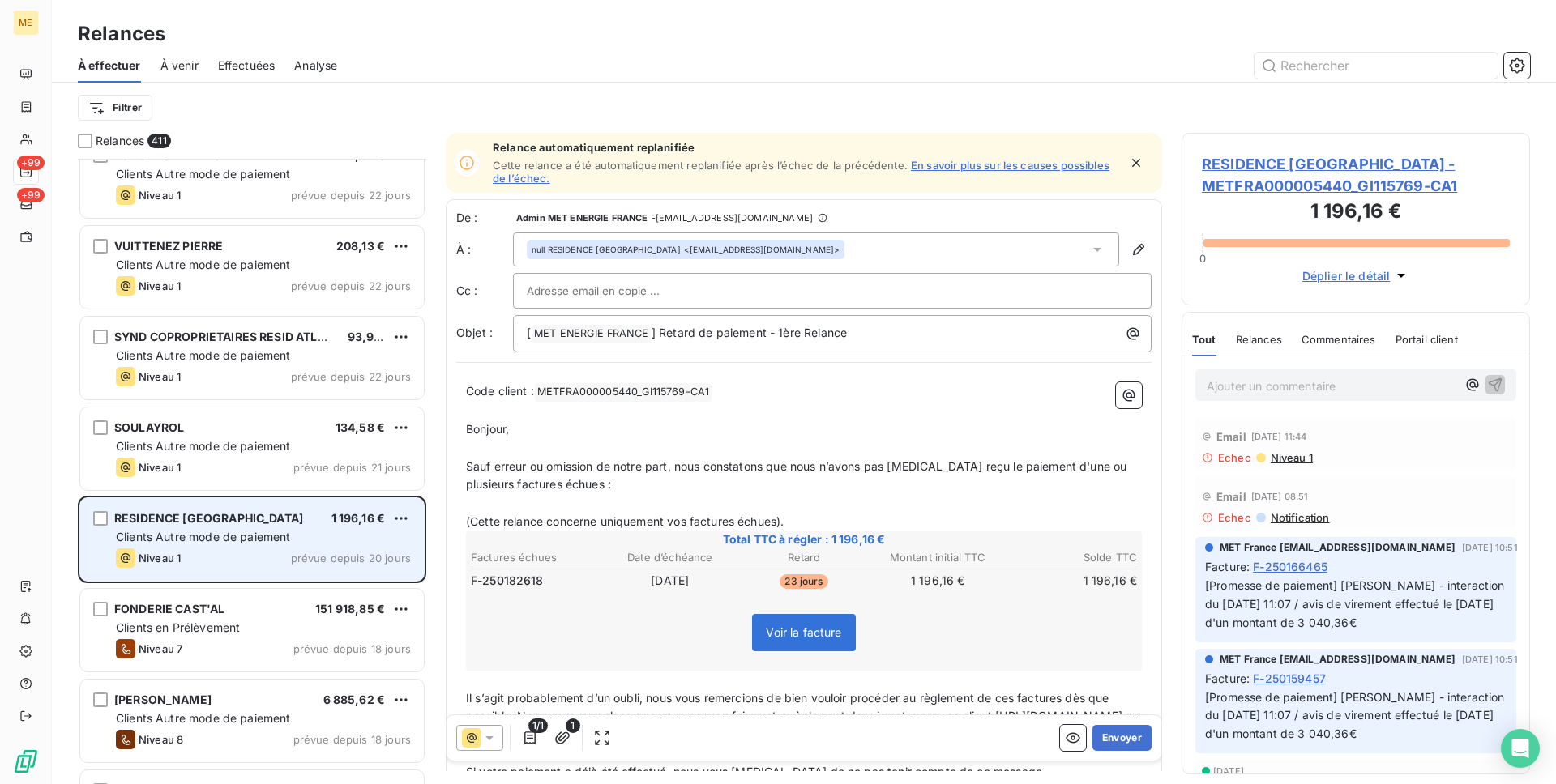
scroll to position [6191, 0]
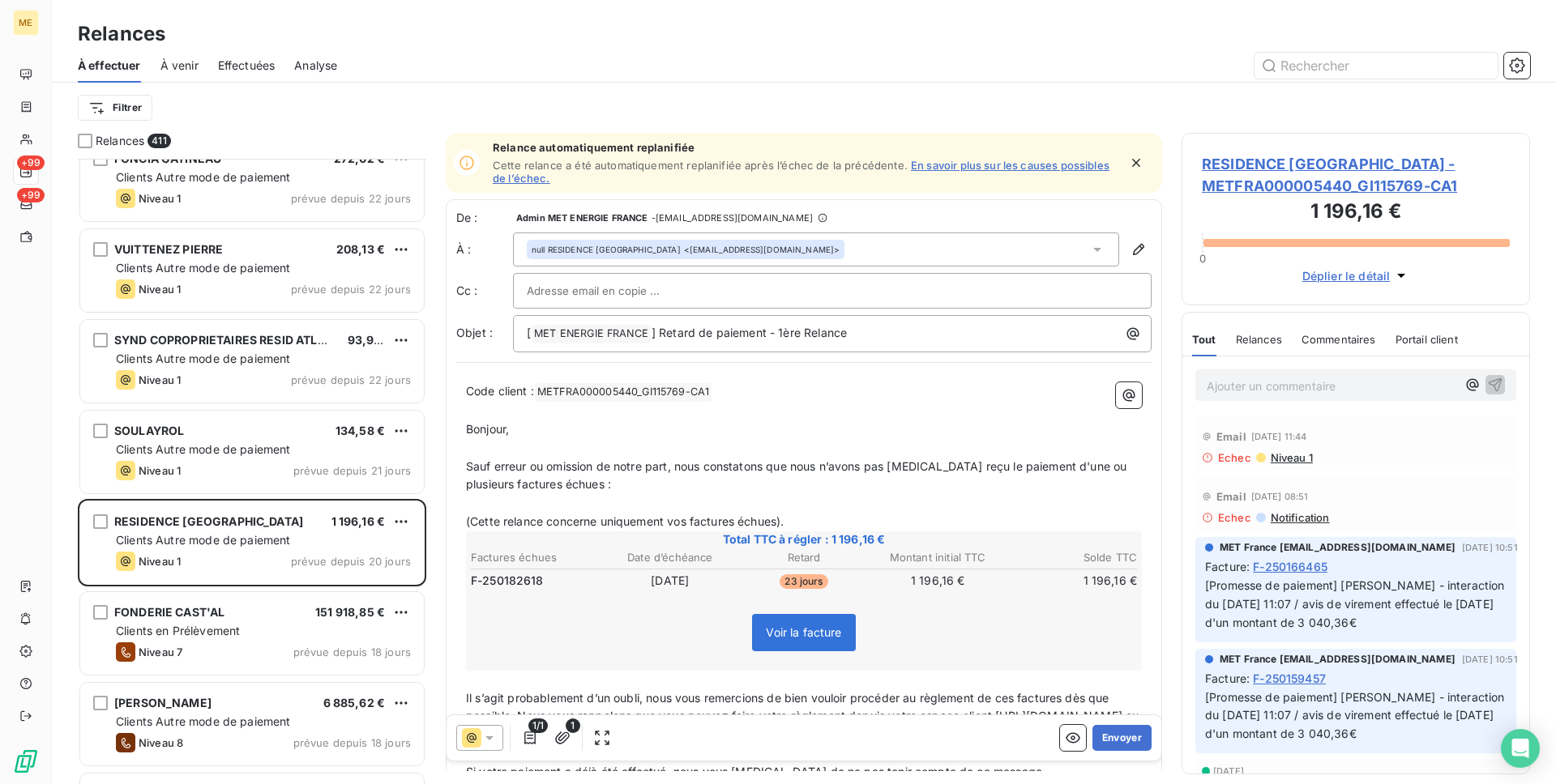
click at [578, 249] on span "null RESIDENCE [GEOGRAPHIC_DATA]" at bounding box center [606, 250] width 149 height 11
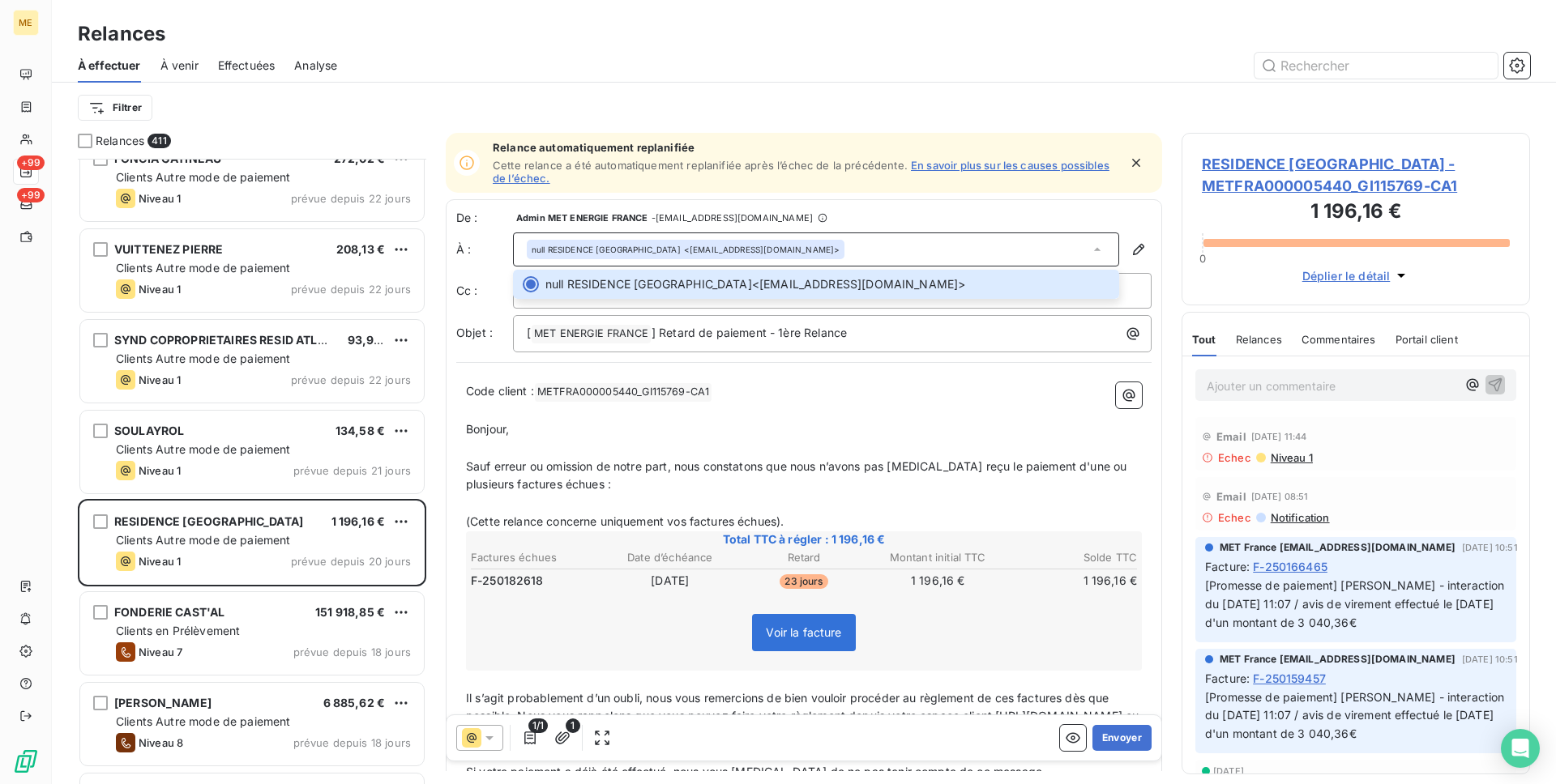
click at [1301, 186] on span "RESIDENCE [GEOGRAPHIC_DATA] - METFRA000005440_GI115769-CA1" at bounding box center [1356, 175] width 308 height 44
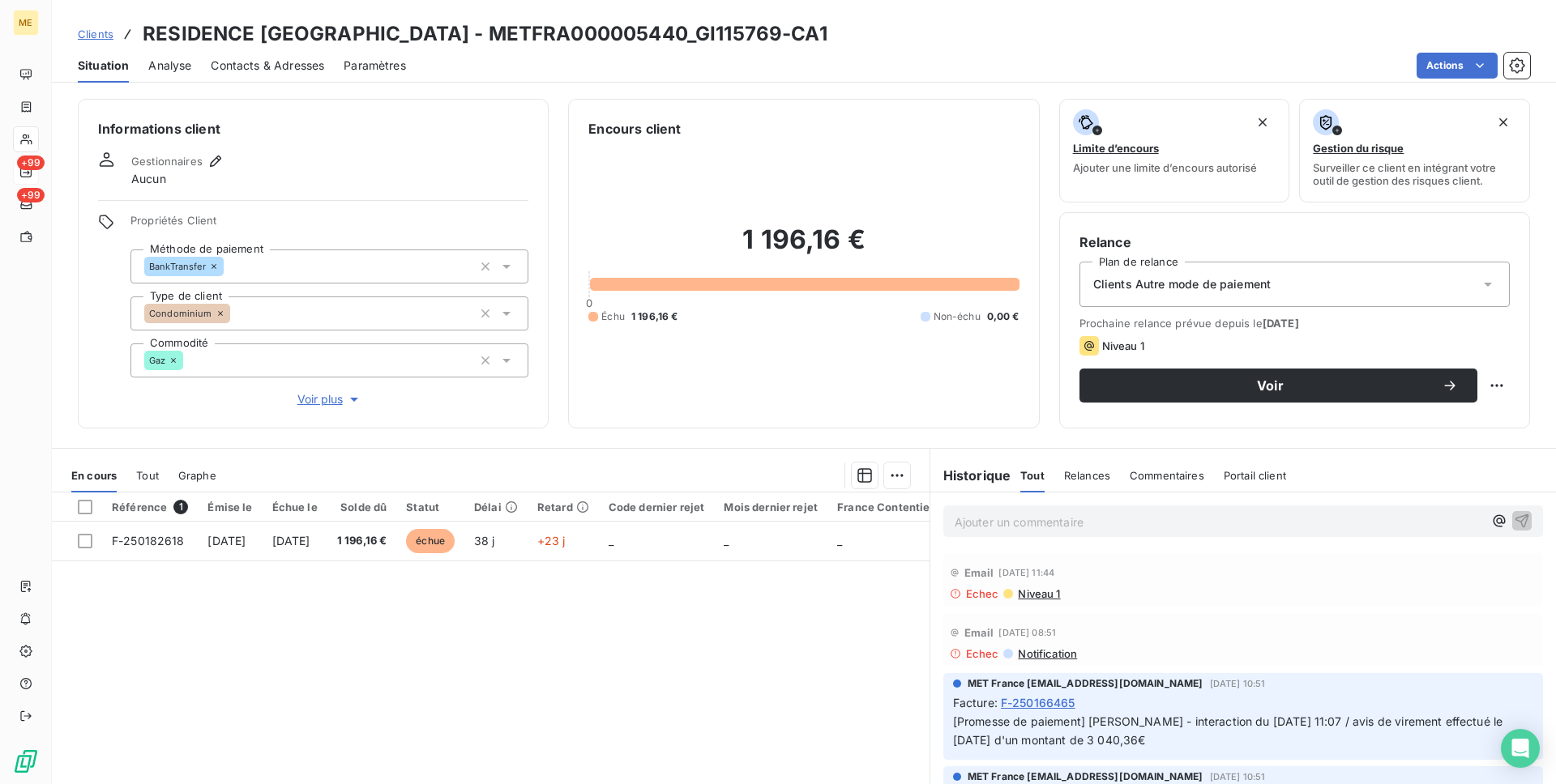
click at [300, 72] on span "Contacts & Adresses" at bounding box center [268, 66] width 114 height 16
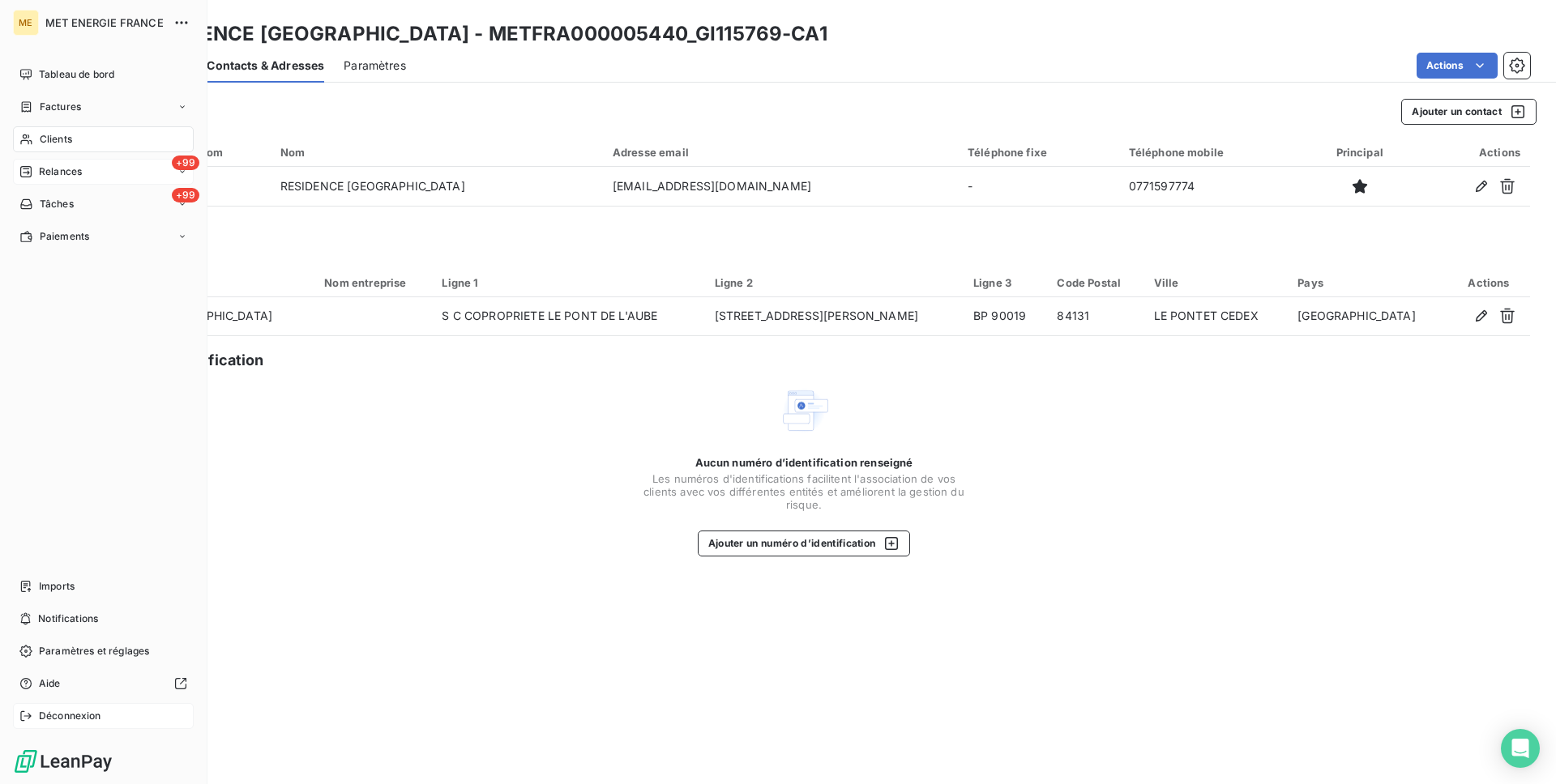
click at [63, 710] on span "Déconnexion" at bounding box center [70, 716] width 62 height 15
